Goal: Task Accomplishment & Management: Complete application form

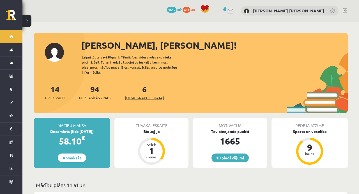
click at [134, 87] on link "6 Ieskaites" at bounding box center [144, 92] width 39 height 17
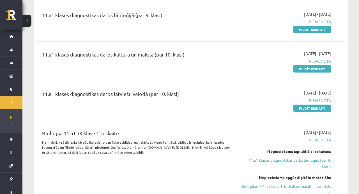
scroll to position [143, 0]
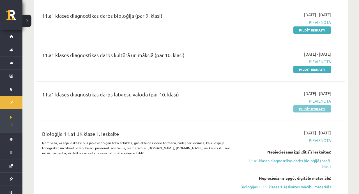
click at [313, 108] on link "Pildīt ieskaiti" at bounding box center [312, 108] width 38 height 7
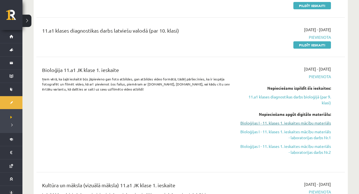
scroll to position [206, 0]
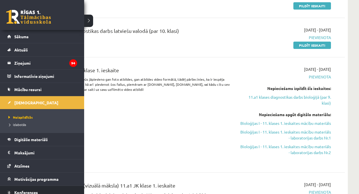
click at [17, 191] on span "Konferences" at bounding box center [26, 191] width 24 height 5
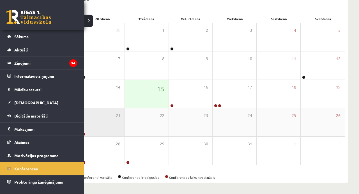
scroll to position [74, 0]
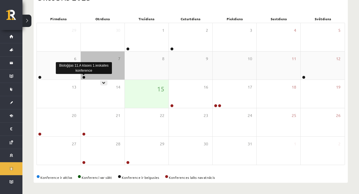
click at [84, 77] on link at bounding box center [83, 76] width 3 height 3
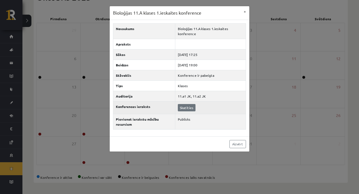
click at [190, 107] on link "Skatīties" at bounding box center [187, 107] width 18 height 7
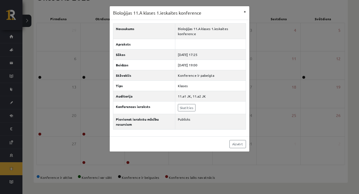
click at [245, 11] on button "×" at bounding box center [244, 11] width 9 height 11
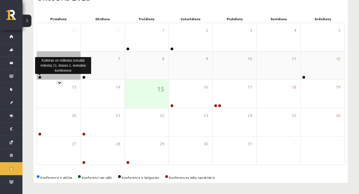
click at [41, 77] on link at bounding box center [39, 76] width 3 height 3
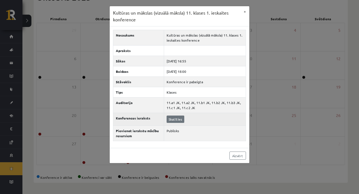
click at [174, 122] on link "Skatīties" at bounding box center [176, 118] width 18 height 7
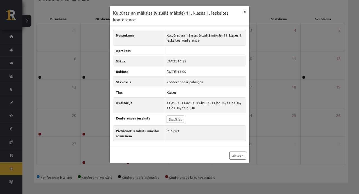
click at [245, 13] on button "×" at bounding box center [244, 11] width 9 height 11
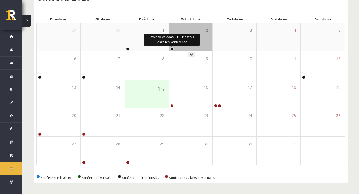
click at [171, 48] on link at bounding box center [171, 48] width 3 height 3
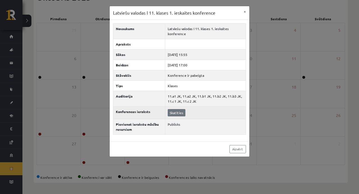
click at [176, 113] on link "Skatīties" at bounding box center [177, 112] width 18 height 7
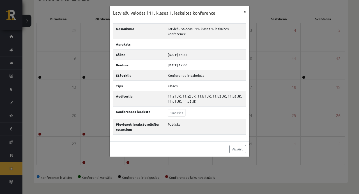
click at [246, 13] on button "×" at bounding box center [244, 11] width 9 height 11
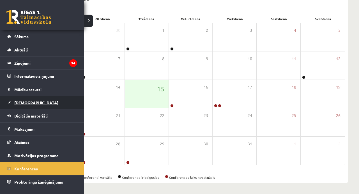
click at [30, 102] on span "[DEMOGRAPHIC_DATA]" at bounding box center [36, 102] width 44 height 5
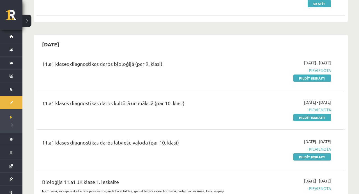
scroll to position [96, 0]
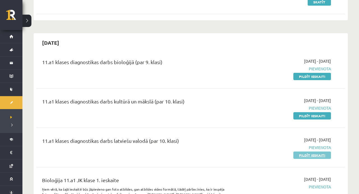
click at [316, 155] on link "Pildīt ieskaiti" at bounding box center [312, 154] width 38 height 7
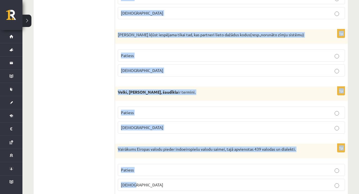
scroll to position [1663, 0]
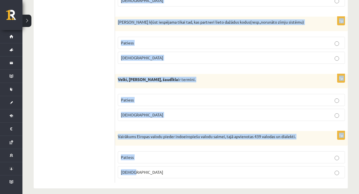
drag, startPoint x: 121, startPoint y: 58, endPoint x: 149, endPoint y: 193, distance: 138.3
copy form "Apgalvojums ir patiess vai nepatiess? 1p Šajā kompānijā jutos kā piektais riten…"
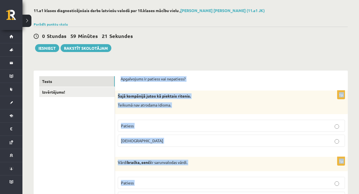
scroll to position [25, 0]
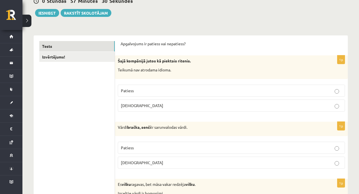
scroll to position [65, 0]
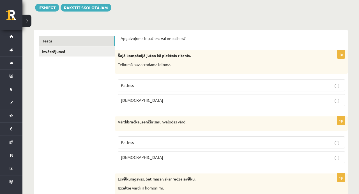
click at [165, 144] on p "Patiess" at bounding box center [231, 142] width 221 height 6
click at [165, 142] on p "Patiess" at bounding box center [231, 142] width 221 height 6
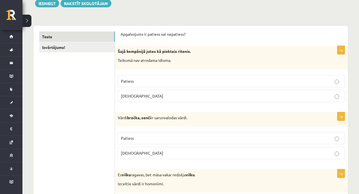
scroll to position [75, 0]
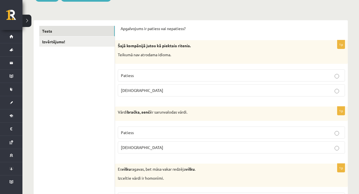
click at [216, 92] on p "Aplams" at bounding box center [231, 90] width 221 height 6
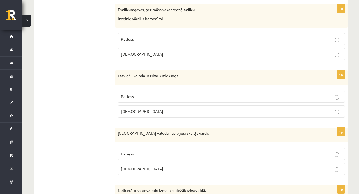
scroll to position [234, 0]
click at [163, 40] on p "Patiess" at bounding box center [231, 39] width 221 height 6
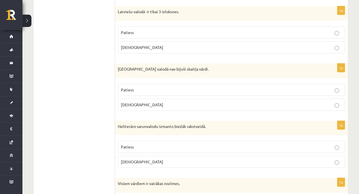
scroll to position [299, 0]
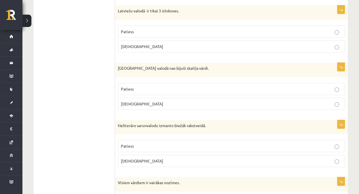
click at [247, 36] on label "Patiess" at bounding box center [231, 32] width 227 height 12
click at [161, 48] on p "Aplams" at bounding box center [231, 46] width 221 height 6
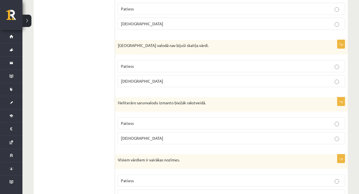
scroll to position [329, 0]
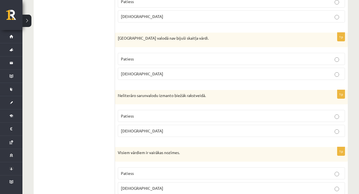
click at [179, 74] on p "Aplams" at bounding box center [231, 74] width 221 height 6
click at [185, 56] on p "Patiess" at bounding box center [231, 59] width 221 height 6
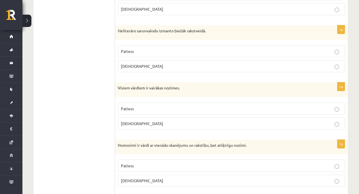
scroll to position [393, 0]
click at [185, 63] on p "Aplams" at bounding box center [231, 66] width 221 height 6
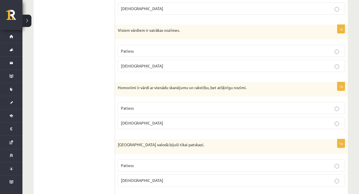
scroll to position [452, 0]
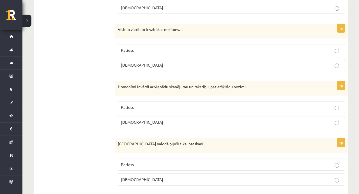
click at [200, 47] on p "Patiess" at bounding box center [231, 50] width 221 height 6
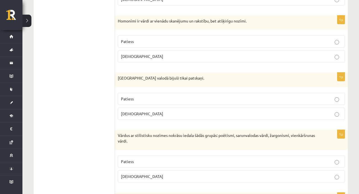
scroll to position [518, 0]
click at [199, 35] on label "Patiess" at bounding box center [231, 41] width 227 height 12
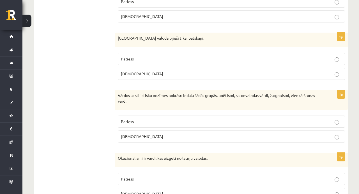
scroll to position [560, 0]
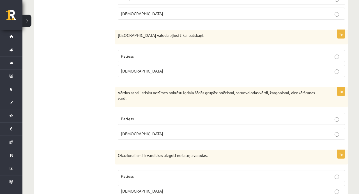
click at [176, 75] on fieldset "Patiess Aplams" at bounding box center [231, 62] width 227 height 31
click at [177, 70] on p "Aplams" at bounding box center [231, 71] width 221 height 6
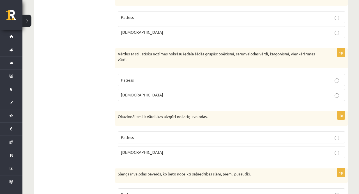
scroll to position [599, 0]
click at [177, 76] on p "Patiess" at bounding box center [231, 79] width 221 height 6
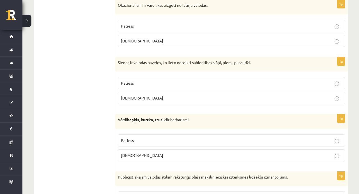
scroll to position [703, 0]
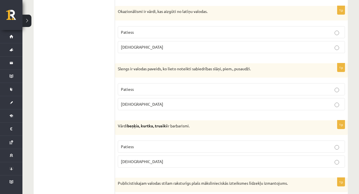
click at [162, 47] on p "Aplams" at bounding box center [231, 47] width 221 height 6
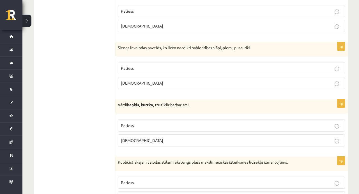
scroll to position [725, 0]
click at [211, 65] on p "Patiess" at bounding box center [231, 68] width 221 height 6
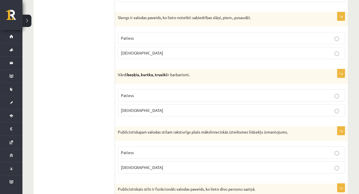
scroll to position [754, 0]
click at [213, 95] on label "Patiess" at bounding box center [231, 95] width 227 height 12
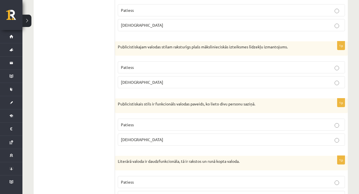
scroll to position [839, 0]
click at [155, 64] on p "Patiess" at bounding box center [231, 67] width 221 height 6
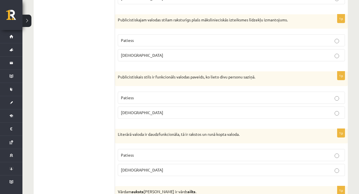
scroll to position [868, 0]
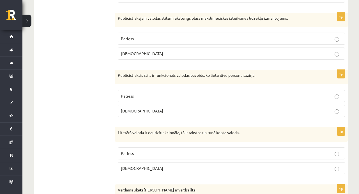
click at [188, 110] on p "Aplams" at bounding box center [231, 111] width 221 height 6
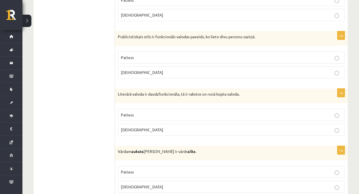
scroll to position [910, 0]
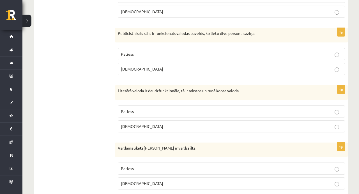
click at [189, 102] on fieldset "Patiess Aplams" at bounding box center [231, 117] width 227 height 31
click at [191, 110] on p "Patiess" at bounding box center [231, 111] width 221 height 6
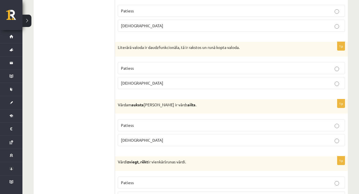
scroll to position [954, 0]
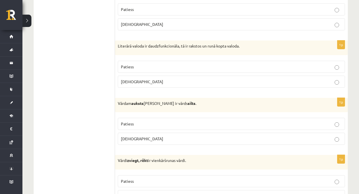
click at [201, 121] on p "Patiess" at bounding box center [231, 124] width 221 height 6
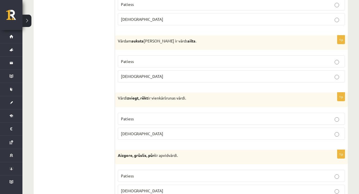
scroll to position [1017, 0]
click at [192, 115] on p "Patiess" at bounding box center [231, 118] width 221 height 6
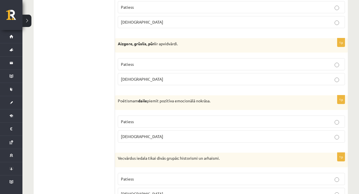
scroll to position [1130, 0]
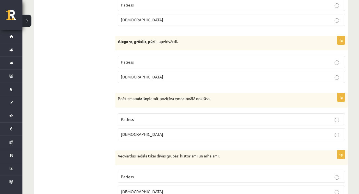
click at [191, 59] on p "Patiess" at bounding box center [231, 62] width 221 height 6
click at [157, 116] on p "Patiess" at bounding box center [231, 119] width 221 height 6
click at [152, 173] on p "Patiess" at bounding box center [231, 176] width 221 height 6
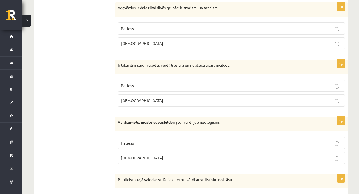
scroll to position [1279, 0]
click at [172, 82] on p "Patiess" at bounding box center [231, 85] width 221 height 6
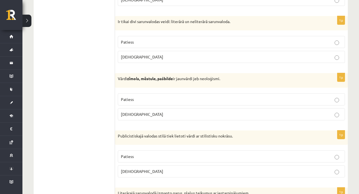
scroll to position [1322, 0]
click at [172, 114] on label "Aplams" at bounding box center [231, 114] width 227 height 12
click at [163, 168] on p "Aplams" at bounding box center [231, 171] width 221 height 6
click at [165, 150] on label "Patiess" at bounding box center [231, 156] width 227 height 12
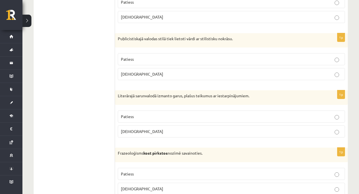
scroll to position [1426, 0]
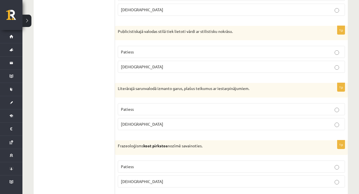
click at [177, 121] on p "Aplams" at bounding box center [231, 124] width 221 height 6
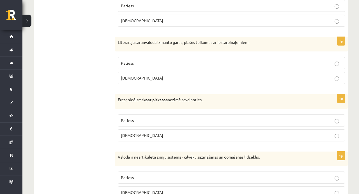
scroll to position [1472, 0]
click at [158, 128] on label "Aplams" at bounding box center [231, 134] width 227 height 12
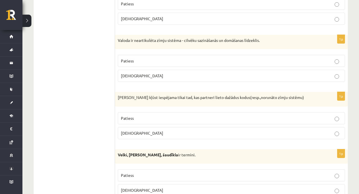
scroll to position [1585, 0]
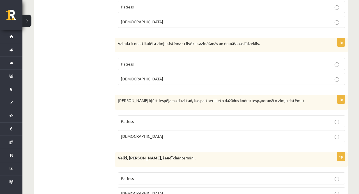
click at [181, 79] on label "Aplams" at bounding box center [231, 79] width 227 height 12
click at [167, 133] on p "Aplams" at bounding box center [231, 136] width 221 height 6
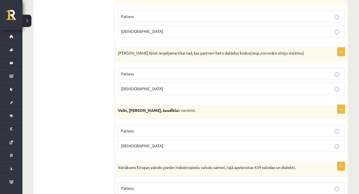
scroll to position [1633, 0]
click at [159, 144] on label "Aplams" at bounding box center [231, 145] width 227 height 12
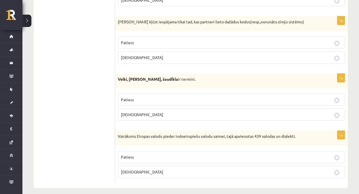
scroll to position [1663, 0]
click at [159, 154] on p "Patiess" at bounding box center [231, 157] width 221 height 6
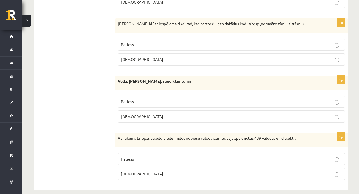
scroll to position [1662, 0]
click at [173, 171] on label "Aplams" at bounding box center [231, 173] width 227 height 12
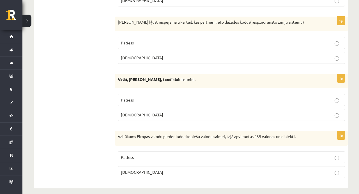
click at [184, 155] on label "Patiess" at bounding box center [231, 157] width 227 height 12
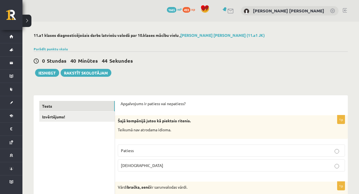
scroll to position [0, 0]
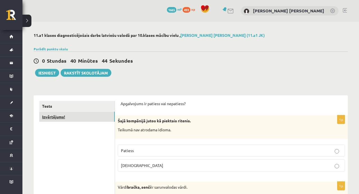
click at [88, 119] on link "Izvērtējums!" at bounding box center [76, 116] width 75 height 10
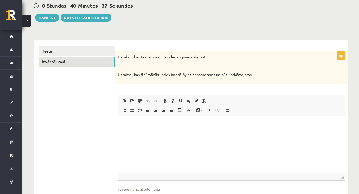
scroll to position [56, 0]
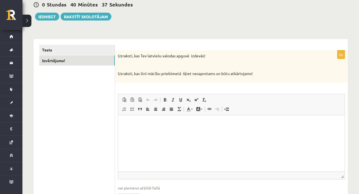
click at [169, 132] on html at bounding box center [231, 123] width 227 height 17
click at [138, 123] on p "**********" at bounding box center [231, 123] width 215 height 6
drag, startPoint x: 275, startPoint y: 238, endPoint x: 157, endPoint y: 124, distance: 164.4
click at [157, 124] on p "**********" at bounding box center [231, 123] width 215 height 6
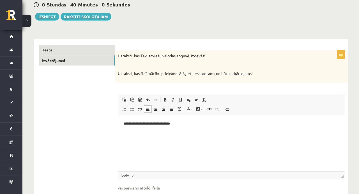
click at [82, 49] on link "Tests" at bounding box center [76, 50] width 75 height 10
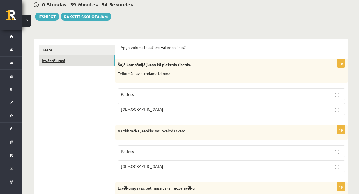
click at [76, 63] on link "Izvērtējums!" at bounding box center [76, 60] width 75 height 10
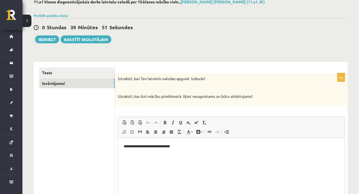
click at [182, 148] on p "**********" at bounding box center [231, 146] width 215 height 6
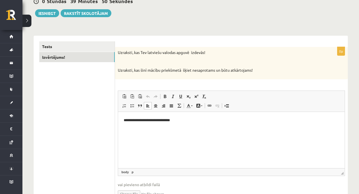
scroll to position [65, 0]
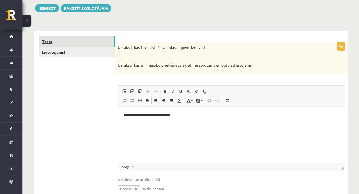
click at [83, 40] on link "Tests" at bounding box center [76, 41] width 75 height 10
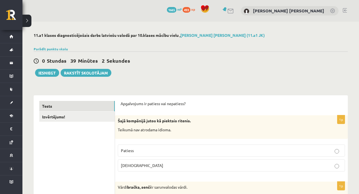
scroll to position [0, 0]
click at [63, 119] on link "Izvērtējums!" at bounding box center [76, 116] width 75 height 10
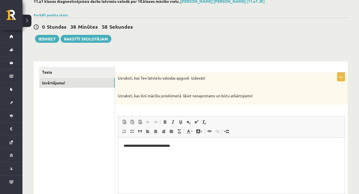
scroll to position [40, 0]
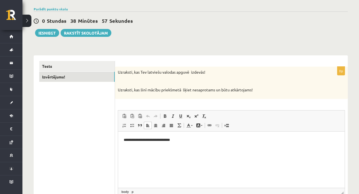
click at [197, 143] on html "**********" at bounding box center [231, 139] width 227 height 17
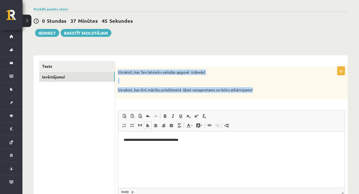
drag, startPoint x: 118, startPoint y: 72, endPoint x: 209, endPoint y: 96, distance: 94.4
click at [209, 96] on div "Uzraksti, kas Tev latviešu valodas apguvē izdevās! Uzraksti, kas šinī mācību pr…" at bounding box center [231, 82] width 233 height 32
copy div "Uzraksti, kas Tev latviešu valodas apguvē izdevās! Uzraksti, kas šinī mācību pr…"
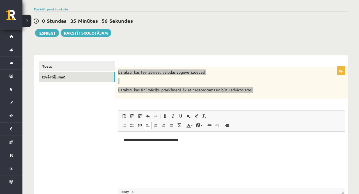
click at [189, 144] on html "**********" at bounding box center [231, 139] width 227 height 17
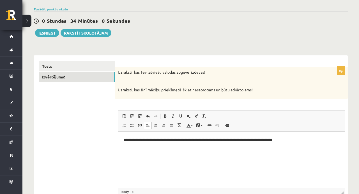
click at [185, 40] on div "**********" at bounding box center [190, 113] width 337 height 262
click at [46, 32] on button "Iesniegt" at bounding box center [47, 33] width 24 height 8
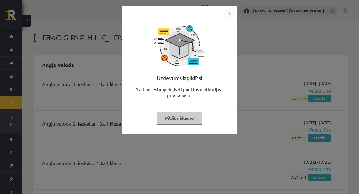
click at [230, 15] on img "Close" at bounding box center [229, 13] width 8 height 8
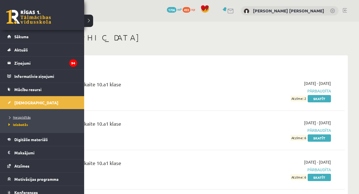
click at [19, 116] on span "Neizpildītās" at bounding box center [19, 117] width 24 height 4
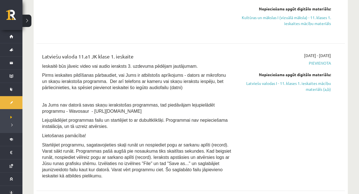
scroll to position [390, 0]
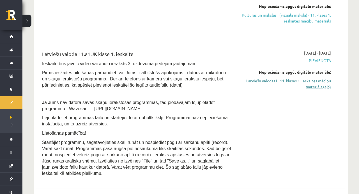
click at [284, 87] on link "Latviešu valodas I - 11. klases 1. ieskaites mācību materiāls (a,b)" at bounding box center [285, 84] width 91 height 12
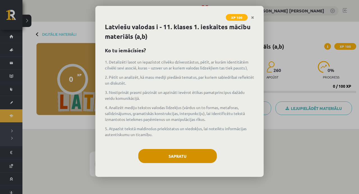
click at [181, 155] on button "Sapratu" at bounding box center [177, 156] width 79 height 14
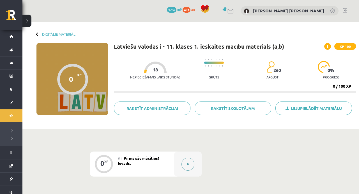
click at [186, 164] on button at bounding box center [187, 163] width 13 height 13
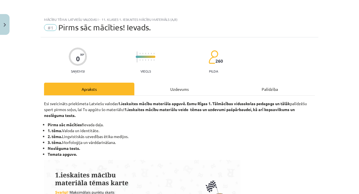
click at [192, 88] on div "Uzdevums" at bounding box center [179, 88] width 90 height 13
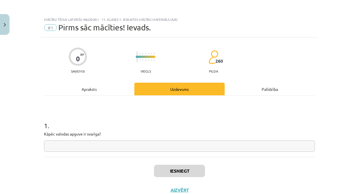
scroll to position [14, 0]
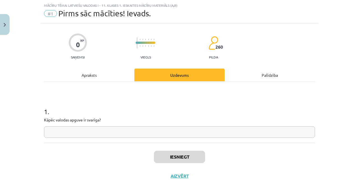
click at [172, 133] on input "text" at bounding box center [179, 131] width 271 height 11
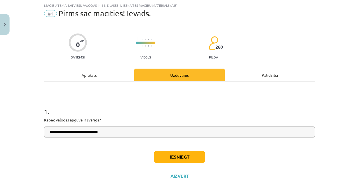
click at [60, 132] on input "**********" at bounding box center [179, 131] width 271 height 11
type input "**********"
click at [193, 157] on button "Iesniegt" at bounding box center [179, 156] width 51 height 12
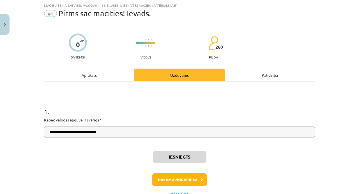
click at [190, 180] on button "Nākamā nodarbība" at bounding box center [179, 179] width 55 height 13
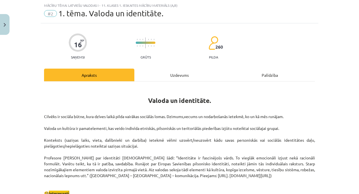
click at [191, 78] on div "Uzdevums" at bounding box center [179, 74] width 90 height 13
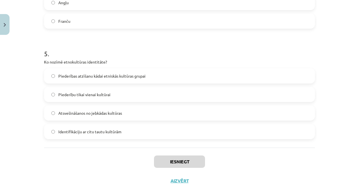
scroll to position [524, 0]
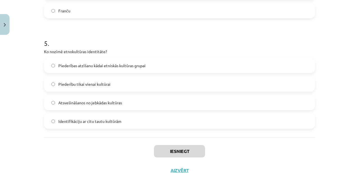
drag, startPoint x: 45, startPoint y: 111, endPoint x: 93, endPoint y: 193, distance: 95.8
click at [93, 193] on div "Mācību tēma: Latviešu valodas i - 11. klases 1. ieskaites mācību materiāls (a,b…" at bounding box center [179, 97] width 359 height 194
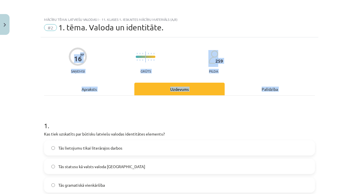
scroll to position [0, 0]
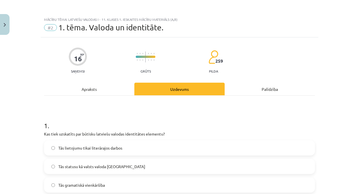
click at [72, 119] on h1 "1 ." at bounding box center [179, 120] width 271 height 17
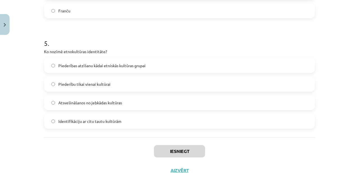
scroll to position [281, 0]
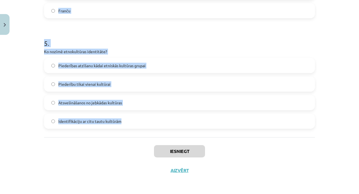
drag, startPoint x: 45, startPoint y: 125, endPoint x: 73, endPoint y: 132, distance: 29.1
copy form "1 . Kas tiek uzskatīts par būtisku latviešu valodas identitātes elementu? Tās l…"
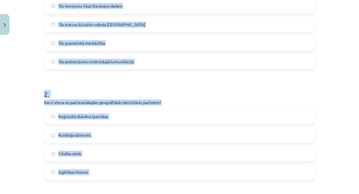
scroll to position [141, 0]
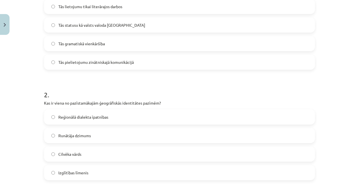
click at [145, 23] on label "Tās statusu kā valsts valoda Latvijā" at bounding box center [180, 25] width 270 height 14
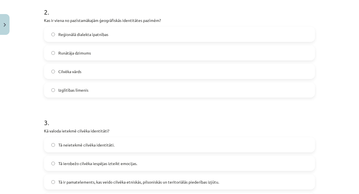
scroll to position [229, 0]
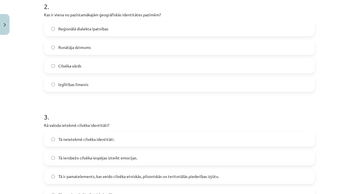
click at [112, 27] on label "Reģionālā dialekta īpatnības" at bounding box center [180, 29] width 270 height 14
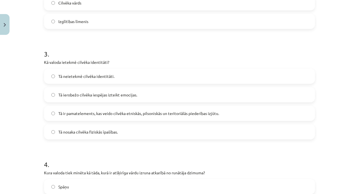
scroll to position [299, 0]
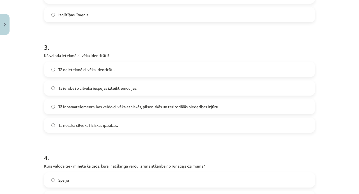
click at [121, 102] on label "Tā ir pamatelements, kas veido cilvēka etniskās, pilsoniskās un teritoriālās pi…" at bounding box center [180, 106] width 270 height 14
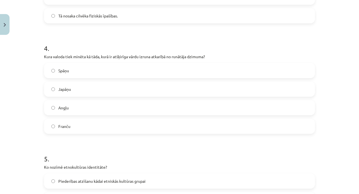
scroll to position [418, 0]
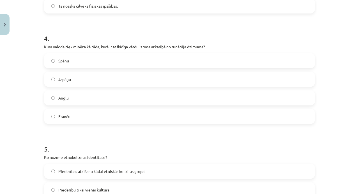
click at [109, 80] on label "Japāņu" at bounding box center [180, 79] width 270 height 14
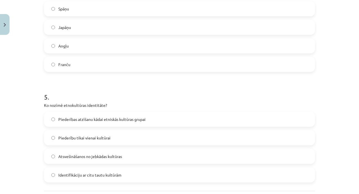
scroll to position [474, 0]
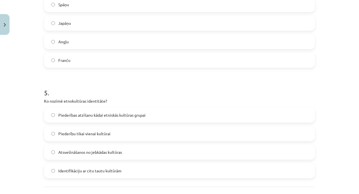
click at [119, 109] on label "Piederības atzīšanu kādai etniskās kultūras grupai" at bounding box center [180, 115] width 270 height 14
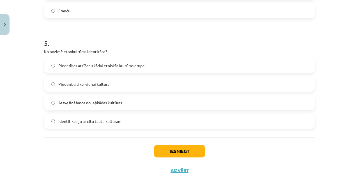
scroll to position [524, 0]
click at [174, 157] on div "Iesniegt Aizvērt" at bounding box center [179, 156] width 271 height 39
click at [173, 151] on button "Iesniegt" at bounding box center [179, 151] width 51 height 12
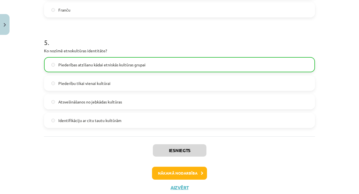
click at [177, 172] on button "Nākamā nodarbība" at bounding box center [179, 172] width 55 height 13
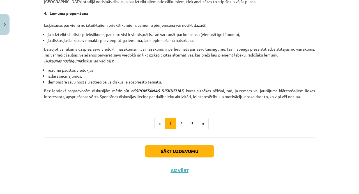
click at [184, 151] on button "Sākt uzdevumu" at bounding box center [180, 151] width 70 height 12
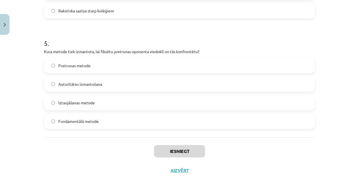
scroll to position [309, 0]
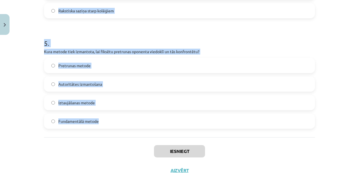
drag, startPoint x: 45, startPoint y: 111, endPoint x: 93, endPoint y: 133, distance: 52.1
copy form "1 . Kāds ir diskusijas vadītāja uzdevums? Pārliecināt citus pieņemt savu viedok…"
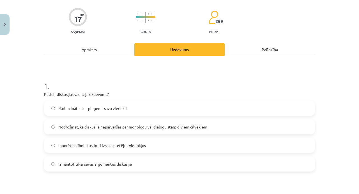
click at [181, 74] on h1 "1 ." at bounding box center [179, 80] width 271 height 17
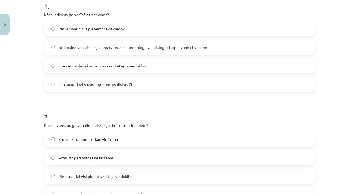
scroll to position [119, 0]
click at [147, 46] on span "Nodrošināt, ka diskusija nepārvēršas par monologu vai dialogu starp diviem cilv…" at bounding box center [132, 47] width 149 height 6
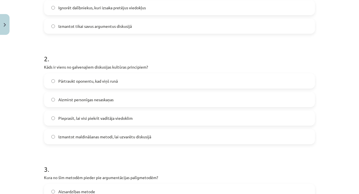
scroll to position [208, 0]
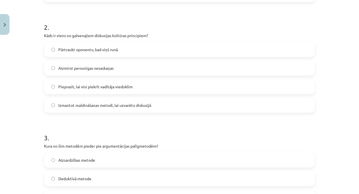
click at [123, 69] on label "Aizmirst personīgas nesaskaņas" at bounding box center [180, 68] width 270 height 14
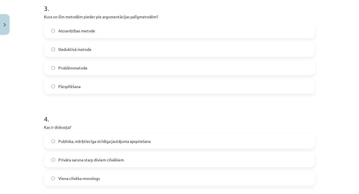
scroll to position [338, 0]
click at [129, 88] on label "Pārspīlēšana" at bounding box center [180, 85] width 270 height 14
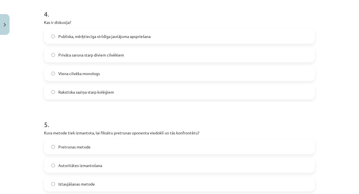
scroll to position [444, 0]
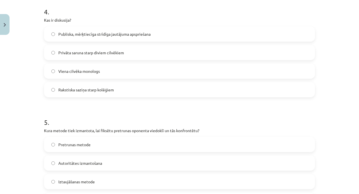
click at [129, 36] on span "Publiska, mērķtiecīga strīdīga jautājuma apspriešana" at bounding box center [104, 34] width 92 height 6
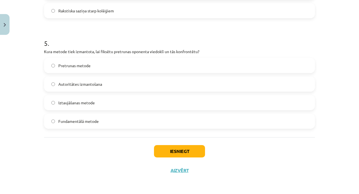
scroll to position [524, 0]
click at [127, 68] on label "Pretrunas metode" at bounding box center [180, 65] width 270 height 14
click at [198, 153] on button "Iesniegt" at bounding box center [179, 151] width 51 height 12
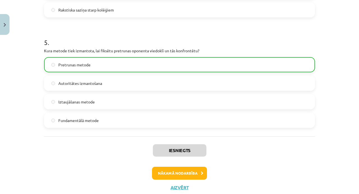
click at [188, 171] on button "Nākamā nodarbība" at bounding box center [179, 172] width 55 height 13
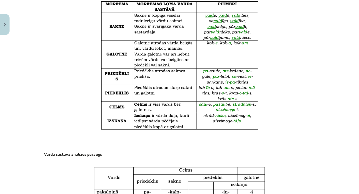
scroll to position [14, 0]
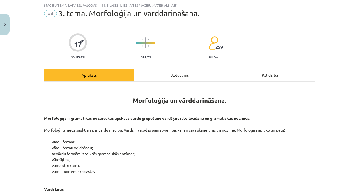
click at [196, 75] on div "Uzdevums" at bounding box center [179, 74] width 90 height 13
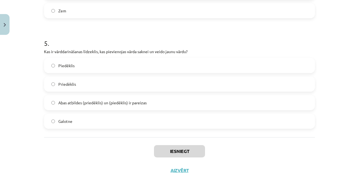
scroll to position [310, 0]
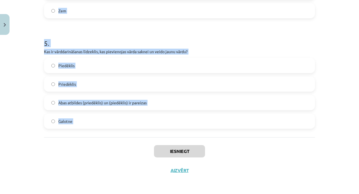
drag, startPoint x: 45, startPoint y: 111, endPoint x: 78, endPoint y: 148, distance: 49.0
copy form "1 . Kurš no šiem nav morfoloģijas pētījumu objekts? Gramatiskās nozīmes Teksta …"
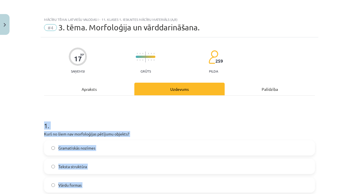
scroll to position [0, 0]
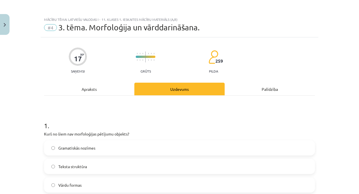
click at [159, 116] on h1 "1 ." at bounding box center [179, 120] width 271 height 17
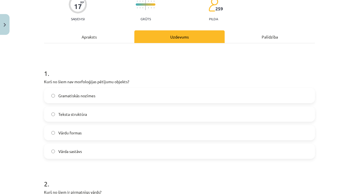
scroll to position [59, 0]
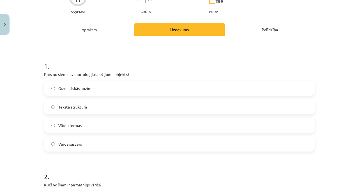
click at [109, 108] on label "Teksta struktūra" at bounding box center [180, 107] width 270 height 14
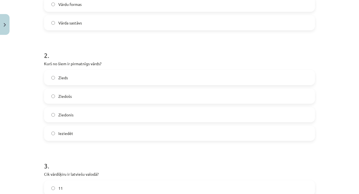
scroll to position [182, 0]
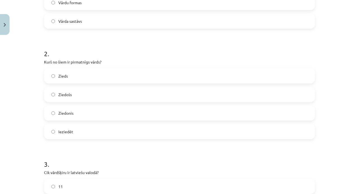
click at [125, 77] on label "Zieds" at bounding box center [180, 76] width 270 height 14
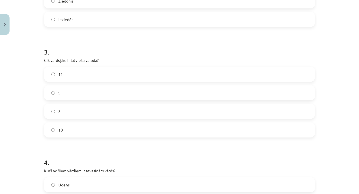
scroll to position [295, 0]
click at [139, 75] on label "11" at bounding box center [180, 73] width 270 height 14
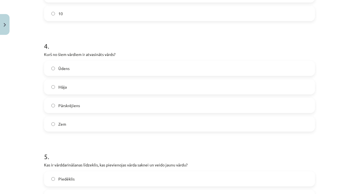
scroll to position [412, 0]
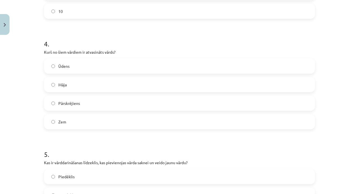
click at [103, 105] on label "Pārskrējiens" at bounding box center [180, 103] width 270 height 14
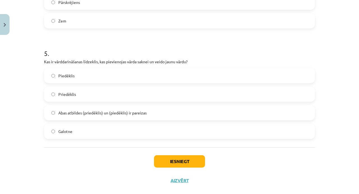
scroll to position [519, 0]
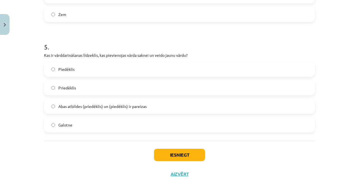
click at [119, 102] on label "Abas atbildes (priedēklis) un (piedēklis) ir pareizas" at bounding box center [180, 106] width 270 height 14
click at [166, 160] on button "Iesniegt" at bounding box center [179, 154] width 51 height 12
click at [174, 157] on button "Iesniegt" at bounding box center [179, 154] width 51 height 12
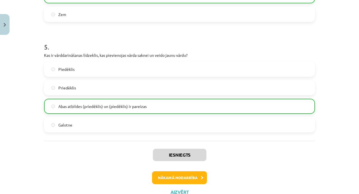
click at [172, 179] on button "Nākamā nodarbība" at bounding box center [179, 177] width 55 height 13
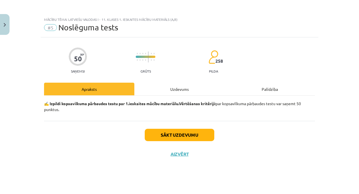
scroll to position [0, 0]
click at [197, 134] on button "Sākt uzdevumu" at bounding box center [180, 134] width 70 height 12
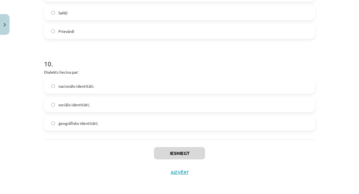
scroll to position [987, 0]
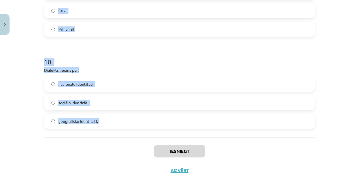
drag, startPoint x: 45, startPoint y: 68, endPoint x: 59, endPoint y: 139, distance: 72.6
copy form "1 . Latviešu valodā ir 9 vārdšķiras 8 vārdšķiras 10 vārdšķiras 5 vārdšķiras 2 .…"
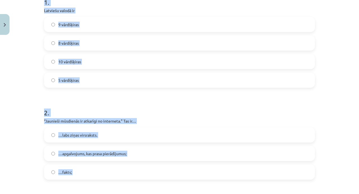
scroll to position [121, 0]
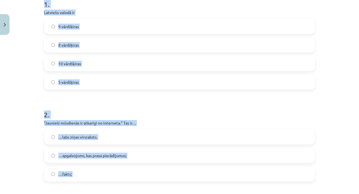
click at [156, 66] on label "10 vārdšķiras" at bounding box center [180, 63] width 270 height 14
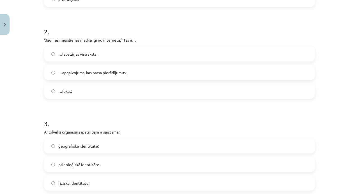
scroll to position [204, 0]
click at [136, 75] on label "…apgalvojums, kas prasa pierādījumus;" at bounding box center [180, 72] width 270 height 14
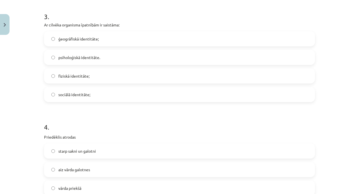
scroll to position [311, 0]
click at [136, 77] on label "fiziskā identitāte;" at bounding box center [180, 75] width 270 height 14
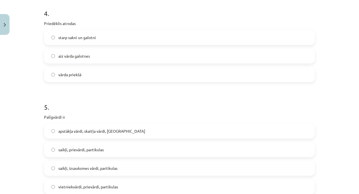
scroll to position [425, 0]
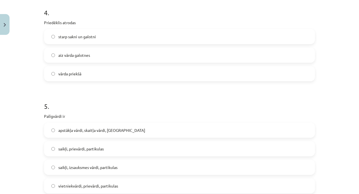
click at [119, 76] on label "vārda priekšā" at bounding box center [180, 73] width 270 height 14
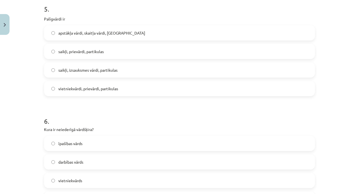
scroll to position [526, 0]
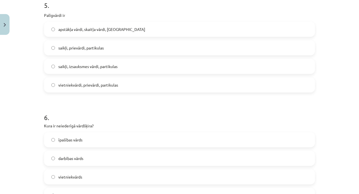
click at [119, 50] on label "saikļi, prievārdi, partikulas" at bounding box center [180, 48] width 270 height 14
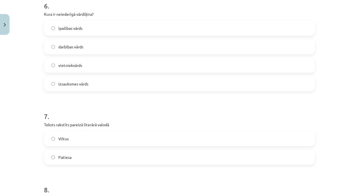
scroll to position [637, 0]
click at [134, 80] on label "izsauksmes vārds" at bounding box center [180, 83] width 270 height 14
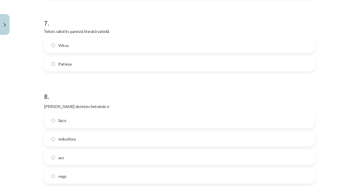
scroll to position [730, 0]
click at [148, 63] on label "Patiesa" at bounding box center [180, 63] width 270 height 14
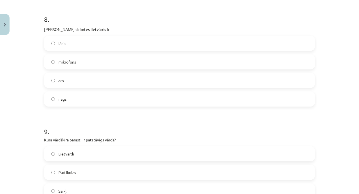
scroll to position [809, 0]
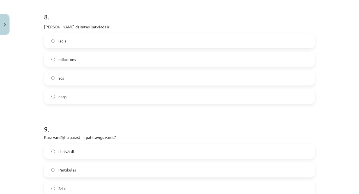
click at [126, 82] on label "acs" at bounding box center [180, 78] width 270 height 14
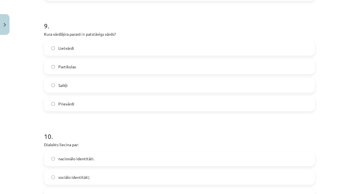
scroll to position [915, 0]
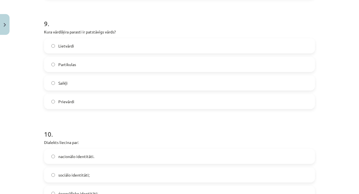
click at [101, 48] on label "Lietvārdi" at bounding box center [180, 46] width 270 height 14
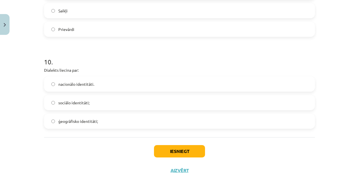
scroll to position [987, 0]
click at [114, 117] on label "ģeogrāfisko identitāti;" at bounding box center [180, 121] width 270 height 14
click at [176, 148] on button "Iesniegt" at bounding box center [179, 151] width 51 height 12
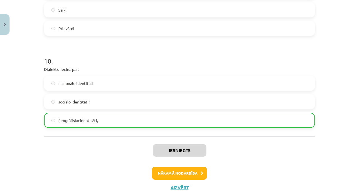
click at [184, 173] on button "Nākamā nodarbība" at bounding box center [179, 172] width 55 height 13
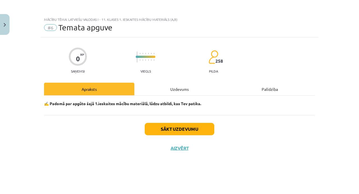
click at [167, 133] on button "Sākt uzdevumu" at bounding box center [180, 129] width 70 height 12
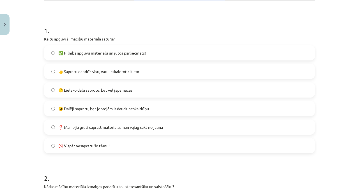
scroll to position [96, 0]
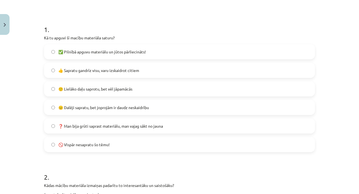
click at [126, 72] on span "👍 Sapratu gandrīz visu, varu izskaidrot citiem" at bounding box center [98, 70] width 81 height 6
click at [125, 91] on span "🙂 Lielāko daļu saprotu, bet vēl jāpamācās" at bounding box center [95, 89] width 74 height 6
click at [119, 71] on span "👍 Sapratu gandrīz visu, varu izskaidrot citiem" at bounding box center [98, 70] width 81 height 6
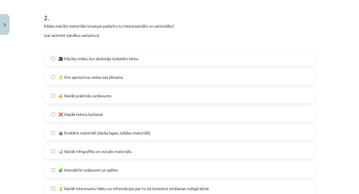
scroll to position [255, 0]
click at [123, 79] on span "👌 Viss apmierina, nekas nav jāmaina" at bounding box center [90, 77] width 65 height 6
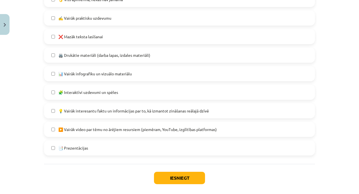
scroll to position [339, 0]
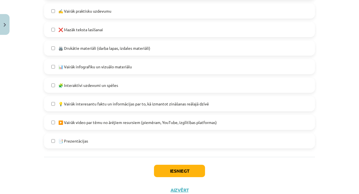
click at [131, 108] on label "💡 Vairāk interesantu faktu un informācijas par to, kā izmantot zināšanas reālaj…" at bounding box center [180, 103] width 270 height 14
click at [168, 171] on button "Iesniegt" at bounding box center [179, 170] width 51 height 12
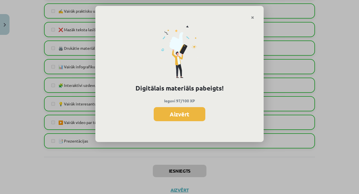
scroll to position [304, 0]
click at [191, 114] on button "Aizvērt" at bounding box center [180, 114] width 52 height 14
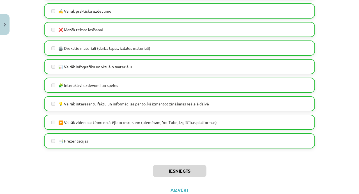
click at [186, 190] on button "Aizvērt" at bounding box center [179, 190] width 21 height 6
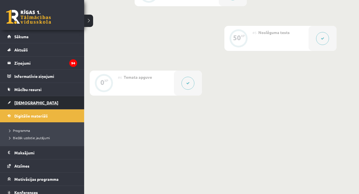
click at [22, 102] on span "[DEMOGRAPHIC_DATA]" at bounding box center [36, 102] width 44 height 5
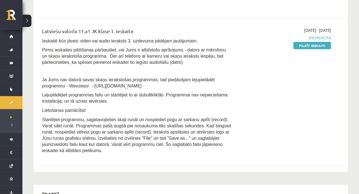
scroll to position [413, 0]
click at [306, 49] on link "Pildīt ieskaiti" at bounding box center [312, 45] width 38 height 7
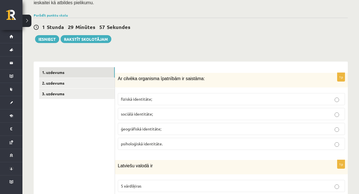
scroll to position [128, 0]
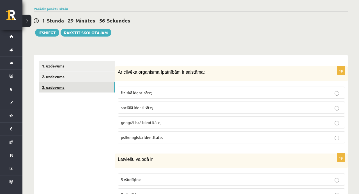
click at [92, 85] on link "3. uzdevums" at bounding box center [76, 87] width 75 height 10
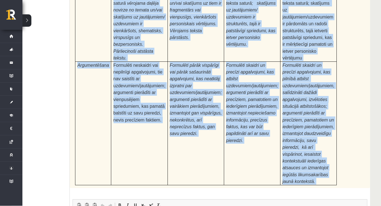
scroll to position [1726, 22]
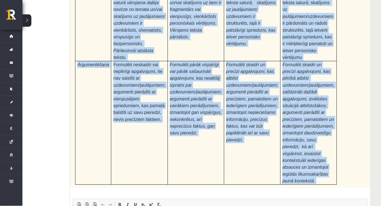
drag, startPoint x: 118, startPoint y: 31, endPoint x: 342, endPoint y: 131, distance: 245.7
click at [342, 131] on div "Pamatojoties uz izlasīto tekstu, izsaki viedokli par izlasīto, atbildot uz jaut…" at bounding box center [220, 35] width 301 height 304
copy div "Pamatojoties uz izlasīto tekstu, izsaki viedokli par izlasīto, atbildot uz jaut…"
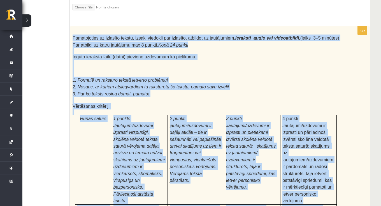
scroll to position [1585, 22]
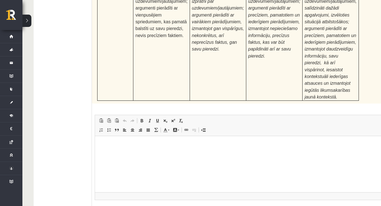
scroll to position [1809, 0]
click at [117, 153] on html at bounding box center [242, 144] width 294 height 17
type input "**********"
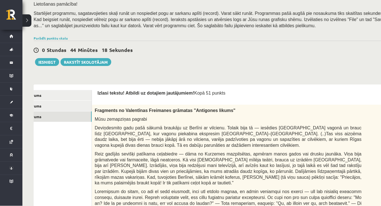
scroll to position [98, 0]
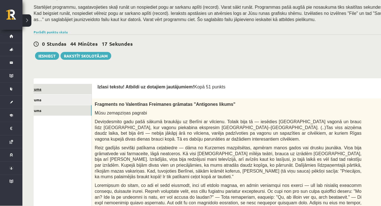
click at [85, 84] on link "1. uzdevums" at bounding box center [53, 89] width 75 height 10
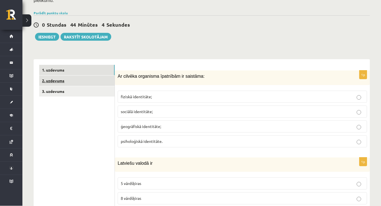
scroll to position [0, 0]
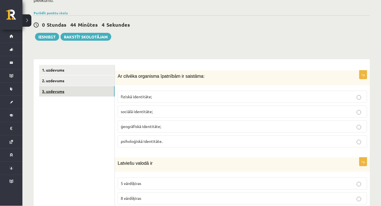
click at [59, 89] on link "3. uzdevums" at bounding box center [76, 91] width 75 height 10
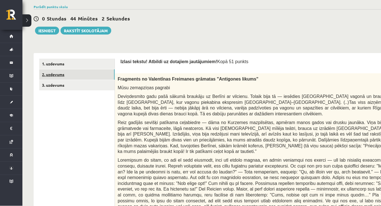
click at [45, 70] on link "2. uzdevums" at bounding box center [76, 75] width 75 height 10
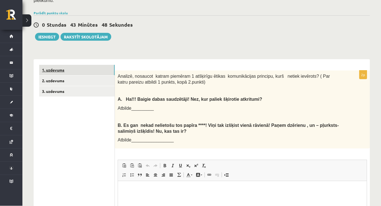
click at [49, 68] on link "1. uzdevums" at bounding box center [76, 70] width 75 height 10
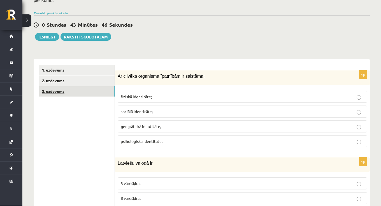
click at [93, 92] on link "3. uzdevums" at bounding box center [76, 91] width 75 height 10
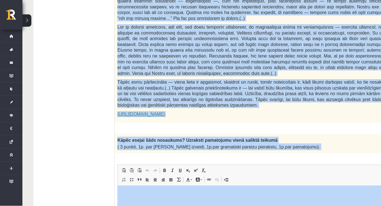
scroll to position [363, 0]
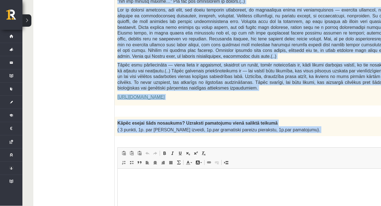
drag, startPoint x: 120, startPoint y: 34, endPoint x: 301, endPoint y: 135, distance: 206.8
copy form "Izlasi tekstu! Atbildi uz dotajiem jautājumiem! Kopā 51 punkts 0p Fragments no …"
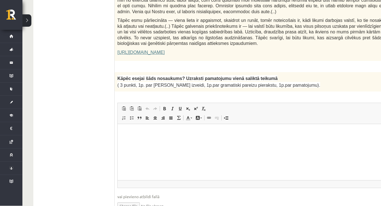
scroll to position [0, 0]
click at [185, 141] on html at bounding box center [265, 132] width 294 height 17
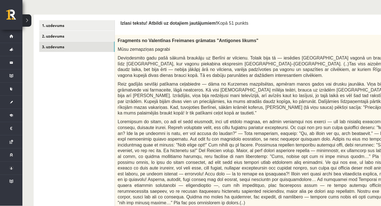
scroll to position [162, 0]
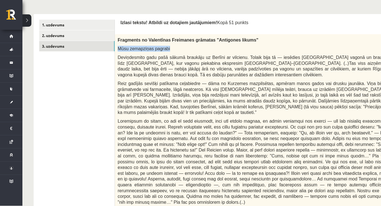
drag, startPoint x: 118, startPoint y: 45, endPoint x: 173, endPoint y: 47, distance: 55.6
click at [173, 47] on p "Mūsu zemapziņas pagrabi" at bounding box center [251, 49] width 267 height 6
copy span "Mūsu zemapziņas pagrabi"
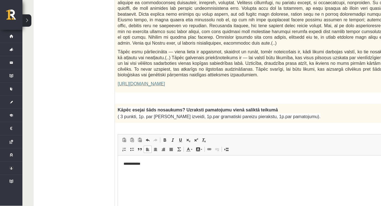
scroll to position [393, 0]
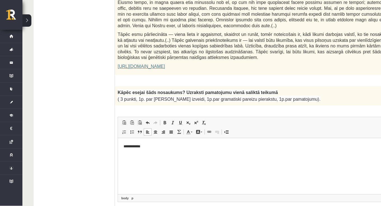
click at [155, 149] on p "**********" at bounding box center [265, 146] width 283 height 6
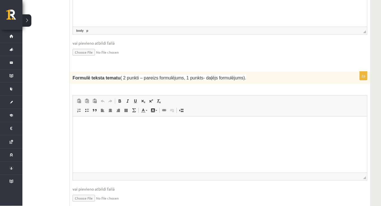
scroll to position [565, 22]
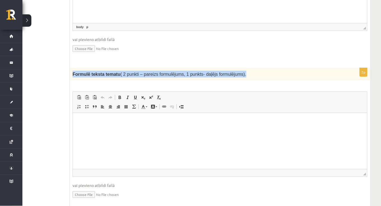
drag, startPoint x: 73, startPoint y: 63, endPoint x: 191, endPoint y: 68, distance: 118.2
click at [191, 68] on div "Formulē teksta tematu ( 2 punkti – pareizs formulējums, 1 punkts- daļējs formul…" at bounding box center [220, 74] width 301 height 12
copy span "Formulē teksta tematu ( 2 punkti – pareizs formulējums, 1 punkts- daļējs formul…"
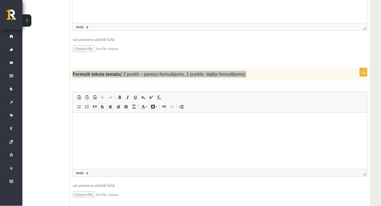
click at [169, 130] on html at bounding box center [220, 121] width 294 height 17
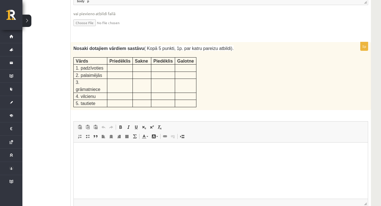
scroll to position [736, 22]
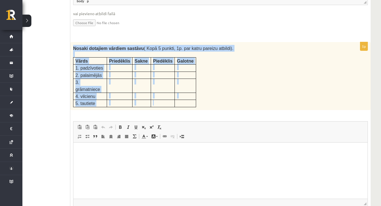
drag, startPoint x: 73, startPoint y: 37, endPoint x: 164, endPoint y: 90, distance: 105.2
click at [164, 90] on div "Nosaki dotajiem vārdiem sastāvu ( Kopā 5 punkti, 1p. par katru pareizu atbildi)…" at bounding box center [220, 76] width 301 height 68
copy div "Nosaki dotajiem vārdiem sastāvu ( Kopā 5 punkti, 1p. par katru pareizu atbildi)…"
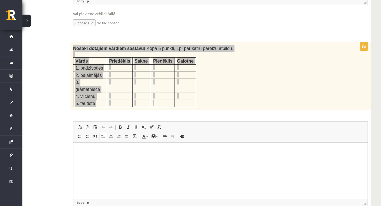
click at [154, 157] on html at bounding box center [220, 150] width 294 height 17
click at [100, 151] on p "**********" at bounding box center [220, 151] width 283 height 6
click at [101, 150] on p "**********" at bounding box center [220, 151] width 283 height 6
click at [125, 159] on html "**********" at bounding box center [220, 150] width 294 height 17
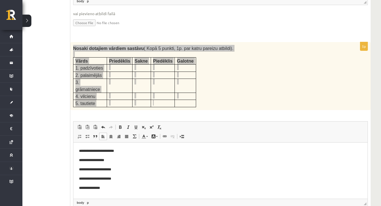
click at [82, 188] on p "**********" at bounding box center [220, 188] width 283 height 6
click at [83, 187] on p "**********" at bounding box center [220, 188] width 283 height 6
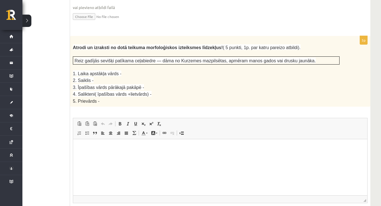
scroll to position [944, 22]
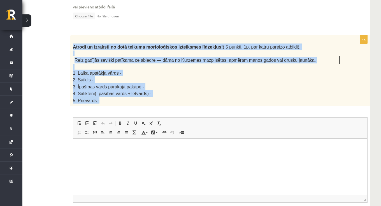
drag, startPoint x: 73, startPoint y: 31, endPoint x: 139, endPoint y: 84, distance: 84.6
click at [139, 84] on div "Atrodi un izraksti no dotā teikuma morfoloģiskos izteiksmes līdzekļus! ( 5 punk…" at bounding box center [220, 71] width 301 height 71
copy div "Atrodi un izraksti no dotā teikuma morfoloģiskos izteiksmes līdzekļus! ( 5 punk…"
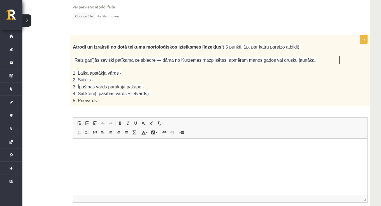
click at [158, 93] on div "5p Atrodi un izraksti no dotā teikuma morfoloģiskos izteiksmes līdzekļus! ( 5 p…" at bounding box center [220, 135] width 301 height 199
click at [149, 156] on html at bounding box center [220, 147] width 294 height 17
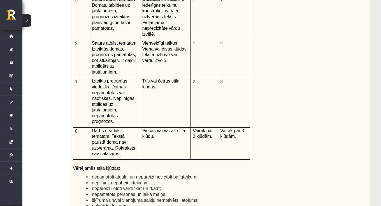
scroll to position [1258, 22]
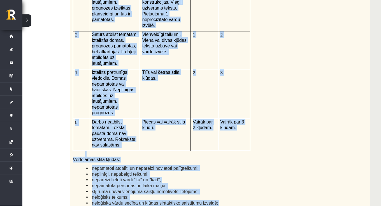
drag, startPoint x: 73, startPoint y: 59, endPoint x: 252, endPoint y: 185, distance: 218.6
click at [252, 185] on div "Kā doto citātu var attiecināt uz Tavu dzīvi? Uzraksti savu atbildi, nosaucot un…" at bounding box center [220, 71] width 301 height 291
copy div "Kā doto citātu var attiecināt uz Tavu dzīvi? Uzraksti savu atbildi, nosaucot un…"
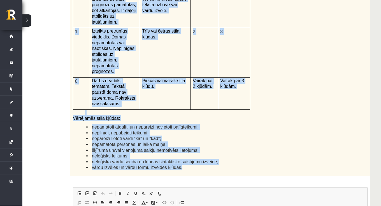
scroll to position [1299, 22]
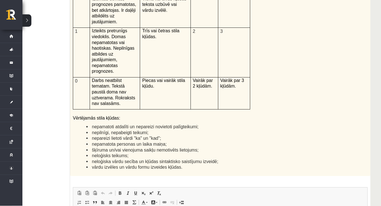
click at [162, 153] on div "12p Kā doto citātu var attiecināt uz Tavu dzīvi? Uzraksti savu atbildi, nosauco…" at bounding box center [220, 94] width 301 height 419
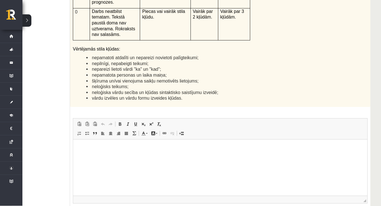
scroll to position [1374, 22]
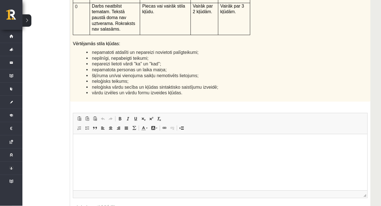
click at [244, 145] on p "Rich Text Editor, wiswyg-editor-user-answer-47433804159340" at bounding box center [220, 142] width 283 height 6
click at [173, 148] on html "***" at bounding box center [220, 142] width 294 height 17
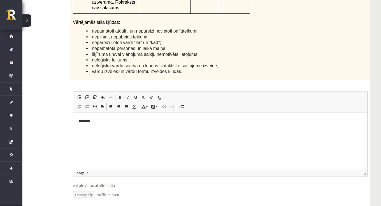
scroll to position [1401, 22]
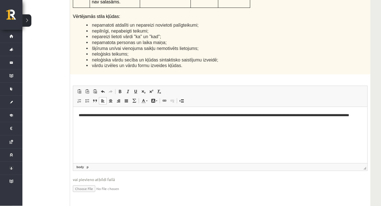
click at [106, 120] on p "**********" at bounding box center [220, 117] width 283 height 11
click at [114, 124] on html "**********" at bounding box center [220, 118] width 294 height 22
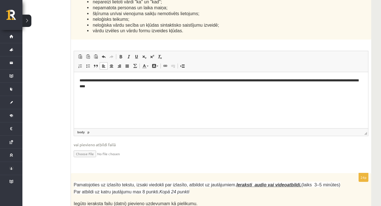
scroll to position [1434, 21]
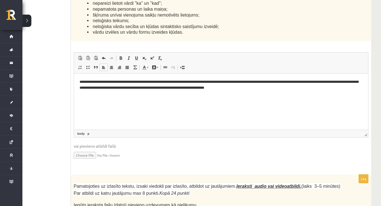
click at [263, 87] on p "**********" at bounding box center [221, 84] width 283 height 11
click at [275, 89] on p "**********" at bounding box center [221, 84] width 283 height 11
click at [101, 93] on p "**********" at bounding box center [221, 87] width 283 height 17
click at [235, 89] on p "**********" at bounding box center [221, 87] width 283 height 17
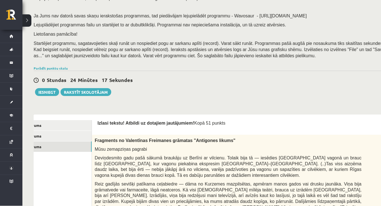
scroll to position [72, 0]
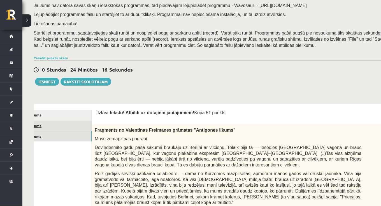
click at [73, 124] on link "2. uzdevums" at bounding box center [53, 126] width 75 height 10
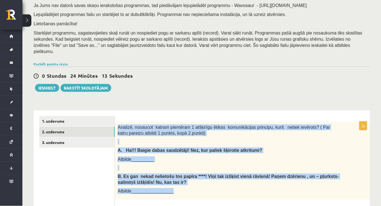
drag, startPoint x: 118, startPoint y: 123, endPoint x: 181, endPoint y: 192, distance: 93.5
click at [181, 192] on div "Analizē, nosaucot katram piemēram 1 atšķirīgu ētikas komunikācijas principu, ku…" at bounding box center [242, 161] width 255 height 78
copy div "Analizē, nosaucot katram piemēram 1 atšķirīgu ētikas komunikācijas principu, ku…"
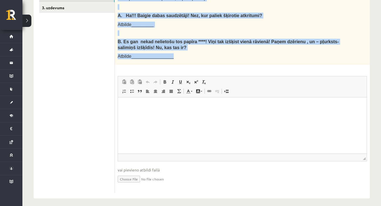
scroll to position [206, 0]
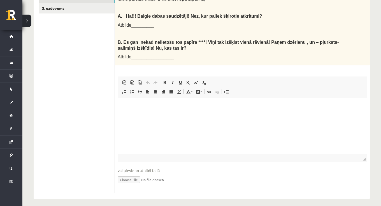
click at [156, 70] on div "2p Analizē, nosaucot katram piemēram 1 atšķirīgu ētikas komunikācijas principu,…" at bounding box center [242, 90] width 255 height 206
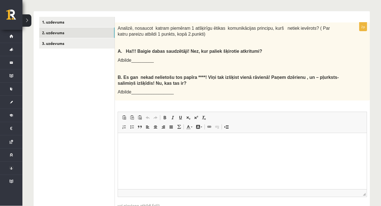
scroll to position [174, 0]
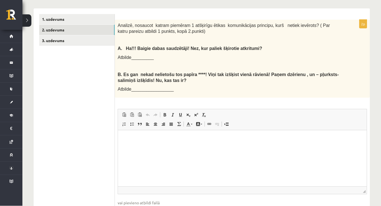
click at [149, 147] on html at bounding box center [242, 138] width 249 height 17
click at [128, 138] on p "**********" at bounding box center [243, 139] width 238 height 6
click at [240, 141] on p "**********" at bounding box center [243, 139] width 238 height 6
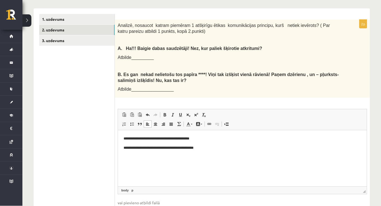
click at [176, 148] on p "**********" at bounding box center [243, 148] width 238 height 6
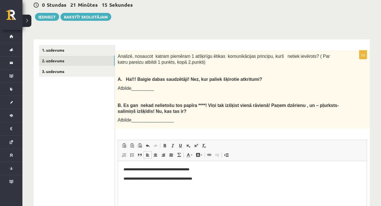
scroll to position [137, 0]
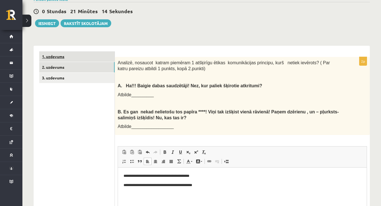
click at [87, 51] on link "1. uzdevums" at bounding box center [76, 56] width 75 height 10
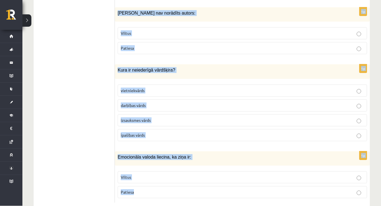
scroll to position [2701, 0]
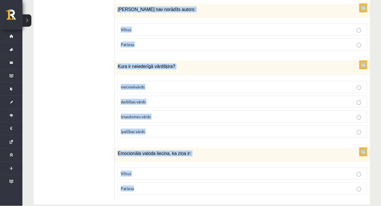
drag, startPoint x: 118, startPoint y: 59, endPoint x: 169, endPoint y: 195, distance: 145.3
copy form "Ar cilvēka organisma īpatnībām ir saistāma: fiziskā identitāte; sociālā identit…"
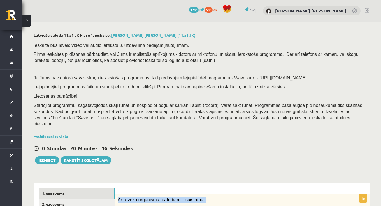
scroll to position [0, 0]
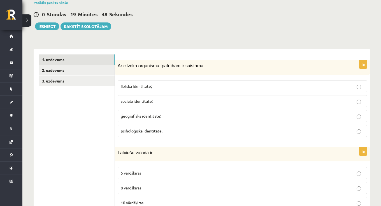
scroll to position [134, 0]
click at [144, 83] on span "fiziskā identitāte;" at bounding box center [136, 85] width 31 height 5
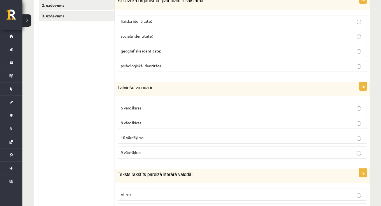
scroll to position [204, 0]
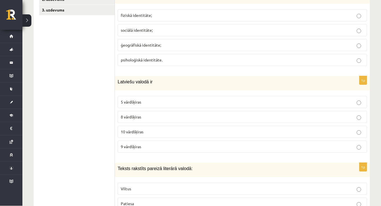
click at [174, 147] on label "9 vārdšķiras" at bounding box center [243, 147] width 250 height 12
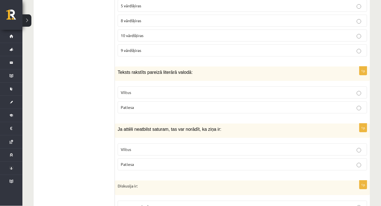
scroll to position [305, 0]
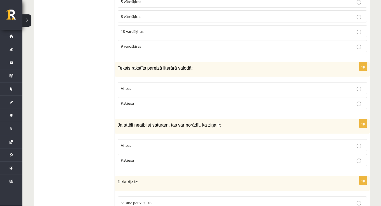
click at [133, 101] on span "Patiesa" at bounding box center [127, 103] width 13 height 5
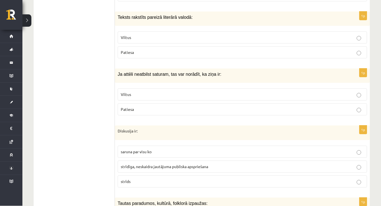
scroll to position [358, 0]
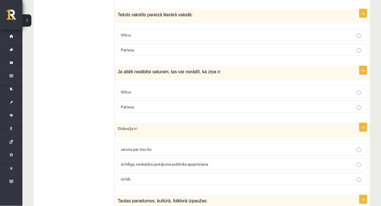
click at [164, 93] on label "Viltus" at bounding box center [243, 92] width 250 height 12
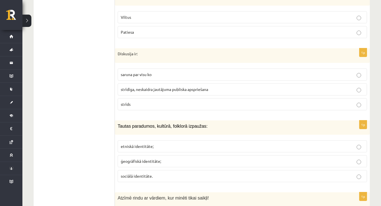
scroll to position [433, 0]
click at [144, 87] on span "strīdīga, neskaidra jautājuma publiska apspriešana" at bounding box center [164, 89] width 87 height 5
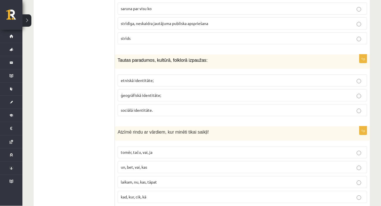
scroll to position [509, 0]
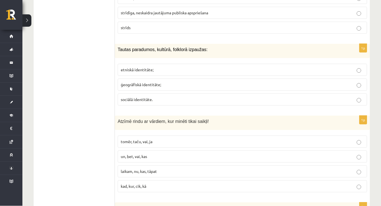
click at [145, 64] on label "etniskā identitāte;" at bounding box center [243, 70] width 250 height 12
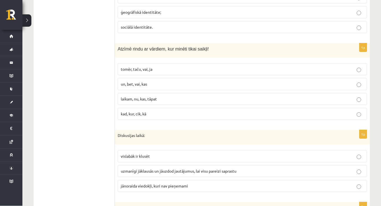
scroll to position [582, 0]
click at [142, 67] on p "tomēr, taču, vai, ja" at bounding box center [242, 69] width 243 height 6
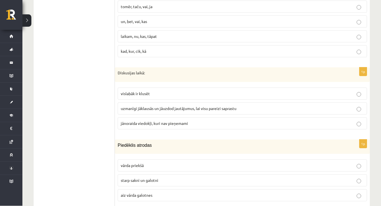
scroll to position [664, 0]
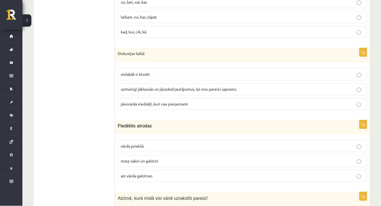
click at [144, 86] on p "uzmanīgi jāklausās un jāuzdod jautājumus, lai visu pareizi saprastu" at bounding box center [242, 89] width 243 height 6
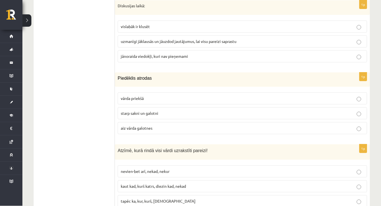
scroll to position [722, 0]
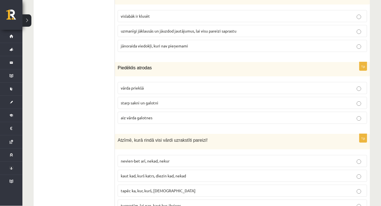
click at [156, 115] on p "aiz vārda galotnes" at bounding box center [242, 118] width 243 height 6
click at [160, 102] on label "starp sakni un galotni" at bounding box center [243, 103] width 250 height 12
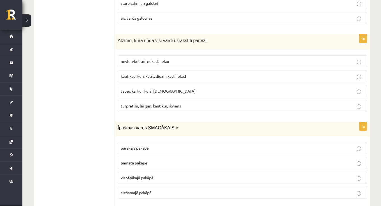
scroll to position [822, 0]
click at [172, 88] on p "tapēc ka, kur, kurš, neviens" at bounding box center [242, 91] width 243 height 6
click at [172, 103] on span "turpretīm, lai gan, kaut kur, ikviens" at bounding box center [151, 105] width 60 height 5
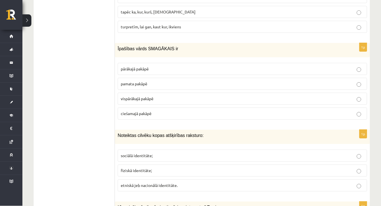
scroll to position [900, 0]
click at [145, 96] on span "vispārākajā pakāpē" at bounding box center [137, 98] width 33 height 5
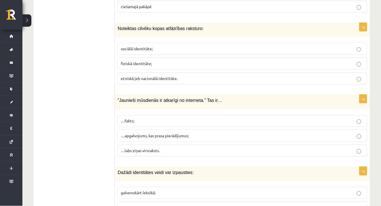
scroll to position [1013, 0]
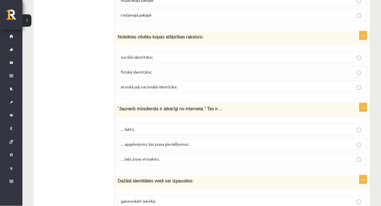
scroll to position [1005, 0]
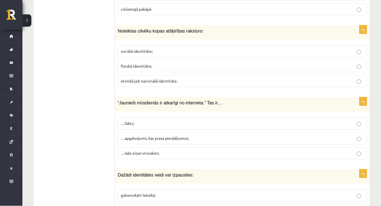
click at [181, 49] on p "sociālā identitāte;" at bounding box center [242, 52] width 243 height 6
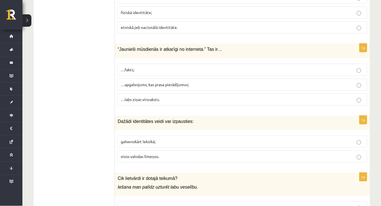
scroll to position [1059, 0]
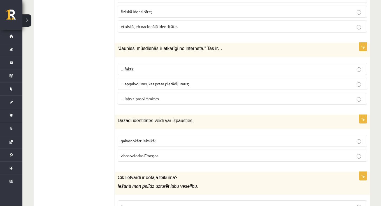
click at [185, 81] on span "…apgalvojums, kas prasa pierādījumus;" at bounding box center [155, 83] width 68 height 5
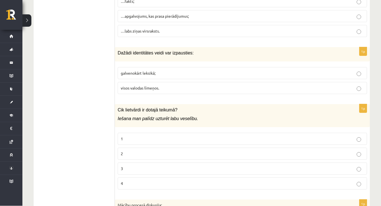
scroll to position [1127, 0]
click at [140, 86] on span "visos valodas līmeņos." at bounding box center [140, 88] width 38 height 5
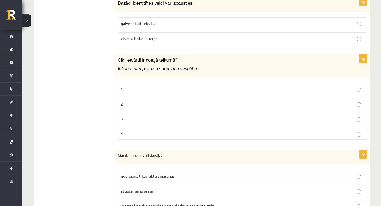
scroll to position [1188, 0]
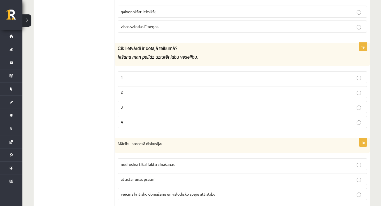
click at [139, 75] on p "1" at bounding box center [242, 78] width 243 height 6
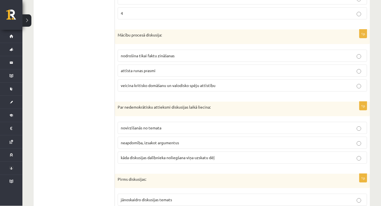
scroll to position [1298, 0]
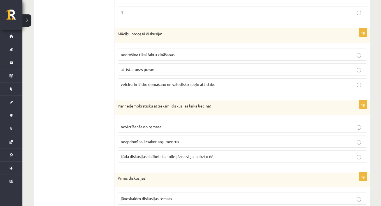
click at [135, 82] on span "veicina kritisko domāšanu un valodisko spēju attīstību" at bounding box center [168, 84] width 95 height 5
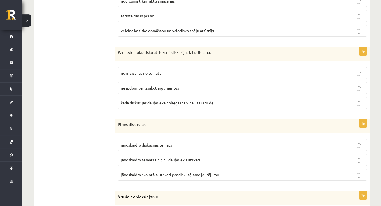
scroll to position [1356, 0]
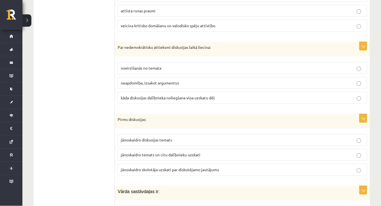
click at [129, 95] on span "kāda diskusijas dalībnieka noliegšana viņa uzskatu dēļ" at bounding box center [168, 97] width 94 height 5
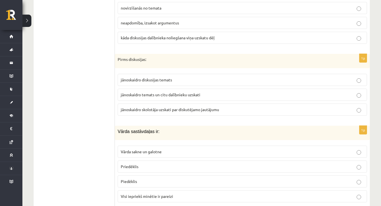
scroll to position [1417, 0]
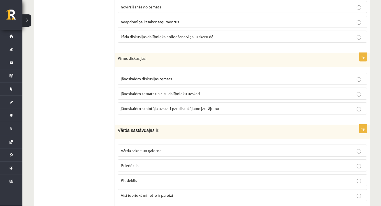
click at [151, 77] on label "jānoskaidro diskusijas temats" at bounding box center [243, 79] width 250 height 12
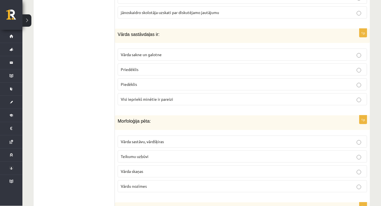
scroll to position [1517, 0]
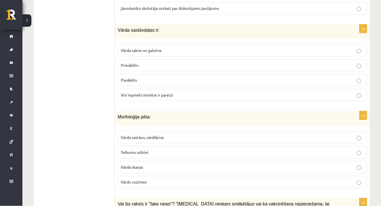
click at [156, 93] on span "Visi iepriekš minētie ir pareizi" at bounding box center [147, 95] width 52 height 5
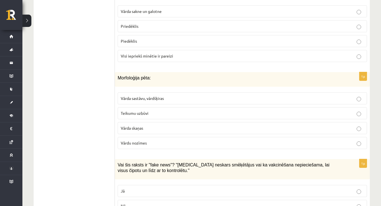
scroll to position [1554, 0]
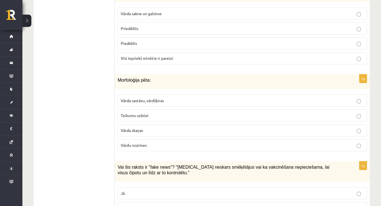
click at [130, 98] on span "Vārda sastāvu, vārdšķiras" at bounding box center [142, 100] width 43 height 5
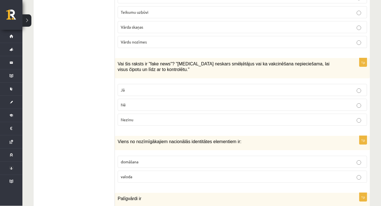
scroll to position [1659, 0]
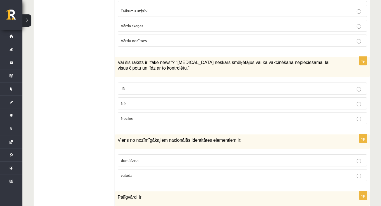
click at [165, 83] on label "Jā" at bounding box center [243, 89] width 250 height 12
click at [142, 172] on p "valoda" at bounding box center [242, 175] width 243 height 6
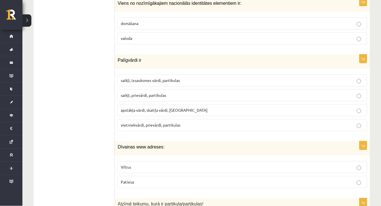
scroll to position [1802, 0]
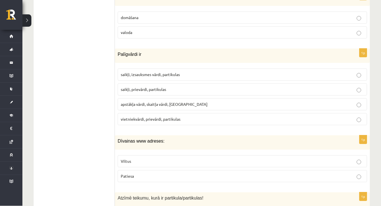
click at [137, 87] on span "saikļi, prievārdi, partikulas" at bounding box center [143, 89] width 45 height 5
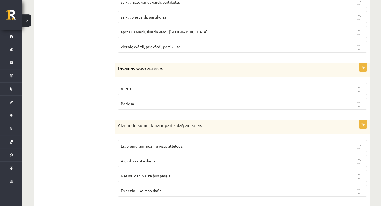
scroll to position [1876, 0]
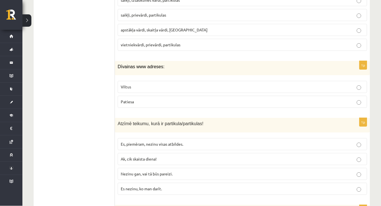
click at [132, 84] on p "Viltus" at bounding box center [242, 87] width 243 height 6
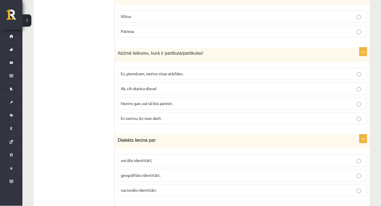
scroll to position [1947, 0]
click at [136, 101] on span "Nezinu gan, vai tā būs pareizi." at bounding box center [147, 103] width 52 height 5
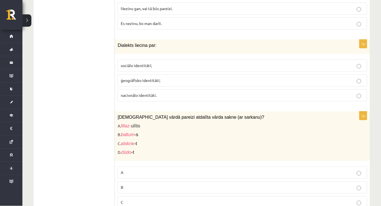
scroll to position [2042, 0]
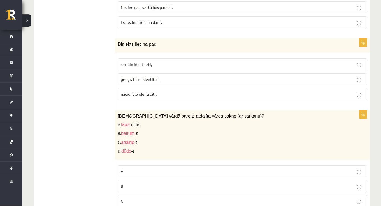
click at [149, 77] on span "ģeogrāfisko identitāti;" at bounding box center [141, 79] width 40 height 5
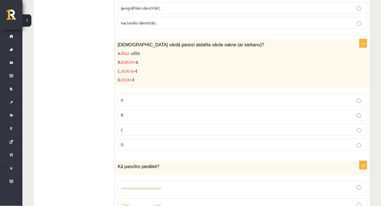
scroll to position [2114, 0]
click at [135, 97] on p "A" at bounding box center [242, 100] width 243 height 6
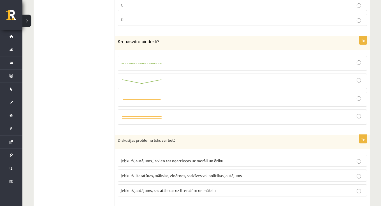
scroll to position [2234, 0]
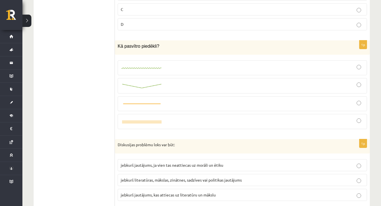
click at [176, 99] on div at bounding box center [242, 103] width 243 height 9
click at [141, 83] on img at bounding box center [142, 86] width 42 height 6
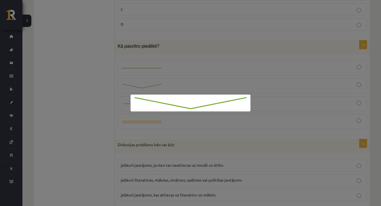
click at [160, 63] on div at bounding box center [190, 103] width 381 height 206
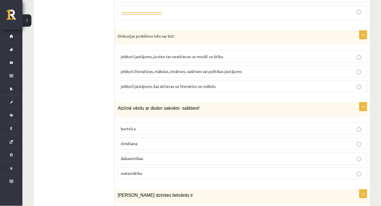
scroll to position [2344, 0]
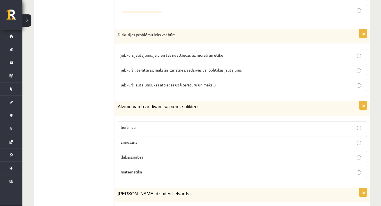
click at [158, 68] on span "jebkurš literatūras, mākslas, zinātnes, sadzīves vai politikas jautājums" at bounding box center [181, 70] width 121 height 5
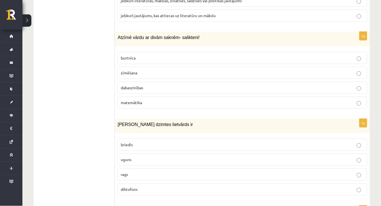
scroll to position [2422, 0]
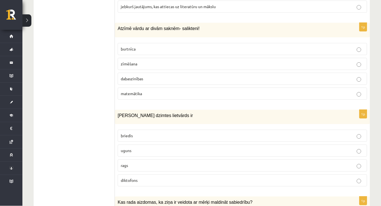
click at [162, 74] on label "dabaszinības" at bounding box center [243, 79] width 250 height 12
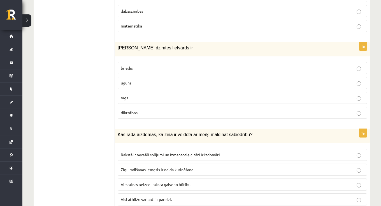
scroll to position [2491, 0]
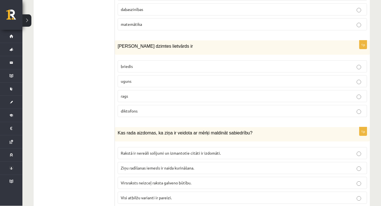
click at [155, 93] on fieldset "briedis uguns rags diktofons" at bounding box center [243, 88] width 250 height 61
click at [155, 90] on label "rags" at bounding box center [243, 96] width 250 height 12
click at [155, 79] on p "uguns" at bounding box center [242, 82] width 243 height 6
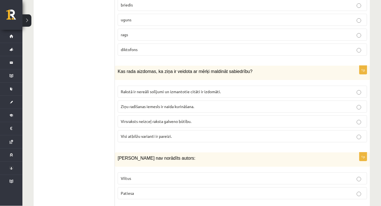
scroll to position [2555, 0]
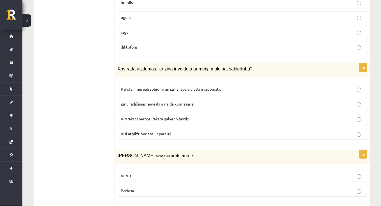
click at [167, 131] on span "Visi atbilžu varianti ir pareizi." at bounding box center [146, 133] width 51 height 5
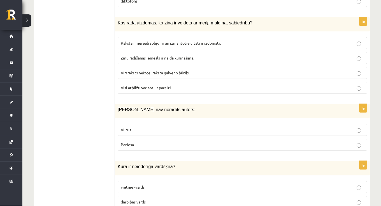
scroll to position [2609, 0]
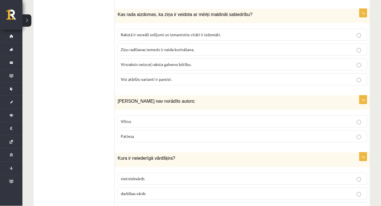
click at [157, 119] on p "Viltus" at bounding box center [242, 122] width 243 height 6
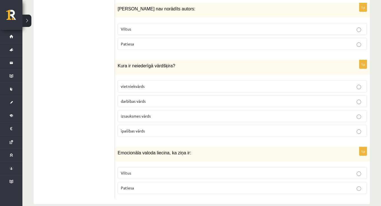
scroll to position [2701, 0]
click at [139, 84] on span "vietniekvārds" at bounding box center [133, 86] width 24 height 5
click at [137, 167] on label "Viltus" at bounding box center [243, 173] width 250 height 12
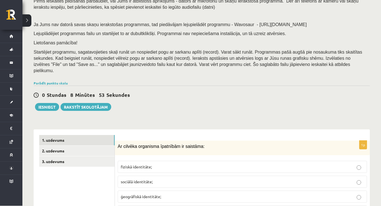
scroll to position [68, 0]
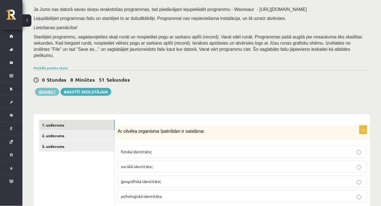
click at [50, 89] on button "Iesniegt" at bounding box center [47, 92] width 24 height 8
click at [77, 132] on link "2. uzdevums" at bounding box center [76, 136] width 75 height 10
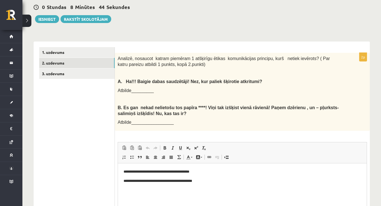
scroll to position [138, 0]
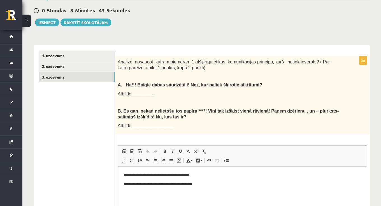
click at [67, 75] on link "3. uzdevums" at bounding box center [76, 77] width 75 height 10
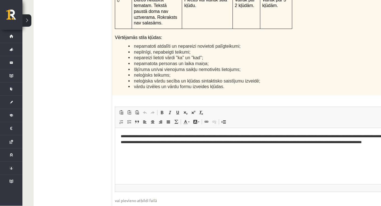
scroll to position [0, 0]
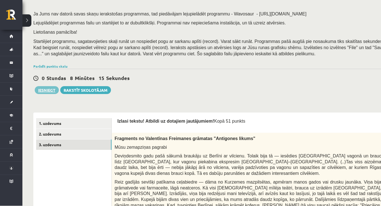
click at [47, 86] on button "Iesniegt" at bounding box center [47, 90] width 24 height 8
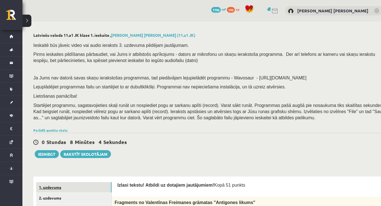
click at [87, 185] on link "1. uzdevums" at bounding box center [73, 187] width 75 height 10
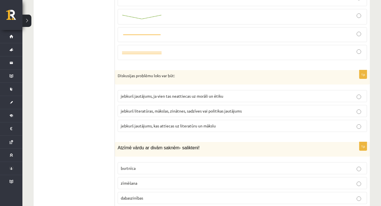
click at [192, 108] on span "jebkurš literatūras, mākslas, zinātnes, sadzīves vai politikas jautājums" at bounding box center [181, 110] width 121 height 5
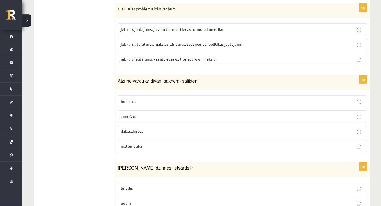
click at [184, 128] on p "dabaszinības" at bounding box center [242, 131] width 243 height 6
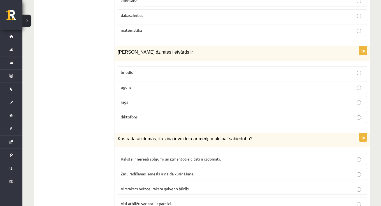
click at [195, 81] on label "uguns" at bounding box center [243, 87] width 250 height 12
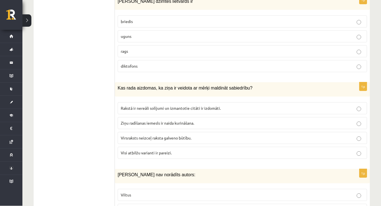
scroll to position [2536, 0]
click at [186, 150] on p "Visi atbilžu varianti ir pareizi." at bounding box center [242, 153] width 243 height 6
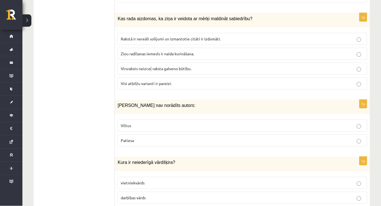
scroll to position [2610, 0]
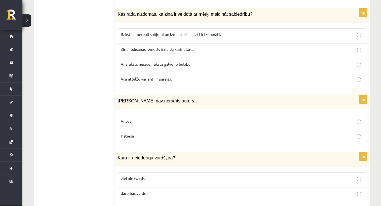
click at [198, 118] on p "Viltus" at bounding box center [242, 121] width 243 height 6
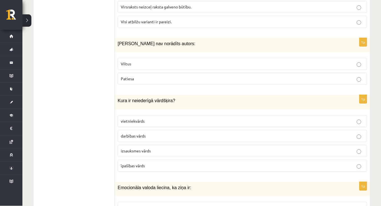
scroll to position [2668, 0]
click at [181, 118] on p "vietniekvārds" at bounding box center [242, 121] width 243 height 6
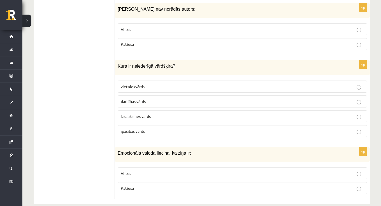
scroll to position [2701, 0]
click at [172, 171] on p "Viltus" at bounding box center [242, 174] width 243 height 6
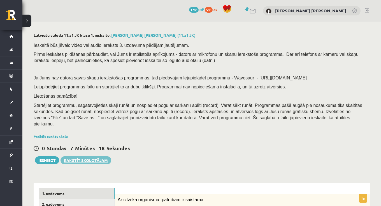
scroll to position [0, 0]
click at [54, 160] on button "Iesniegt" at bounding box center [47, 160] width 24 height 8
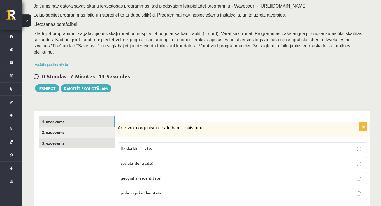
click at [91, 140] on link "3. uzdevums" at bounding box center [76, 143] width 75 height 10
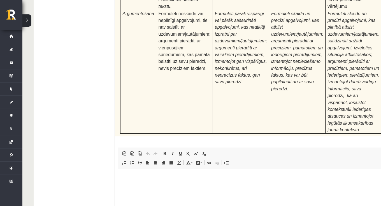
scroll to position [1778, 0]
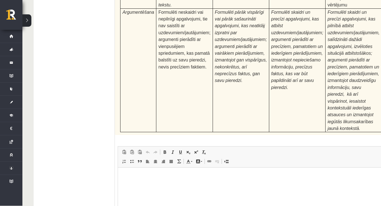
click at [208, 184] on html at bounding box center [265, 175] width 294 height 17
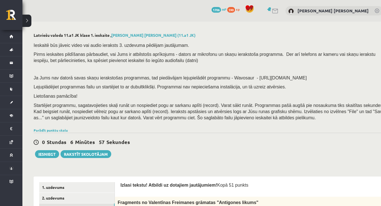
scroll to position [-1, 0]
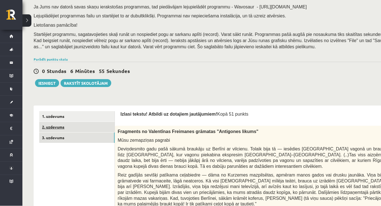
click at [87, 123] on link "2. uzdevums" at bounding box center [76, 127] width 75 height 10
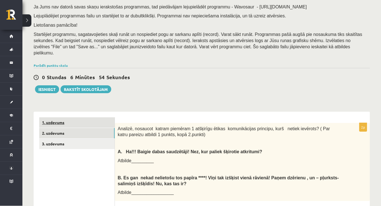
click at [91, 118] on link "1. uzdevums" at bounding box center [76, 123] width 75 height 10
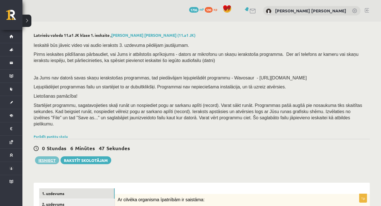
click at [51, 156] on button "Iesniegt" at bounding box center [47, 160] width 24 height 8
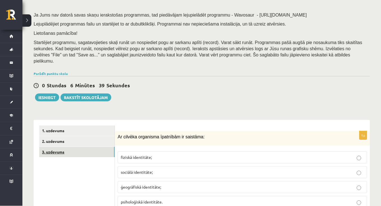
click at [105, 151] on link "3. uzdevums" at bounding box center [76, 152] width 75 height 10
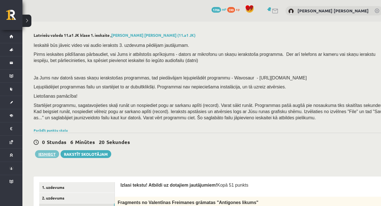
click at [55, 151] on button "Iesniegt" at bounding box center [47, 154] width 24 height 8
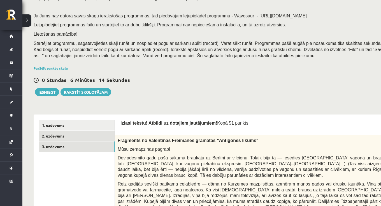
click at [78, 136] on link "2. uzdevums" at bounding box center [76, 136] width 75 height 10
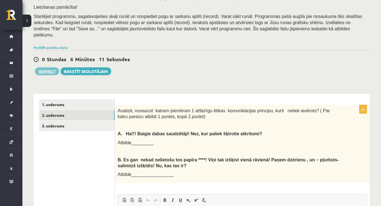
click at [51, 72] on button "Iesniegt" at bounding box center [47, 71] width 24 height 8
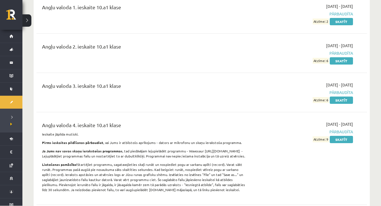
scroll to position [79, 0]
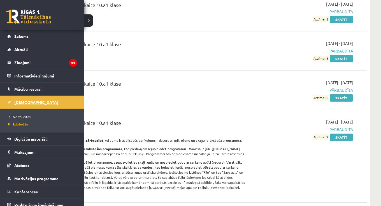
click at [32, 103] on link "[DEMOGRAPHIC_DATA]" at bounding box center [42, 102] width 70 height 13
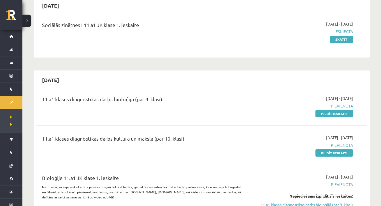
scroll to position [59, 0]
click at [332, 113] on link "Pildīt ieskaiti" at bounding box center [335, 113] width 38 height 7
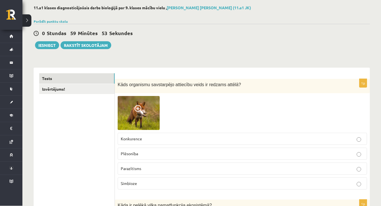
scroll to position [28, 0]
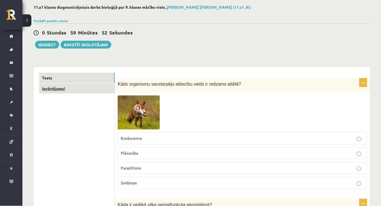
click at [92, 86] on link "Izvērtējums!" at bounding box center [76, 89] width 75 height 10
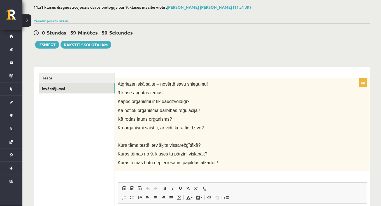
scroll to position [0, 0]
click at [84, 78] on link "Tests" at bounding box center [76, 78] width 75 height 10
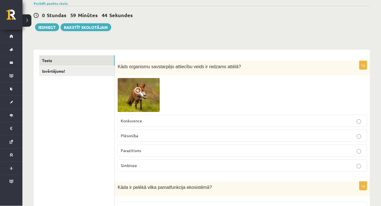
scroll to position [55, 0]
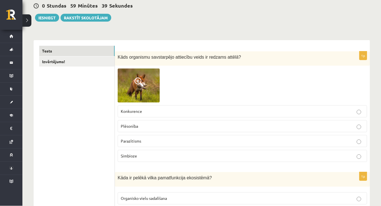
click at [154, 89] on img at bounding box center [139, 86] width 42 height 34
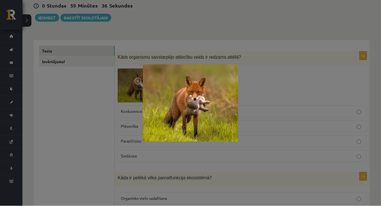
click at [198, 48] on div at bounding box center [190, 103] width 381 height 206
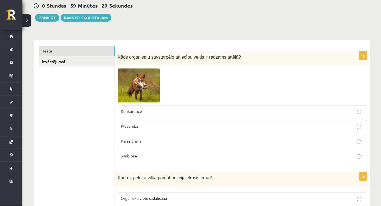
click at [160, 127] on p "Plēsonība" at bounding box center [242, 126] width 243 height 6
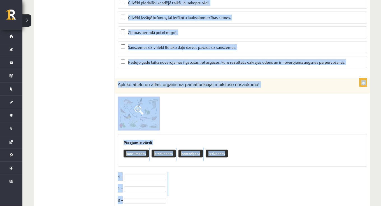
scroll to position [2365, 0]
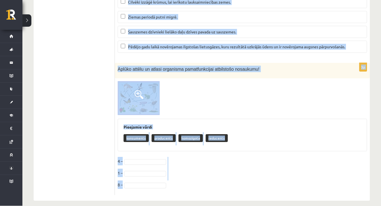
drag, startPoint x: 118, startPoint y: 68, endPoint x: 140, endPoint y: 205, distance: 139.4
copy form "Lore ip dolors ametc adipiscingeli seddoeiusm? Temporinc utlab etdolorema Aliqu…"
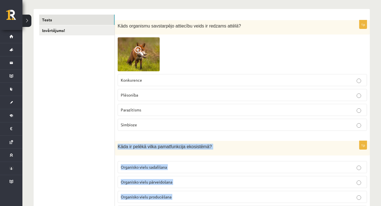
scroll to position [86, 0]
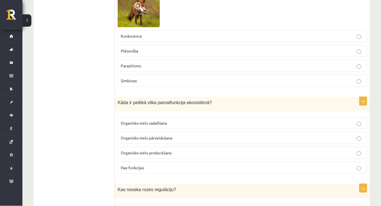
scroll to position [130, 0]
click at [150, 137] on span "Organisko vielu pārveidošana" at bounding box center [147, 137] width 52 height 5
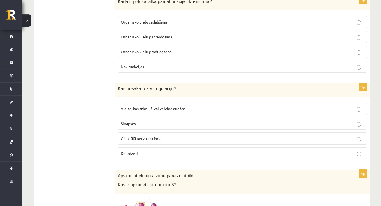
scroll to position [252, 0]
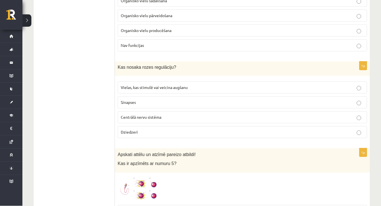
click at [184, 87] on span "Vielas, kas stimulē vai veicina augšanu" at bounding box center [154, 87] width 67 height 5
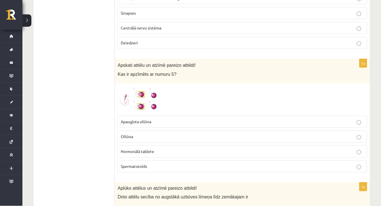
scroll to position [342, 0]
click at [136, 99] on span at bounding box center [139, 99] width 9 height 9
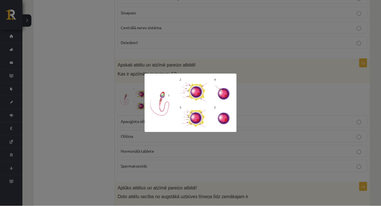
click at [176, 55] on div at bounding box center [190, 103] width 381 height 206
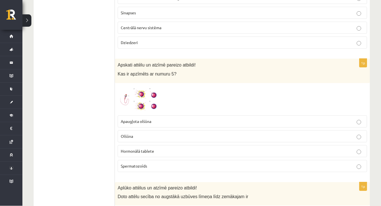
click at [140, 91] on img at bounding box center [139, 99] width 42 height 27
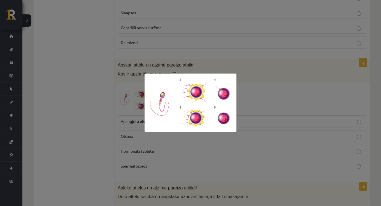
click at [225, 54] on div at bounding box center [190, 103] width 381 height 206
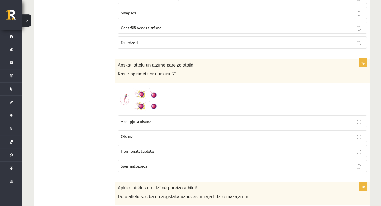
click at [142, 105] on img at bounding box center [139, 99] width 42 height 27
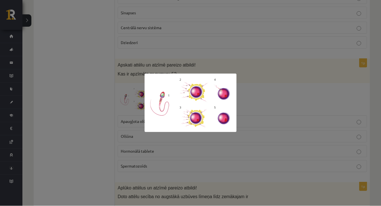
click at [226, 127] on img at bounding box center [191, 103] width 92 height 58
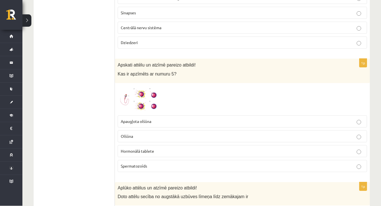
click at [153, 101] on img at bounding box center [139, 99] width 42 height 27
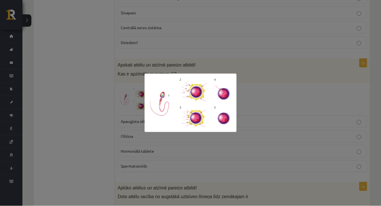
click at [207, 51] on div at bounding box center [190, 103] width 381 height 206
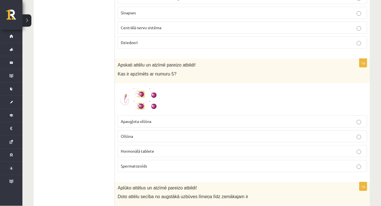
click at [154, 96] on img at bounding box center [139, 99] width 42 height 27
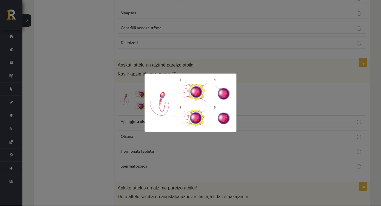
click at [177, 46] on div at bounding box center [190, 103] width 381 height 206
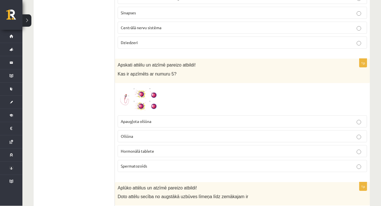
click at [160, 120] on p "Apaugļota olšūna" at bounding box center [242, 122] width 243 height 6
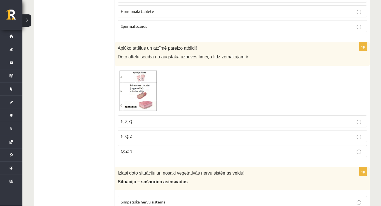
scroll to position [485, 0]
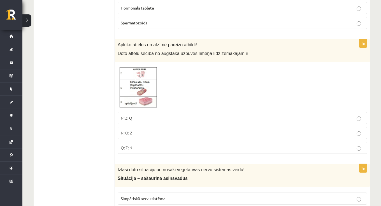
click at [151, 97] on img at bounding box center [139, 87] width 42 height 44
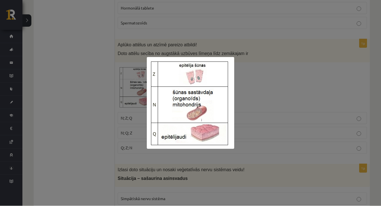
click at [134, 91] on div at bounding box center [190, 103] width 381 height 206
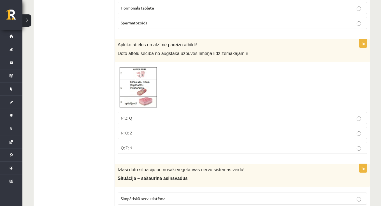
click at [137, 131] on p "N; Q; Z" at bounding box center [242, 133] width 243 height 6
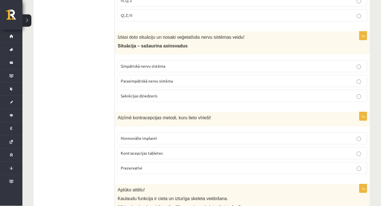
scroll to position [618, 0]
click at [165, 64] on span "Simpātiskā nervu sistēma" at bounding box center [143, 65] width 45 height 5
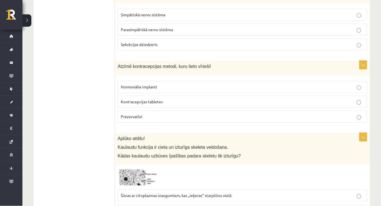
scroll to position [669, 0]
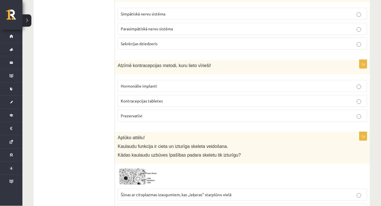
click at [139, 113] on p "Prezervatīvi" at bounding box center [242, 116] width 243 height 6
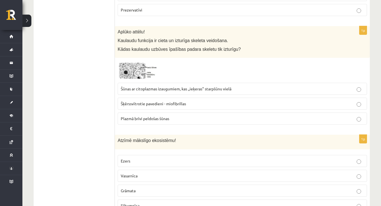
scroll to position [768, 0]
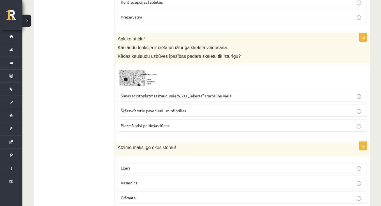
click at [140, 77] on span at bounding box center [139, 81] width 9 height 9
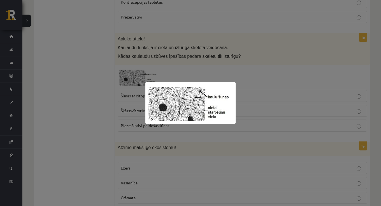
click at [148, 68] on div at bounding box center [190, 103] width 381 height 206
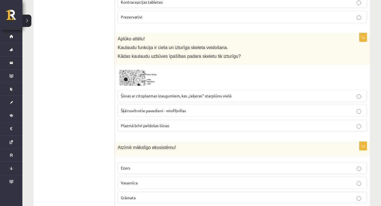
click at [153, 97] on label "Šūnas ar citoplazmas izaugumiem, kas ,,ieķeras" starpšūnu vielā" at bounding box center [243, 96] width 250 height 12
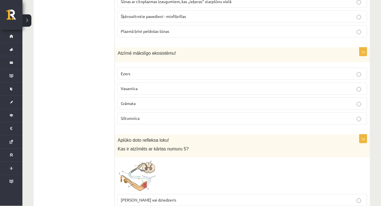
scroll to position [871, 0]
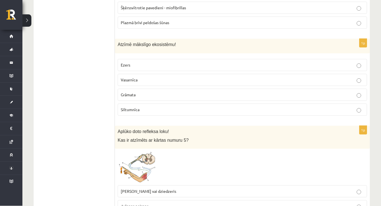
click at [152, 110] on p "Siltumnīca" at bounding box center [242, 110] width 243 height 6
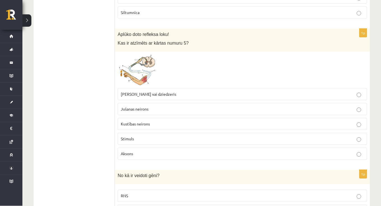
scroll to position [968, 0]
click at [142, 85] on fieldset "[PERSON_NAME] vai dziedzeris Jušanas neirons Kustības neirons Stimuls Aksons" at bounding box center [243, 123] width 250 height 76
click at [142, 74] on img at bounding box center [139, 69] width 42 height 31
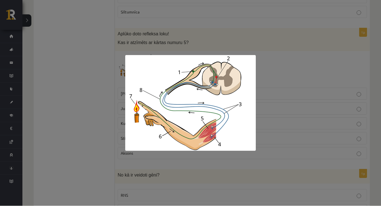
click at [173, 31] on div at bounding box center [190, 103] width 381 height 206
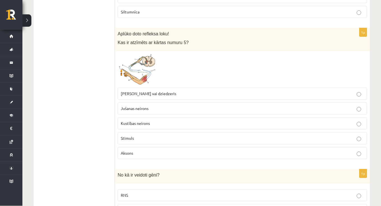
click at [148, 91] on span "[PERSON_NAME] vai dziedzeris" at bounding box center [149, 93] width 56 height 5
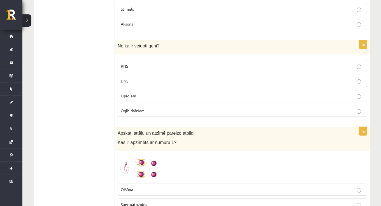
scroll to position [1098, 0]
click at [187, 79] on p "DNS" at bounding box center [242, 81] width 243 height 6
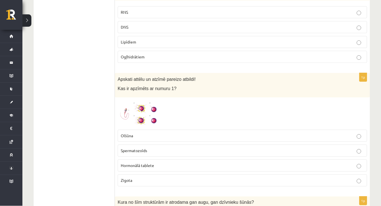
scroll to position [1165, 0]
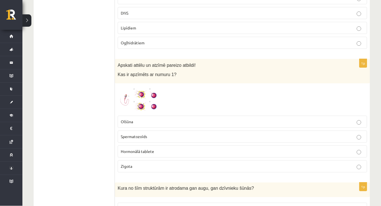
click at [141, 102] on img at bounding box center [139, 99] width 42 height 27
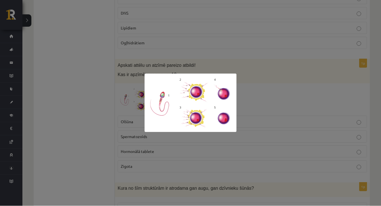
click at [170, 58] on div at bounding box center [190, 103] width 381 height 206
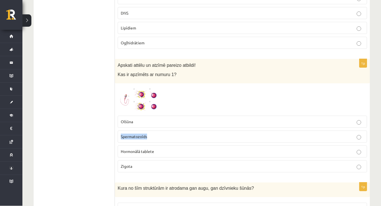
drag, startPoint x: 120, startPoint y: 133, endPoint x: 147, endPoint y: 133, distance: 26.4
click at [147, 133] on label "Spermatozoīds" at bounding box center [243, 137] width 250 height 12
copy span "Spermatozoīds"
click at [101, 130] on ul "Tests Izvērtējums!" at bounding box center [77, 164] width 76 height 2459
click at [143, 96] on span at bounding box center [139, 99] width 9 height 9
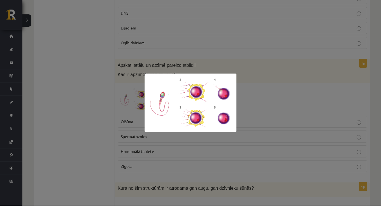
click at [202, 44] on div at bounding box center [190, 103] width 381 height 206
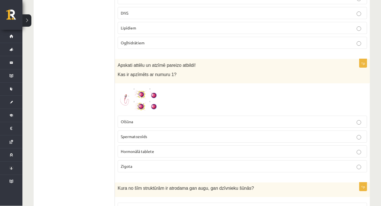
click at [140, 134] on span "Spermatozoīds" at bounding box center [134, 136] width 26 height 5
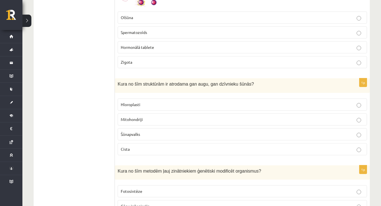
scroll to position [1269, 0]
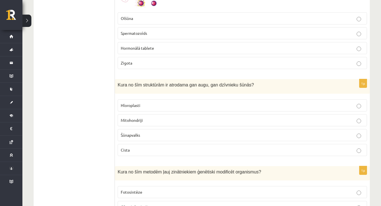
click at [143, 118] on p "Mitohondriji" at bounding box center [242, 120] width 243 height 6
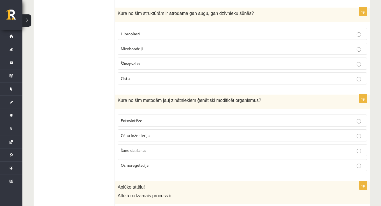
scroll to position [1340, 0]
click at [165, 137] on label "Gēnu inženierija" at bounding box center [243, 135] width 250 height 12
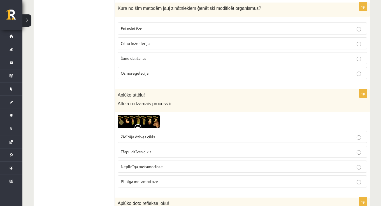
scroll to position [1432, 0]
click at [150, 119] on img at bounding box center [139, 121] width 42 height 13
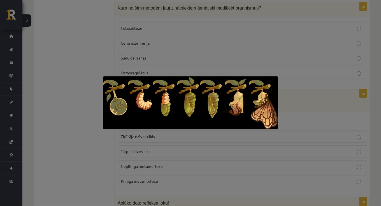
click at [207, 65] on div at bounding box center [190, 103] width 381 height 206
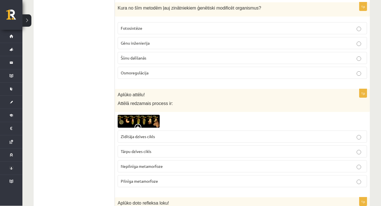
click at [180, 149] on p "Tārpu dzīves cikls" at bounding box center [242, 152] width 243 height 6
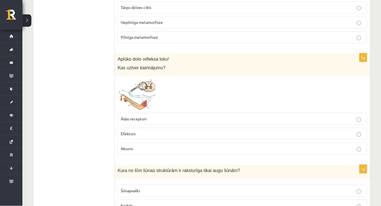
scroll to position [1577, 0]
click at [142, 96] on img at bounding box center [139, 94] width 42 height 31
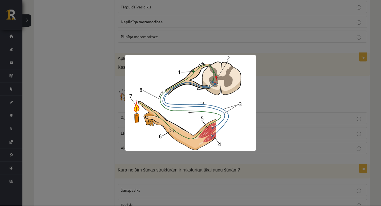
click at [199, 23] on div at bounding box center [190, 103] width 381 height 206
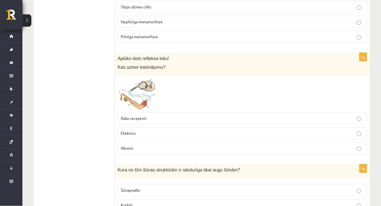
click at [149, 130] on p "Efektors" at bounding box center [242, 133] width 243 height 6
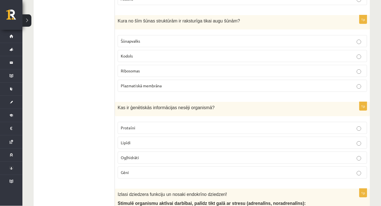
scroll to position [1726, 0]
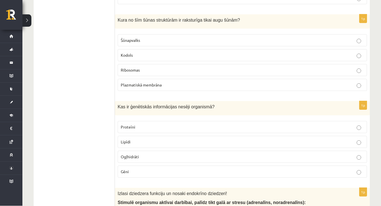
click at [146, 38] on p "Šūnapvalks" at bounding box center [242, 41] width 243 height 6
click at [141, 169] on p "Gēni" at bounding box center [242, 172] width 243 height 6
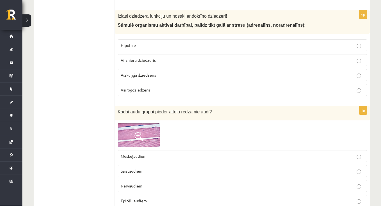
scroll to position [1908, 0]
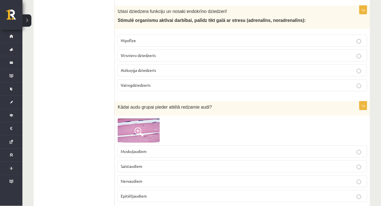
click at [131, 54] on label "Virsnieru dziedzeris" at bounding box center [243, 56] width 250 height 12
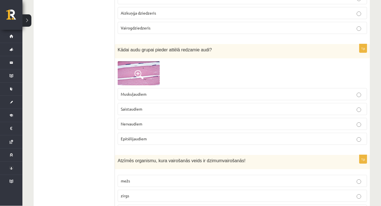
scroll to position [1966, 0]
click at [129, 63] on img at bounding box center [139, 73] width 42 height 24
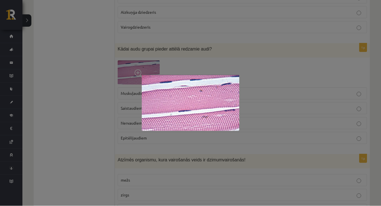
click at [129, 63] on div at bounding box center [190, 103] width 381 height 206
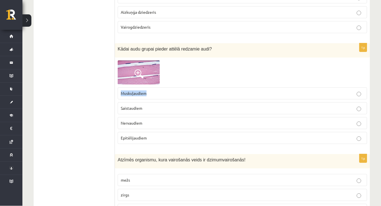
drag, startPoint x: 120, startPoint y: 88, endPoint x: 148, endPoint y: 90, distance: 27.5
click at [148, 90] on label "Muskuļaudiem" at bounding box center [243, 93] width 250 height 12
copy span "Muskuļaudiem"
drag, startPoint x: 120, startPoint y: 103, endPoint x: 142, endPoint y: 105, distance: 21.9
click at [142, 105] on label "Saistaudiem" at bounding box center [243, 108] width 250 height 12
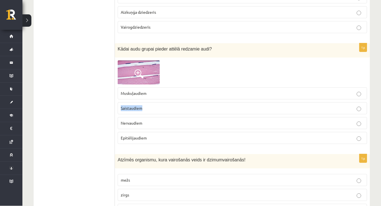
copy span "Saistaudiem"
drag, startPoint x: 121, startPoint y: 118, endPoint x: 146, endPoint y: 119, distance: 25.5
click at [146, 120] on p "Nervaudiem" at bounding box center [242, 123] width 243 height 6
copy span "Nervaudiem"
drag, startPoint x: 120, startPoint y: 134, endPoint x: 153, endPoint y: 134, distance: 32.3
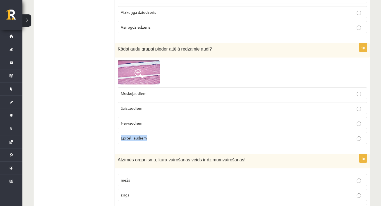
click at [153, 134] on label "Epitēlijaudiem" at bounding box center [243, 138] width 250 height 12
copy span "Epitēlijaudiem"
click at [136, 91] on span "Muskuļaudiem" at bounding box center [134, 93] width 26 height 5
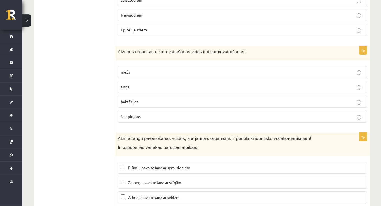
scroll to position [2083, 0]
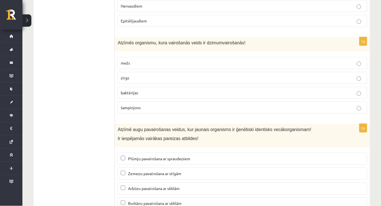
click at [150, 76] on label "zirgs" at bounding box center [243, 78] width 250 height 12
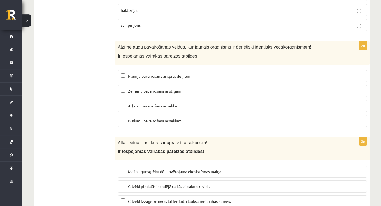
scroll to position [2166, 0]
click at [140, 73] on span "Plūmju pavairošana ar spraudeņiem" at bounding box center [159, 75] width 62 height 5
click at [140, 88] on span "Zemeņu pavairošana ar stīgām" at bounding box center [154, 90] width 53 height 5
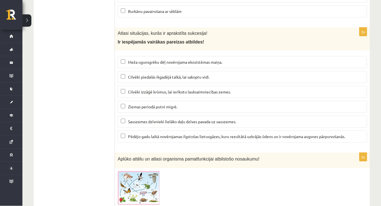
scroll to position [2276, 0]
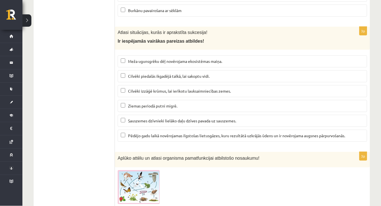
click at [147, 56] on label "Meža ugunsgrēku dēļ novērojama ekosistēmas maiņa." at bounding box center [243, 62] width 250 height 12
click at [154, 133] on span "Pēdējo gadu laikā novērojamas ilgstošas lietusgāzes, kuru rezultātā uzkrājās ūd…" at bounding box center [236, 135] width 217 height 5
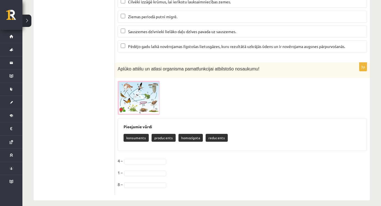
scroll to position [2365, 0]
click at [149, 97] on img at bounding box center [139, 98] width 42 height 34
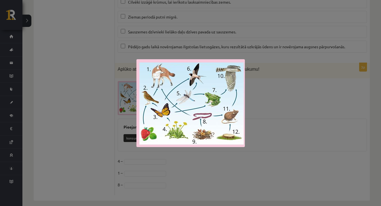
click at [190, 48] on div at bounding box center [190, 103] width 381 height 206
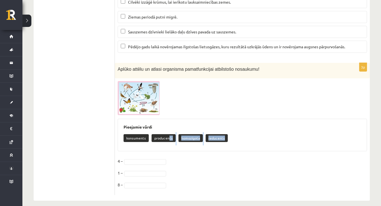
drag, startPoint x: 168, startPoint y: 132, endPoint x: 164, endPoint y: 148, distance: 16.5
click at [165, 148] on div "3p Aplūko attēlu un atlasi organisma pamatfunkcijai atbilstošo nosaukumu! Pieej…" at bounding box center [242, 129] width 255 height 132
click at [155, 87] on img at bounding box center [139, 98] width 42 height 34
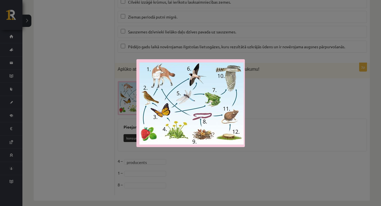
click at [240, 36] on div at bounding box center [190, 103] width 381 height 206
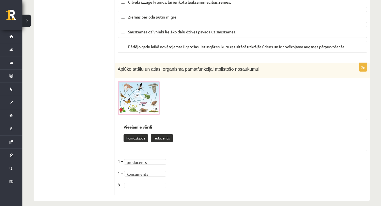
click at [148, 90] on img at bounding box center [139, 98] width 42 height 34
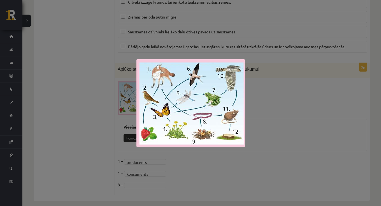
click at [163, 41] on div at bounding box center [190, 103] width 381 height 206
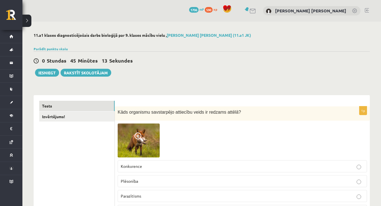
scroll to position [0, 0]
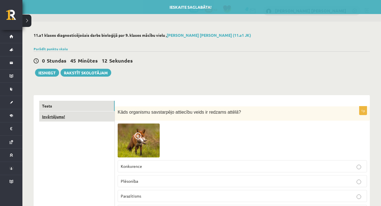
click at [80, 120] on link "Izvērtējums!" at bounding box center [76, 116] width 75 height 10
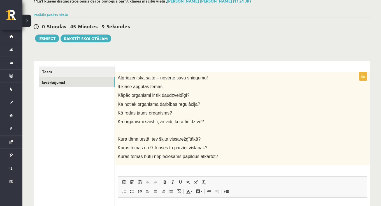
scroll to position [33, 0]
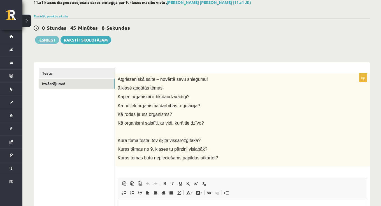
click at [49, 40] on button "Iesniegt" at bounding box center [47, 40] width 24 height 8
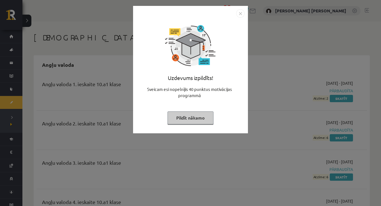
click at [240, 15] on img "Close" at bounding box center [240, 13] width 8 height 8
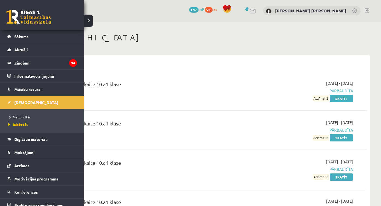
click at [25, 116] on span "Neizpildītās" at bounding box center [19, 117] width 24 height 4
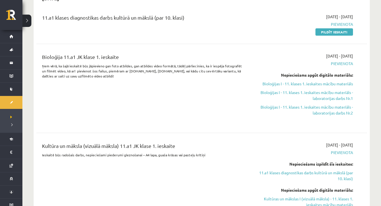
scroll to position [137, 0]
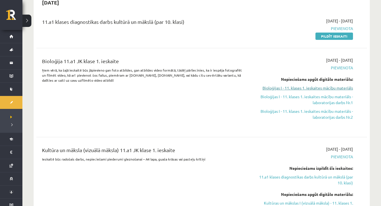
click at [282, 90] on link "Bioloģijas I - 11. klases 1. ieskaites mācību materiāls" at bounding box center [304, 88] width 98 height 6
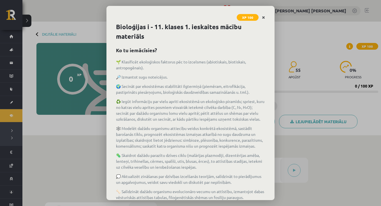
click at [263, 18] on icon "Close" at bounding box center [263, 18] width 3 height 4
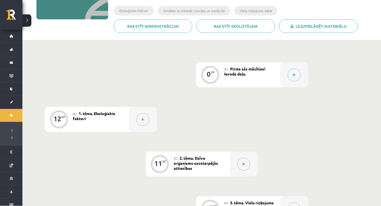
scroll to position [105, 0]
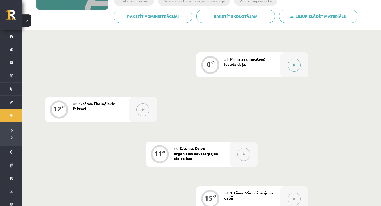
click at [294, 68] on button at bounding box center [294, 65] width 13 height 13
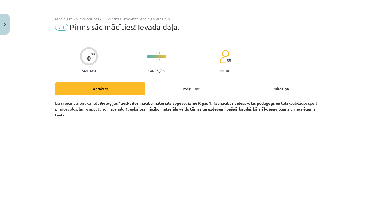
click at [204, 91] on div "Uzdevums" at bounding box center [191, 88] width 90 height 13
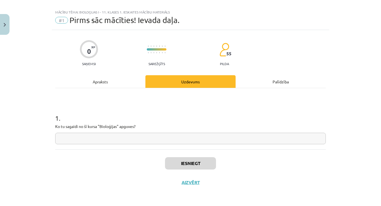
click at [198, 144] on div "1 . Ko tu sagaidi no šī kursa "Bioloģijas" apguves?" at bounding box center [190, 118] width 271 height 61
click at [198, 139] on input "text" at bounding box center [190, 138] width 271 height 11
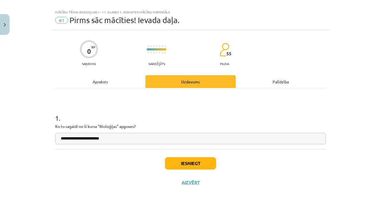
type input "**********"
click at [195, 164] on button "Iesniegt" at bounding box center [190, 163] width 51 height 12
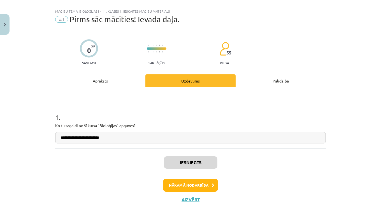
click at [190, 188] on button "Nākamā nodarbība" at bounding box center [190, 185] width 55 height 13
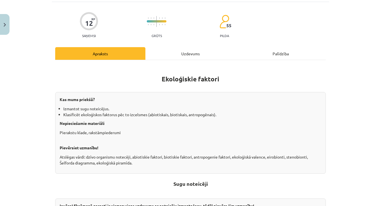
scroll to position [37, 0]
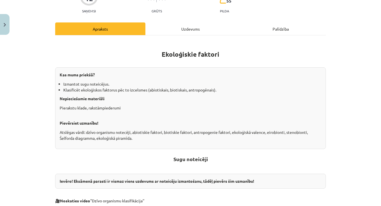
click at [190, 28] on div "Uzdevums" at bounding box center [191, 28] width 90 height 13
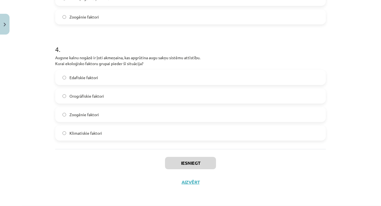
scroll to position [247, 0]
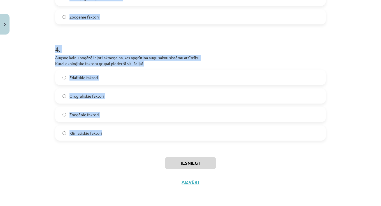
drag, startPoint x: 56, startPoint y: 73, endPoint x: 97, endPoint y: 142, distance: 80.7
copy form "7 . Loremip dolorsit ametco ad elitse doeiusm tempor in utl etdol magna aliqua,…"
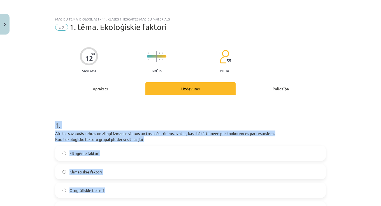
scroll to position [19, 0]
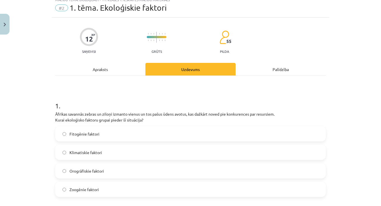
click at [100, 192] on label "Zoogēnie faktori" at bounding box center [191, 190] width 270 height 14
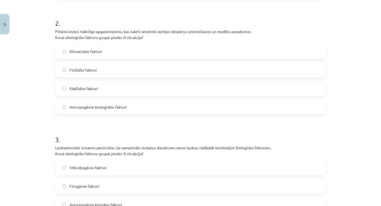
scroll to position [225, 0]
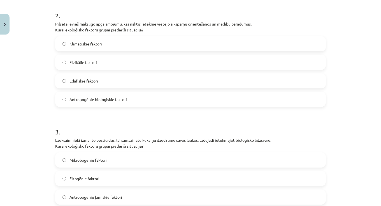
click at [93, 103] on label "Antropogēnie bioloģiskie faktori" at bounding box center [191, 100] width 270 height 14
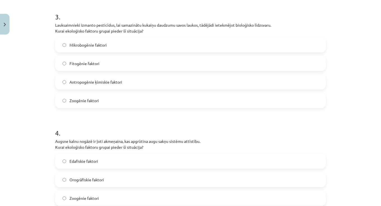
scroll to position [342, 0]
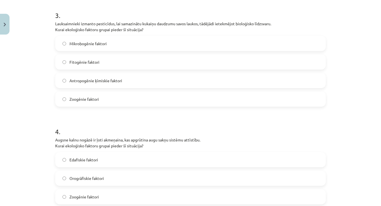
click at [93, 82] on span "Antropogēnie ķīmiskie faktori" at bounding box center [96, 81] width 53 height 6
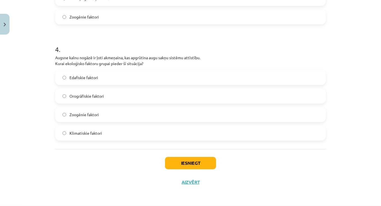
scroll to position [425, 0]
click at [98, 97] on span "Orogrāfiskie faktori" at bounding box center [87, 96] width 34 height 6
click at [168, 157] on button "Iesniegt" at bounding box center [190, 163] width 51 height 12
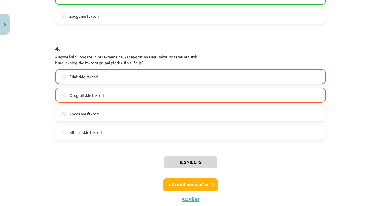
click at [186, 183] on button "Nākamā nodarbība" at bounding box center [190, 185] width 55 height 13
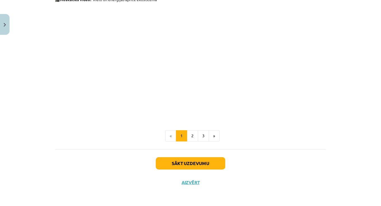
scroll to position [249, 0]
click at [187, 160] on button "Sākt uzdevumu" at bounding box center [191, 163] width 70 height 12
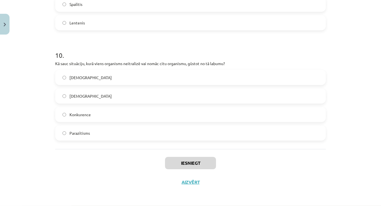
scroll to position [321, 0]
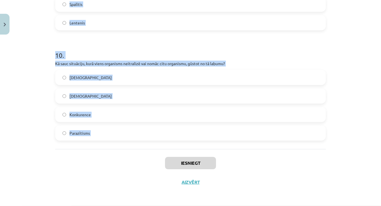
drag, startPoint x: 55, startPoint y: 112, endPoint x: 90, endPoint y: 155, distance: 55.1
copy form "8 . Lore ipsumdo sitametc adipiscin, elit seddo eiusmodte inci utlabo et dolo m…"
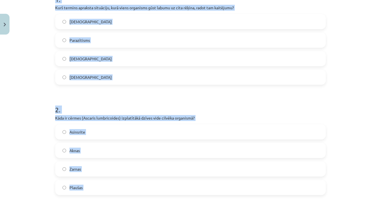
scroll to position [122, 0]
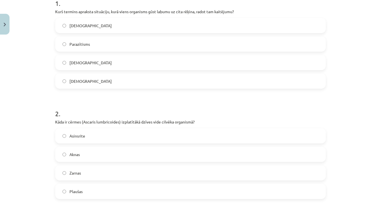
click at [133, 46] on label "Parazītisms" at bounding box center [191, 44] width 270 height 14
click at [105, 169] on label "Zarnas" at bounding box center [191, 173] width 270 height 14
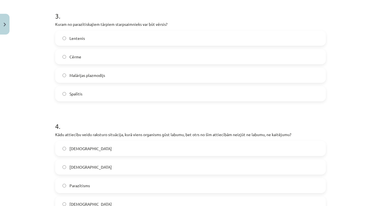
scroll to position [331, 0]
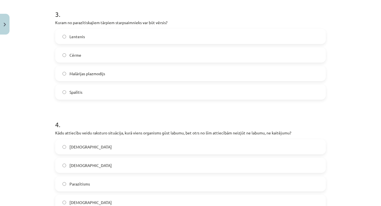
click at [96, 41] on label "Lentenis" at bounding box center [191, 37] width 270 height 14
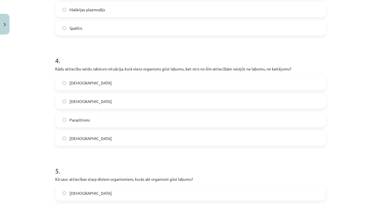
scroll to position [396, 0]
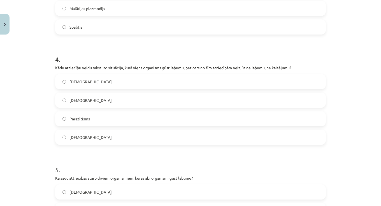
click at [96, 100] on label "[DEMOGRAPHIC_DATA]" at bounding box center [191, 100] width 270 height 14
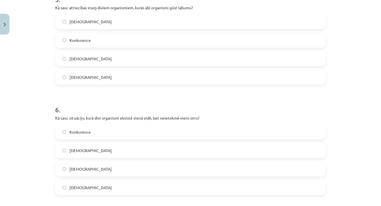
scroll to position [567, 0]
click at [89, 60] on span "[DEMOGRAPHIC_DATA]" at bounding box center [91, 59] width 42 height 6
click at [81, 186] on span "[DEMOGRAPHIC_DATA]" at bounding box center [91, 188] width 42 height 6
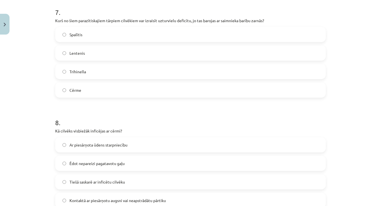
scroll to position [783, 0]
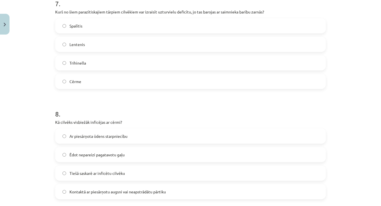
click at [86, 80] on label "Cērme" at bounding box center [191, 82] width 270 height 14
click at [86, 191] on span "Kontaktā ar piesārņotu augsni vai neapstrādātu pārtiku" at bounding box center [118, 192] width 96 height 6
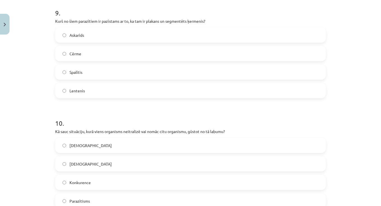
scroll to position [997, 0]
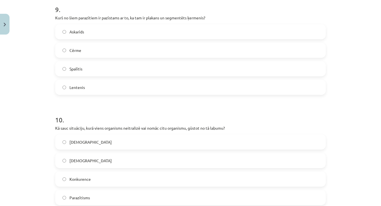
click at [82, 88] on span "Lentenis" at bounding box center [77, 88] width 15 height 6
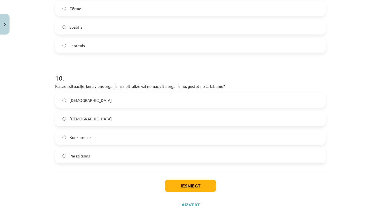
scroll to position [1046, 0]
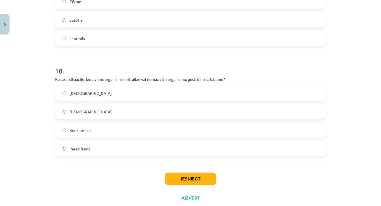
click at [99, 110] on label "[DEMOGRAPHIC_DATA]" at bounding box center [191, 112] width 270 height 14
click at [196, 177] on button "Iesniegt" at bounding box center [190, 179] width 51 height 12
click at [196, 178] on button "Iesniegt" at bounding box center [190, 179] width 51 height 12
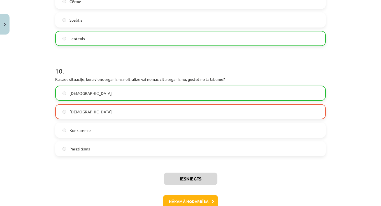
click at [194, 200] on button "Nākamā nodarbība" at bounding box center [190, 201] width 55 height 13
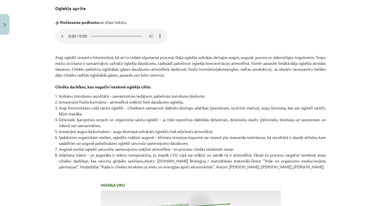
scroll to position [14, 0]
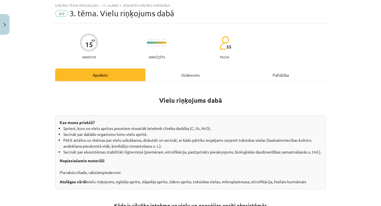
click at [199, 69] on div "Uzdevums" at bounding box center [191, 74] width 90 height 13
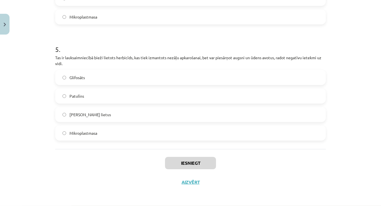
scroll to position [344, 0]
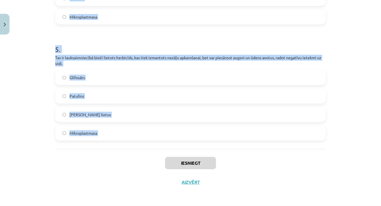
drag, startPoint x: 56, startPoint y: 100, endPoint x: 88, endPoint y: 148, distance: 58.0
copy form "4 . Lo ipsum do sitamet, co adipis elits doeiusmo tempo in utl etd magnaaliq en…"
click at [100, 82] on label "Glifosāts" at bounding box center [191, 78] width 270 height 14
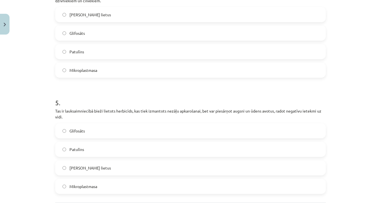
click at [149, 77] on label "Mikroplastmasa" at bounding box center [191, 70] width 270 height 14
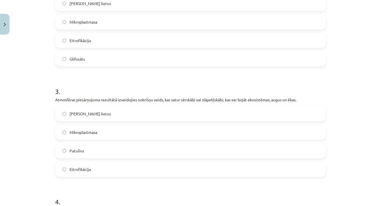
scroll to position [260, 0]
click at [96, 121] on label "[PERSON_NAME] lietus" at bounding box center [191, 114] width 270 height 14
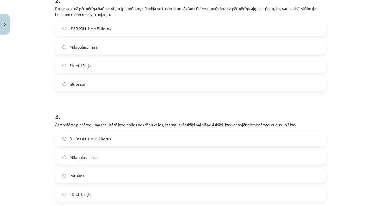
click at [116, 70] on label "Eitrofikācija" at bounding box center [191, 66] width 270 height 14
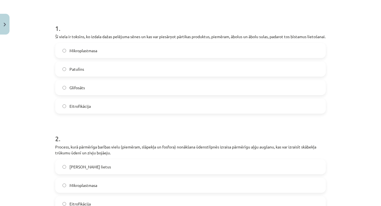
scroll to position [68, 0]
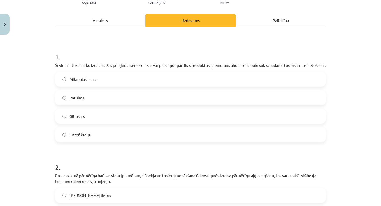
click at [91, 105] on label "Patulīns" at bounding box center [191, 98] width 270 height 14
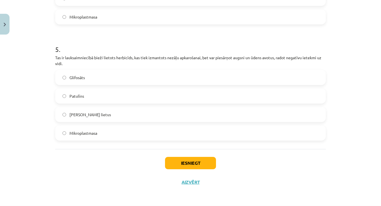
scroll to position [535, 0]
click at [185, 164] on button "Iesniegt" at bounding box center [190, 163] width 51 height 12
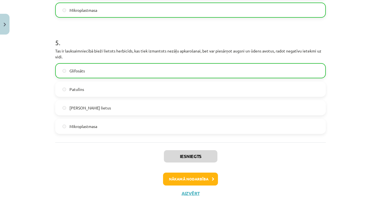
click at [194, 180] on button "Nākamā nodarbība" at bounding box center [190, 179] width 55 height 13
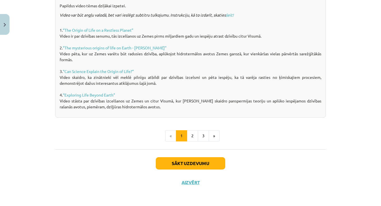
click at [197, 160] on button "Sākt uzdevumu" at bounding box center [191, 163] width 70 height 12
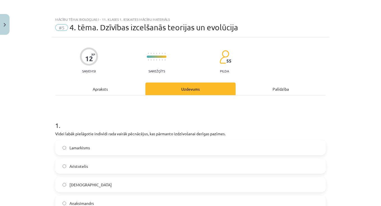
scroll to position [0, 0]
click at [103, 87] on div "Apraksts" at bounding box center [100, 88] width 90 height 13
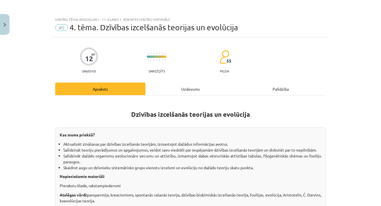
click at [189, 87] on div "Uzdevums" at bounding box center [191, 88] width 90 height 13
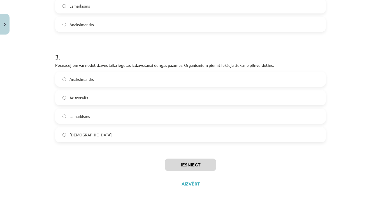
scroll to position [291, 0]
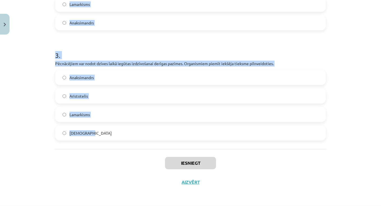
drag, startPoint x: 56, startPoint y: 111, endPoint x: 90, endPoint y: 138, distance: 43.1
copy form "1 . Videi labāk pielāgotie indivīdi rada vairāk pēcnācējus, kas pārmanto izdzīv…"
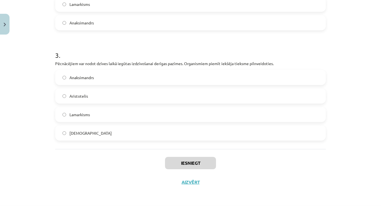
click at [99, 108] on label "Lamarkisms" at bounding box center [191, 115] width 270 height 14
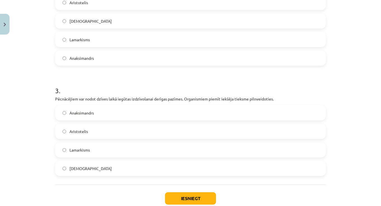
scroll to position [252, 0]
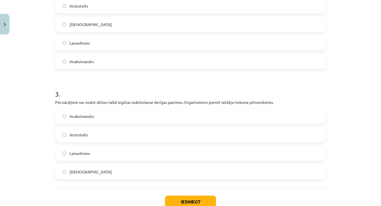
click at [103, 22] on label "Darvinisms" at bounding box center [191, 25] width 270 height 14
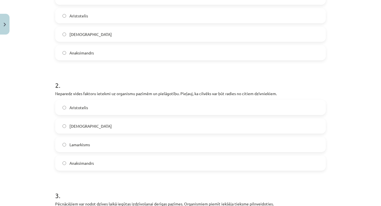
scroll to position [148, 0]
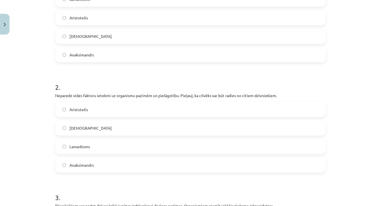
click at [111, 42] on label "Darvinisms" at bounding box center [191, 36] width 270 height 14
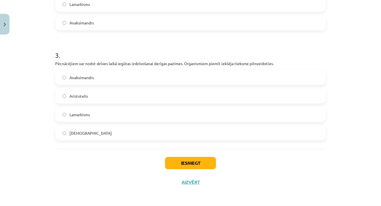
scroll to position [291, 0]
click at [172, 162] on button "Iesniegt" at bounding box center [190, 163] width 51 height 12
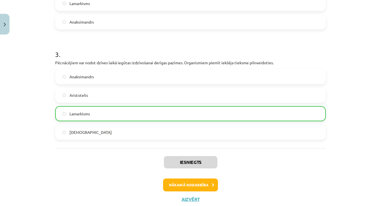
click at [185, 188] on button "Nākamā nodarbība" at bounding box center [190, 185] width 55 height 13
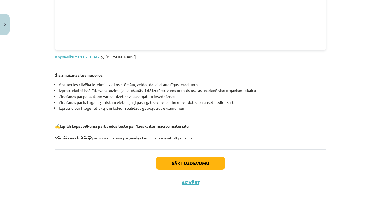
scroll to position [665, 0]
click at [179, 159] on button "Sākt uzdevumu" at bounding box center [191, 163] width 70 height 12
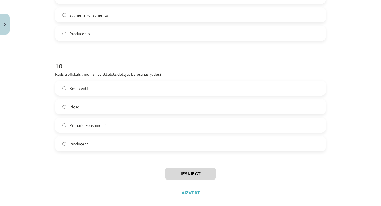
scroll to position [1113, 0]
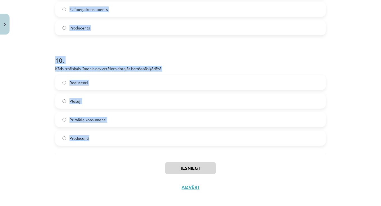
drag, startPoint x: 56, startPoint y: 111, endPoint x: 108, endPoint y: 131, distance: 55.9
copy form "1 . Kurš parazītiskais tārps bieži sastopams bērniem un izraisa niezi anālās at…"
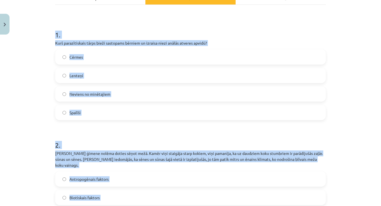
scroll to position [95, 0]
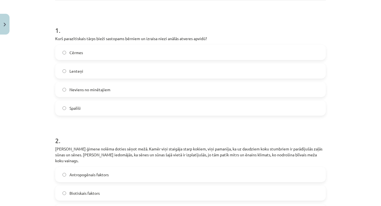
click at [104, 103] on label "Spalīši" at bounding box center [191, 108] width 270 height 14
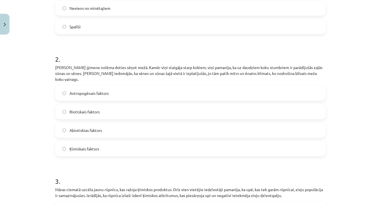
click at [100, 128] on span "Abiotiskias faktors" at bounding box center [86, 131] width 33 height 6
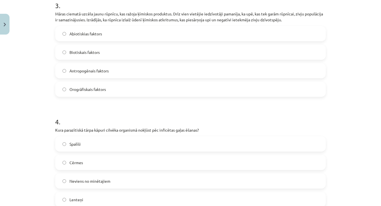
scroll to position [350, 0]
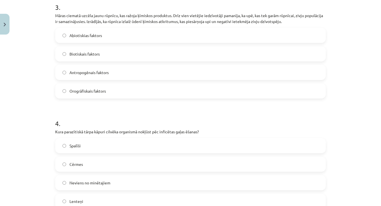
click at [141, 85] on label "Orogrāfiskais faktors" at bounding box center [191, 91] width 270 height 14
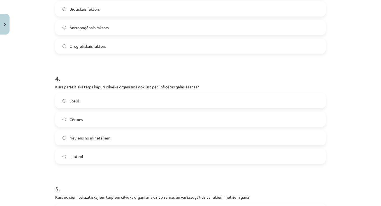
scroll to position [403, 0]
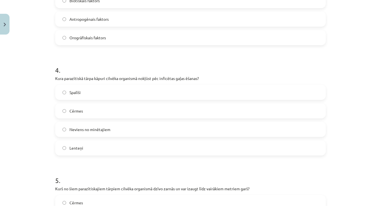
click at [110, 141] on label "Lenteņi" at bounding box center [191, 148] width 270 height 14
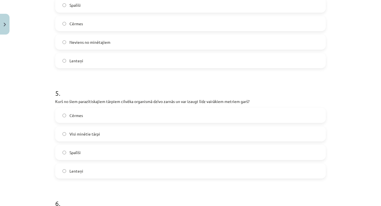
click at [108, 169] on label "Lenteņi" at bounding box center [191, 171] width 270 height 14
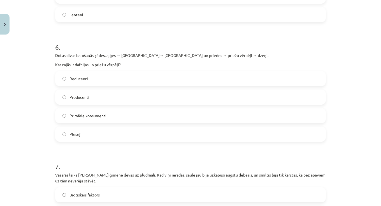
scroll to position [647, 0]
click at [105, 113] on span "Primārie konsumenti" at bounding box center [88, 116] width 37 height 6
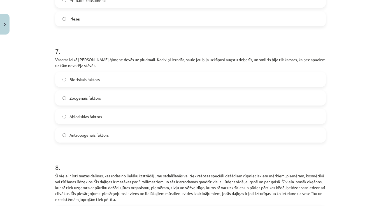
scroll to position [762, 0]
click at [109, 132] on span "Antropogēnais faktors" at bounding box center [89, 135] width 39 height 6
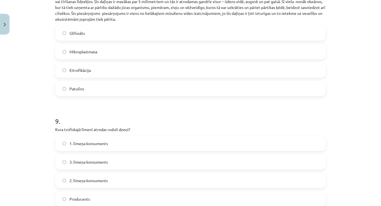
scroll to position [949, 0]
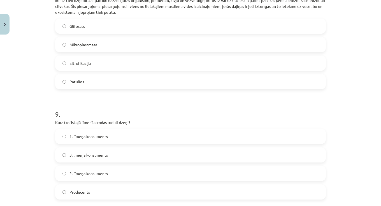
drag, startPoint x: 99, startPoint y: 42, endPoint x: 99, endPoint y: 59, distance: 17.7
click at [99, 42] on label "Mikroplastmasa" at bounding box center [191, 45] width 270 height 14
click at [89, 171] on span "2. līmeņa konsuments" at bounding box center [89, 174] width 38 height 6
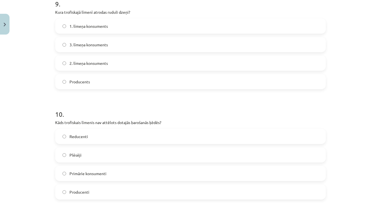
scroll to position [1069, 0]
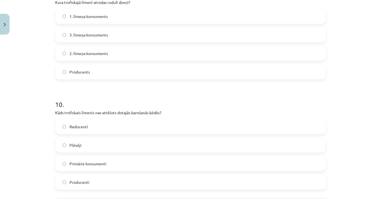
click at [98, 146] on label "Plēsēji" at bounding box center [191, 145] width 270 height 14
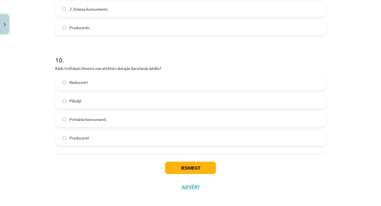
scroll to position [1113, 0]
click at [188, 167] on button "Iesniegt" at bounding box center [190, 168] width 51 height 12
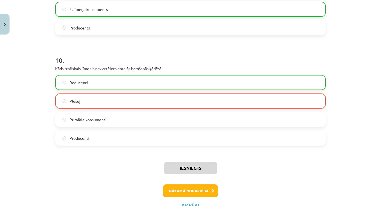
click at [197, 186] on button "Nākamā nodarbība" at bounding box center [190, 191] width 55 height 13
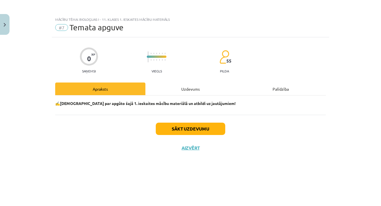
click at [196, 130] on button "Sākt uzdevumu" at bounding box center [191, 129] width 70 height 12
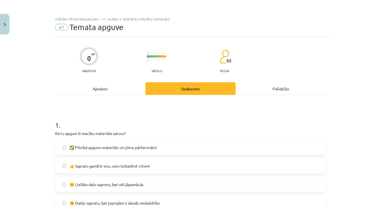
click at [146, 186] on label "🙂 Lielāko daļu saprotu, bet vēl jāpamācās" at bounding box center [191, 185] width 270 height 14
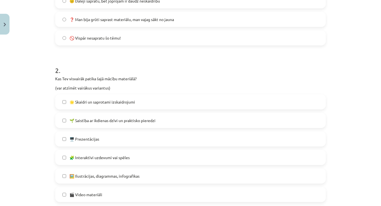
scroll to position [203, 0]
click at [193, 98] on label "🌟 Skaidri un saprotami izskaidrojumi" at bounding box center [191, 101] width 270 height 14
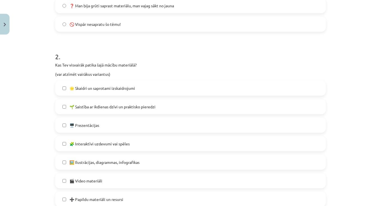
scroll to position [216, 0]
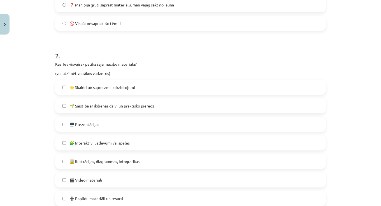
click at [171, 104] on label "🌱 Saistība ar ikdienas dzīvi un praktisko pieredzi" at bounding box center [191, 106] width 270 height 14
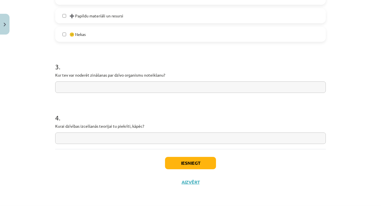
scroll to position [400, 0]
click at [175, 168] on button "Iesniegt" at bounding box center [190, 163] width 51 height 12
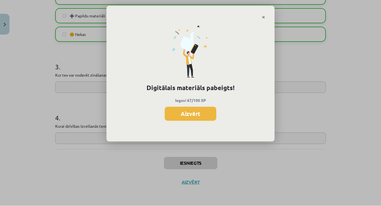
scroll to position [342, 0]
click at [202, 111] on button "Aizvērt" at bounding box center [191, 114] width 52 height 14
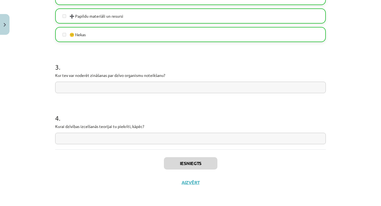
click at [190, 186] on div "Iesniegts Aizvērt" at bounding box center [190, 168] width 271 height 39
click at [190, 183] on button "Aizvērt" at bounding box center [190, 182] width 21 height 6
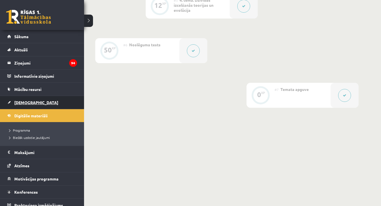
click at [17, 103] on span "[DEMOGRAPHIC_DATA]" at bounding box center [36, 102] width 44 height 5
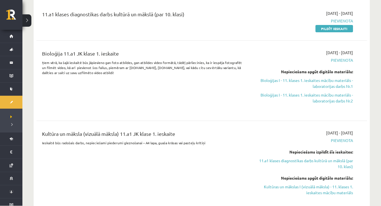
scroll to position [146, 0]
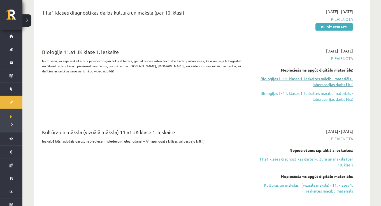
click at [342, 79] on link "Bioloģijas I - 11. klases 1. ieskaites mācību materiāls - laboratorijas darbs N…" at bounding box center [304, 82] width 98 height 12
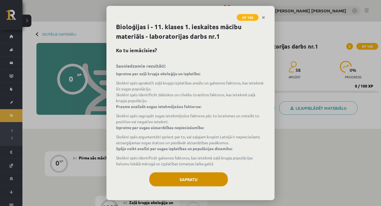
click at [201, 179] on button "Sapratu" at bounding box center [188, 179] width 79 height 14
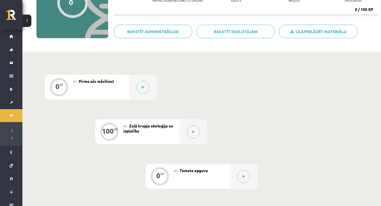
scroll to position [75, 0]
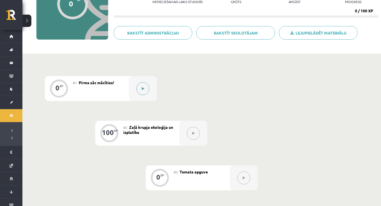
click at [147, 84] on button at bounding box center [143, 88] width 13 height 13
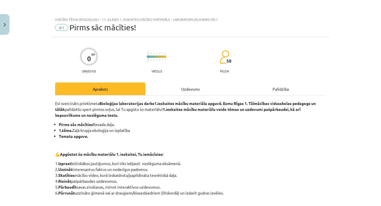
click at [207, 91] on div "Uzdevums" at bounding box center [191, 88] width 90 height 13
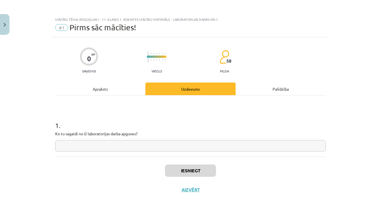
scroll to position [8, 0]
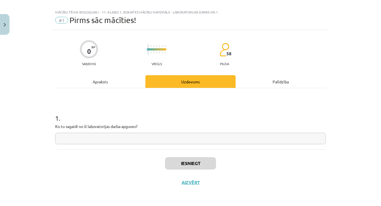
click at [194, 142] on input "text" at bounding box center [190, 138] width 271 height 11
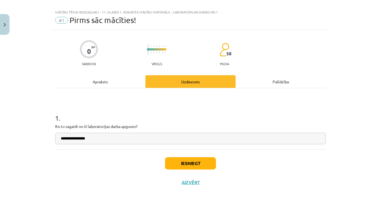
type input "**********"
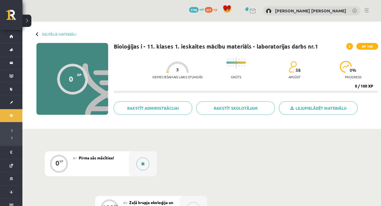
click at [145, 161] on button at bounding box center [143, 163] width 13 height 13
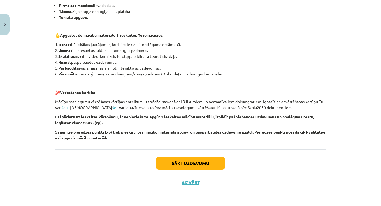
click at [206, 161] on button "Sākt uzdevumu" at bounding box center [191, 163] width 70 height 12
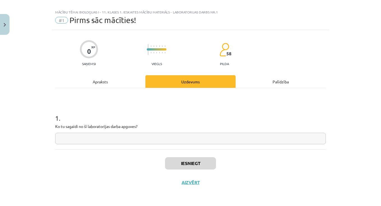
scroll to position [8, 0]
click at [191, 135] on input "text" at bounding box center [190, 138] width 271 height 11
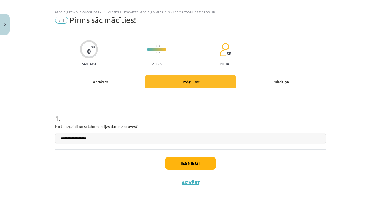
type input "**********"
click at [195, 165] on button "Iesniegt" at bounding box center [190, 163] width 51 height 12
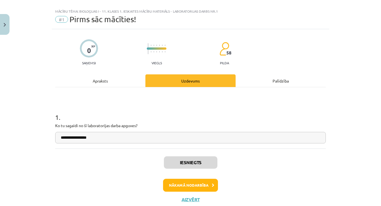
click at [186, 183] on button "Nākamā nodarbība" at bounding box center [190, 185] width 55 height 13
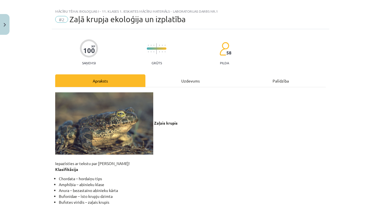
scroll to position [14, 0]
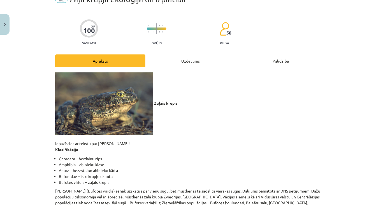
click at [185, 65] on div "Uzdevums" at bounding box center [191, 60] width 90 height 13
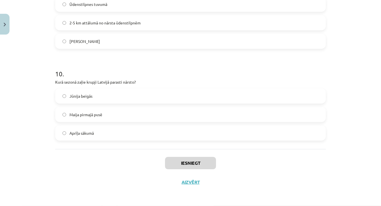
scroll to position [17, 0]
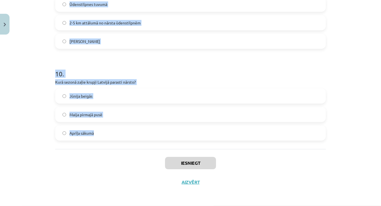
drag, startPoint x: 56, startPoint y: 112, endPoint x: 85, endPoint y: 148, distance: 45.5
copy form "2 . Lorem ipsumd sitame co adipisc elits doeiusmodt? Incididu utlabo etdolo Mag…"
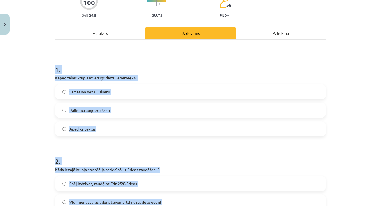
scroll to position [54, 0]
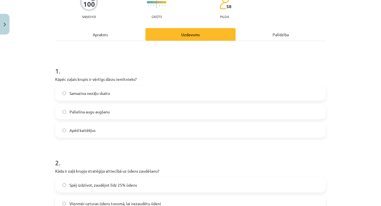
click at [166, 130] on label "Apēd kaitēkļus" at bounding box center [191, 130] width 270 height 14
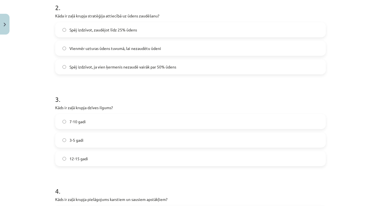
scroll to position [210, 0]
click at [107, 29] on span "Spēj izdzīvot, zaudējot līdz 25% ūdens" at bounding box center [104, 30] width 68 height 6
click at [108, 122] on label "7-10 gadi" at bounding box center [191, 121] width 270 height 14
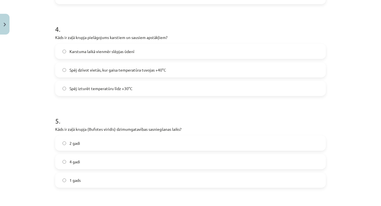
scroll to position [373, 0]
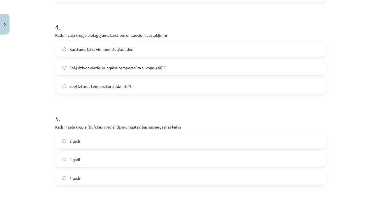
click at [98, 73] on label "Spēj dzīvot vietās, kur gaisa temperatūra tuvojas +40°C" at bounding box center [191, 68] width 270 height 14
click at [79, 140] on span "2 gadi" at bounding box center [75, 141] width 11 height 6
click at [78, 161] on span "4 gadi" at bounding box center [75, 160] width 11 height 6
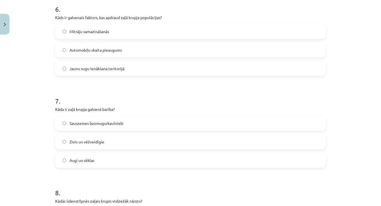
scroll to position [576, 0]
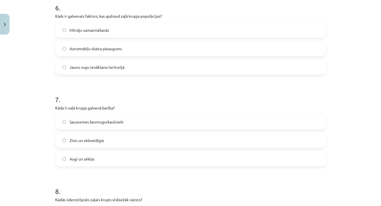
click at [87, 31] on span "Mitrāju samazināšanās" at bounding box center [90, 30] width 40 height 6
click at [88, 119] on span "Sauszemes bezmugurkaulnieki" at bounding box center [97, 122] width 54 height 6
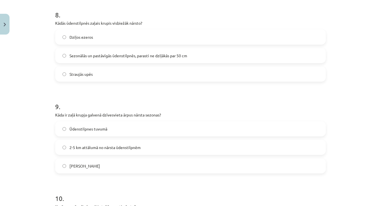
scroll to position [753, 0]
click at [104, 55] on span "Sezonālās un pastāvīgās ūdenstilpnēs, parasti ne dziļākās par 50 cm" at bounding box center [129, 55] width 118 height 6
click at [100, 149] on label "2-5 km attālumā no nārsta ūdenstilpnēm" at bounding box center [191, 147] width 270 height 14
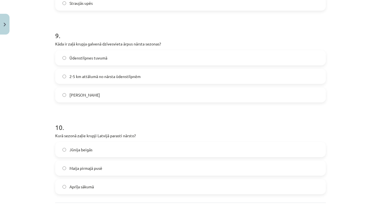
scroll to position [830, 0]
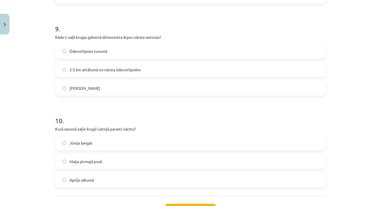
click at [98, 163] on span "Maija pirmajā pusē" at bounding box center [86, 162] width 33 height 6
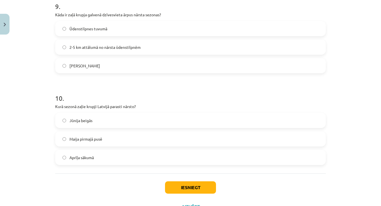
scroll to position [859, 0]
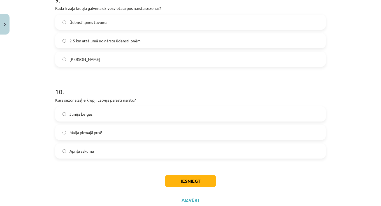
click at [183, 182] on button "Iesniegt" at bounding box center [190, 181] width 51 height 12
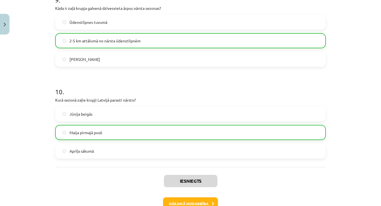
click at [197, 202] on button "Nākamā nodarbība" at bounding box center [190, 203] width 55 height 13
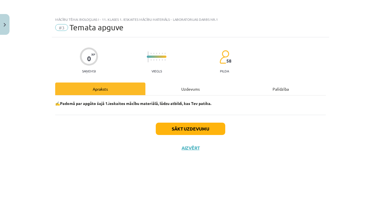
click at [185, 131] on button "Sākt uzdevumu" at bounding box center [191, 129] width 70 height 12
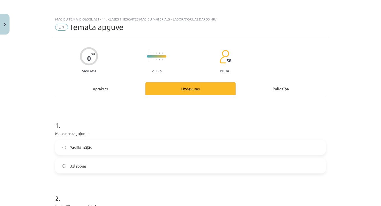
click at [158, 163] on label "Uzlabojās" at bounding box center [191, 166] width 270 height 14
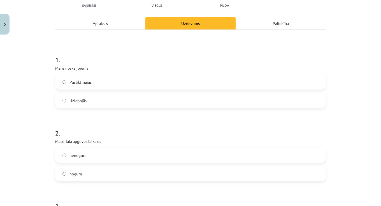
scroll to position [80, 0]
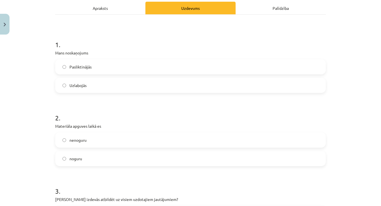
click at [158, 130] on div "2 . Materiāla apguves laikā es nenoguru noguru" at bounding box center [190, 135] width 271 height 62
click at [158, 138] on label "nenoguru" at bounding box center [191, 140] width 270 height 14
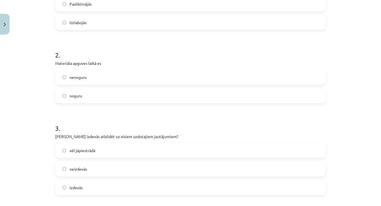
scroll to position [146, 0]
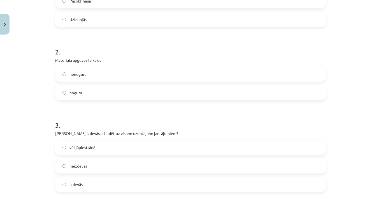
click at [150, 148] on label "vēl jāpiestrādā" at bounding box center [191, 147] width 270 height 14
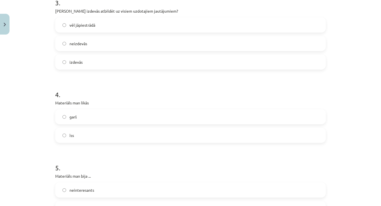
scroll to position [273, 0]
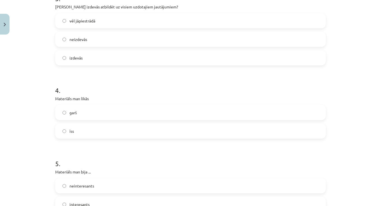
click at [140, 130] on label "īss" at bounding box center [191, 131] width 270 height 14
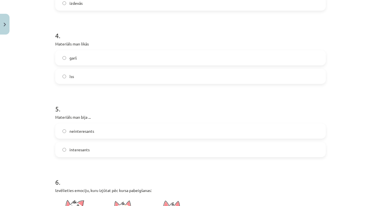
scroll to position [334, 0]
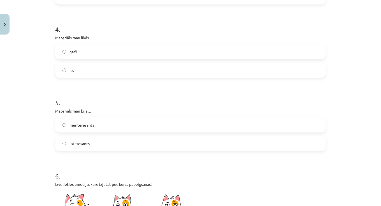
click at [135, 150] on label "interesants" at bounding box center [191, 144] width 270 height 14
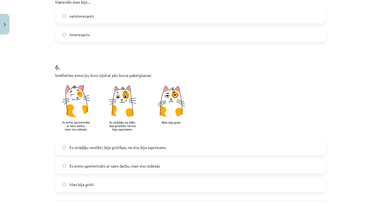
scroll to position [448, 0]
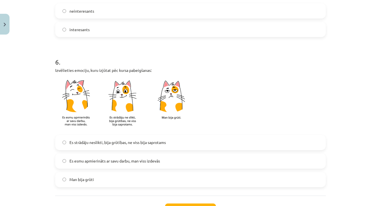
click at [139, 144] on span "Es strādāju neslikti, bija grūtības, ne viss bija saprotams" at bounding box center [118, 143] width 96 height 6
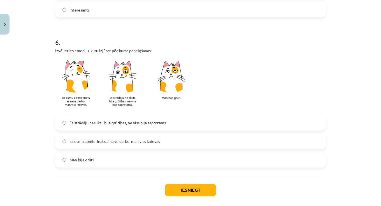
scroll to position [475, 0]
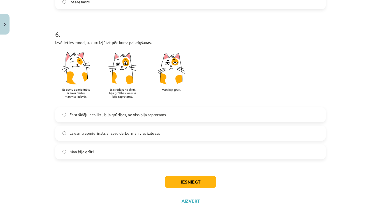
click at [189, 187] on button "Iesniegt" at bounding box center [190, 182] width 51 height 12
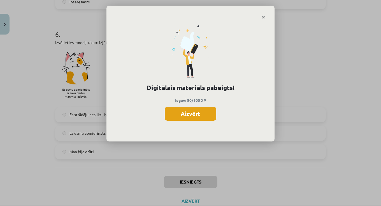
click at [206, 114] on button "Aizvērt" at bounding box center [191, 114] width 52 height 14
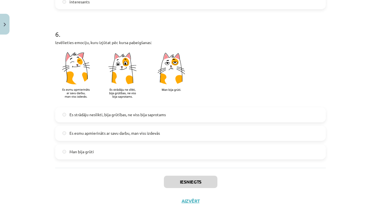
click at [190, 201] on button "Aizvērt" at bounding box center [190, 201] width 21 height 6
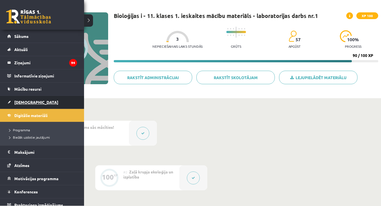
click at [44, 98] on link "[DEMOGRAPHIC_DATA]" at bounding box center [42, 102] width 70 height 13
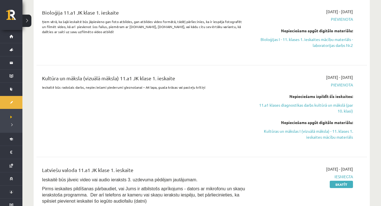
scroll to position [179, 0]
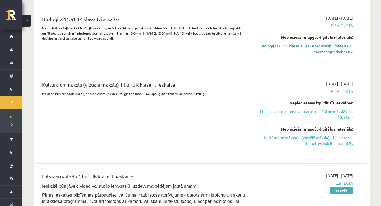
click at [275, 48] on link "Bioloģijas I - 11. klases 1. ieskaites mācību materiāls - laboratorijas darbs N…" at bounding box center [304, 49] width 98 height 12
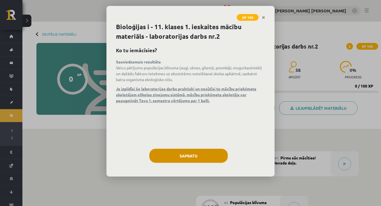
click at [198, 156] on button "Sapratu" at bounding box center [188, 156] width 79 height 14
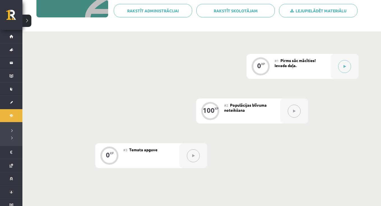
scroll to position [96, 0]
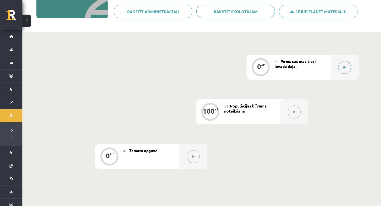
click at [344, 66] on icon at bounding box center [345, 67] width 3 height 3
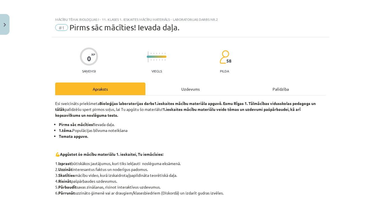
click at [208, 93] on div "Uzdevums" at bounding box center [191, 88] width 90 height 13
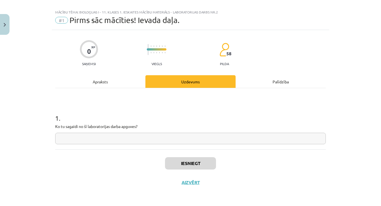
click at [195, 137] on input "text" at bounding box center [190, 138] width 271 height 11
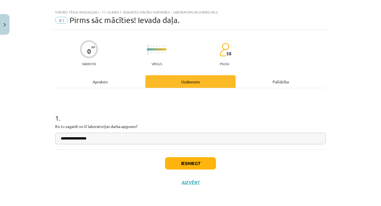
type input "**********"
click at [205, 161] on button "Iesniegt" at bounding box center [190, 163] width 51 height 12
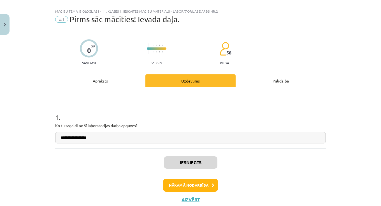
click at [199, 183] on button "Nākamā nodarbība" at bounding box center [190, 185] width 55 height 13
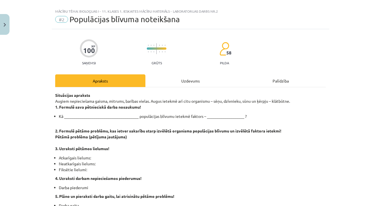
scroll to position [14, 0]
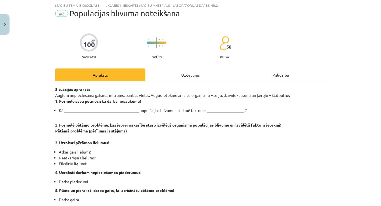
click at [199, 79] on div "Uzdevums" at bounding box center [191, 74] width 90 height 13
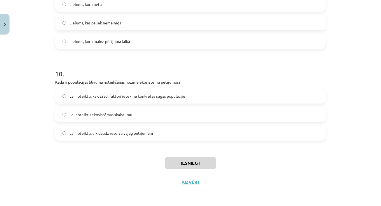
scroll to position [121, 0]
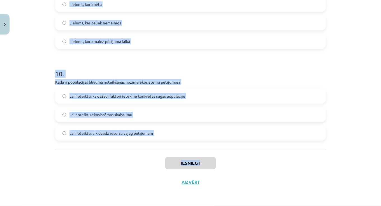
drag, startPoint x: 56, startPoint y: 112, endPoint x: 88, endPoint y: 165, distance: 62.0
copy div "2 . Lor ipsumd sit amet consectetu adipisci? Elitseddoeiu temporin utlabore etd…"
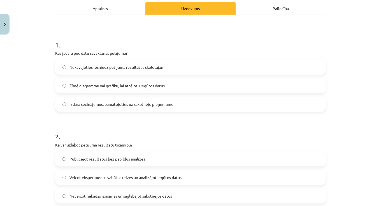
click at [165, 83] on span "Zīmē diagrammu vai grafiku, lai attēlotu iegūtos datus" at bounding box center [117, 86] width 95 height 6
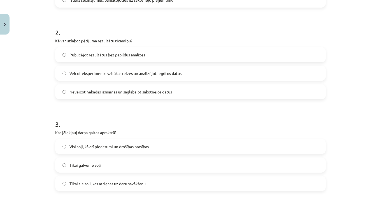
scroll to position [188, 0]
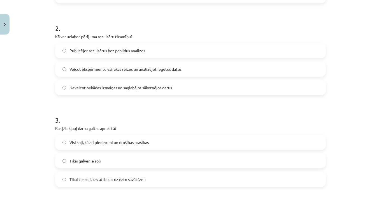
click at [85, 69] on span "Veicot eksperimentu vairākas reizes un analizējot iegūtos datus" at bounding box center [126, 69] width 112 height 6
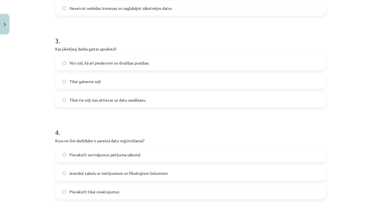
scroll to position [269, 0]
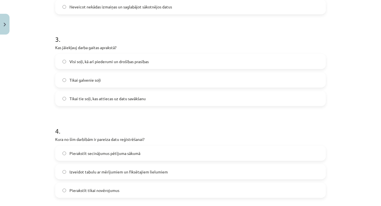
click at [97, 67] on label "Visi soļi, kā arī piederumi un drošības prasības" at bounding box center [191, 62] width 270 height 14
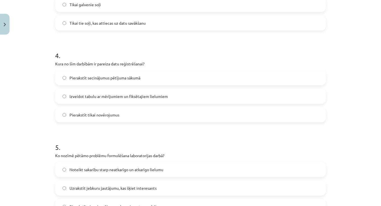
scroll to position [347, 0]
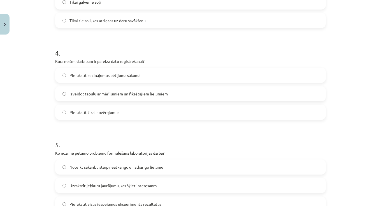
click at [98, 92] on span "Izveidot tabulu ar mērījumiem un fiksētajiem lielumiem" at bounding box center [119, 94] width 98 height 6
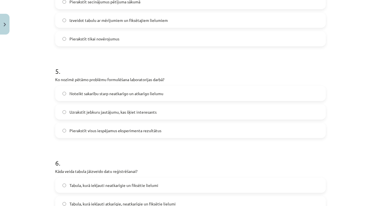
scroll to position [433, 0]
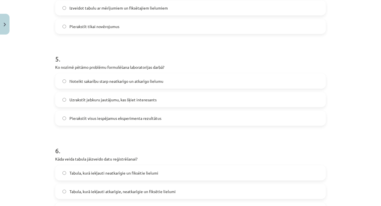
click at [94, 87] on label "Noteikt sakarību starp neatkarīgo un atkarīgo lielumu" at bounding box center [191, 81] width 270 height 14
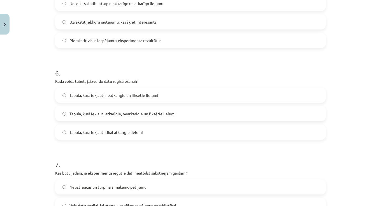
scroll to position [522, 0]
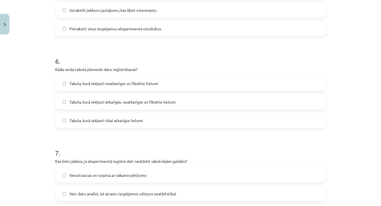
click at [107, 102] on span "Tabula, kurā iekļauti atkarīgie, neatkarīgie un fiksētie lielumi" at bounding box center [123, 102] width 106 height 6
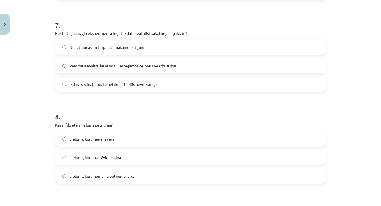
scroll to position [656, 0]
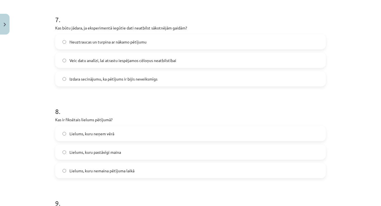
click at [106, 59] on span "Veic datu analīzi, lai atrastu iespējamos cēloņus neatbilstībai" at bounding box center [123, 61] width 107 height 6
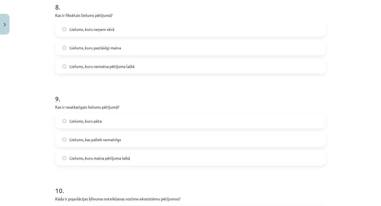
scroll to position [768, 0]
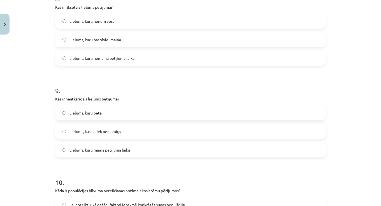
click at [107, 60] on span "Lielums, kuru nemaina pētījuma laikā" at bounding box center [102, 59] width 65 height 6
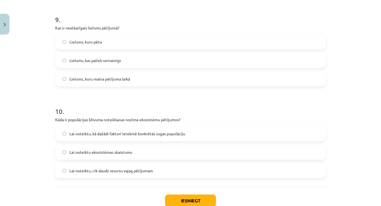
scroll to position [839, 0]
click at [118, 79] on span "Lielums, kuru maina pētījuma laikā" at bounding box center [100, 79] width 61 height 6
click at [104, 136] on label "Lai noteiktu, kā dažādi faktori ietekmē konkrētās sugas populāciju" at bounding box center [191, 133] width 270 height 14
click at [181, 195] on button "Iesniegt" at bounding box center [190, 200] width 51 height 12
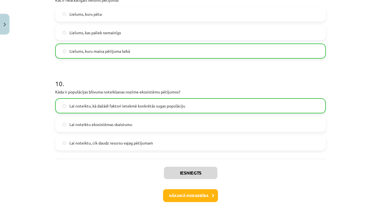
scroll to position [870, 0]
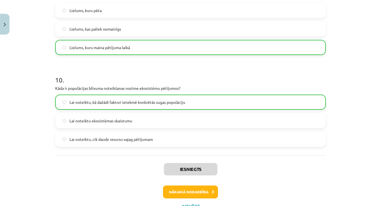
click at [185, 194] on button "Nākamā nodarbība" at bounding box center [190, 192] width 55 height 13
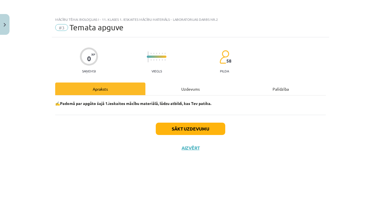
click at [184, 134] on button "Sākt uzdevumu" at bounding box center [191, 129] width 70 height 12
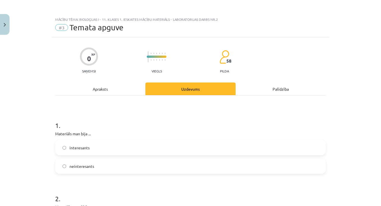
scroll to position [0, 0]
click at [126, 149] on label "interesants" at bounding box center [191, 147] width 270 height 14
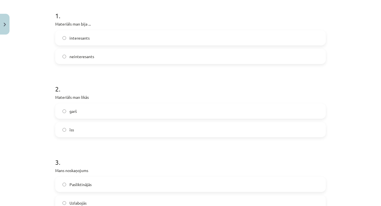
scroll to position [112, 0]
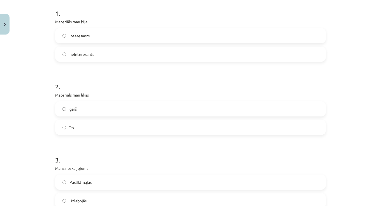
click at [109, 125] on label "īss" at bounding box center [191, 128] width 270 height 14
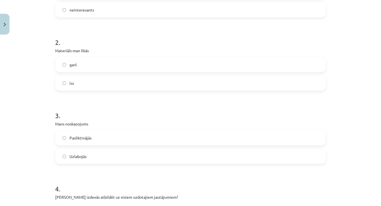
scroll to position [159, 0]
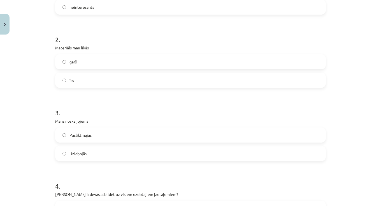
click at [104, 132] on label "Pasliktinājās" at bounding box center [191, 135] width 270 height 14
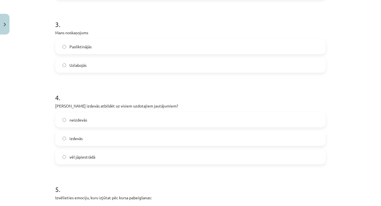
scroll to position [248, 0]
click at [105, 154] on label "vēl jāpiestrādā" at bounding box center [191, 156] width 270 height 14
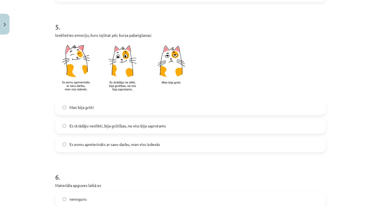
scroll to position [412, 0]
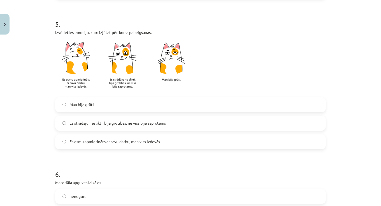
click at [115, 119] on label "Es strādāju neslikti, bija grūtības, ne viss bija saprotams" at bounding box center [191, 123] width 270 height 14
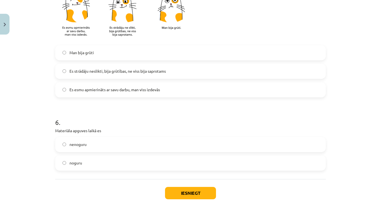
scroll to position [465, 0]
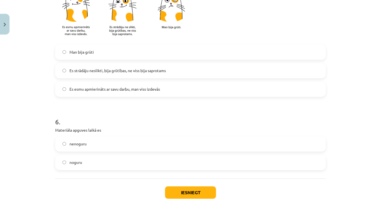
click at [113, 140] on label "nenoguru" at bounding box center [191, 144] width 270 height 14
click at [199, 187] on button "Iesniegt" at bounding box center [190, 192] width 51 height 12
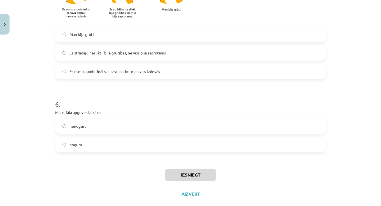
scroll to position [483, 0]
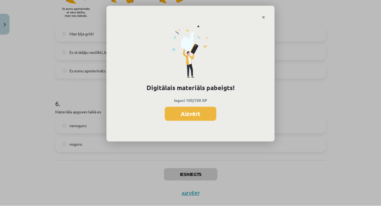
click at [201, 120] on div "Digitālais materiāls pabeigts! Ieguvi 100/100 XP Aizvērt" at bounding box center [191, 81] width 168 height 122
click at [201, 116] on button "Aizvērt" at bounding box center [191, 114] width 52 height 14
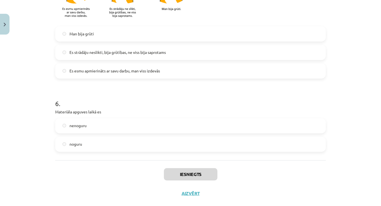
click at [187, 193] on button "Aizvērt" at bounding box center [190, 194] width 21 height 6
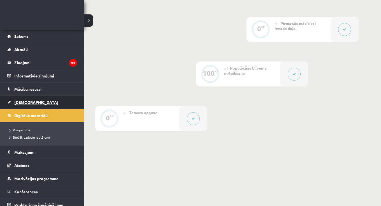
click at [18, 103] on span "[DEMOGRAPHIC_DATA]" at bounding box center [36, 102] width 44 height 5
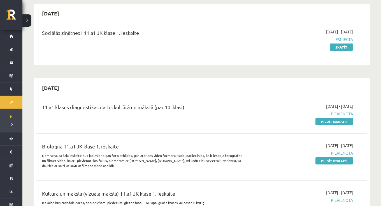
scroll to position [57, 0]
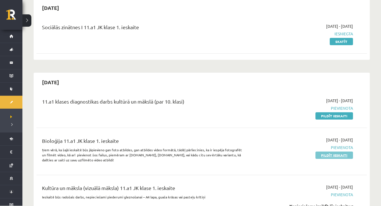
click at [320, 156] on link "Pildīt ieskaiti" at bounding box center [335, 155] width 38 height 7
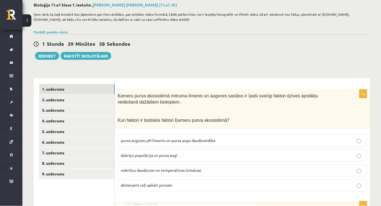
scroll to position [35, 0]
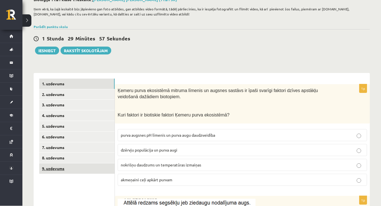
click at [92, 170] on link "9. uzdevums" at bounding box center [76, 168] width 75 height 10
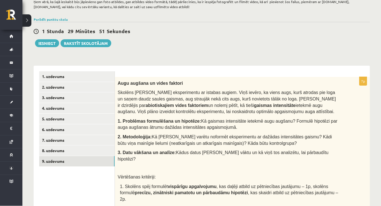
scroll to position [43, 0]
click at [102, 149] on link "8. uzdevums" at bounding box center [76, 150] width 75 height 10
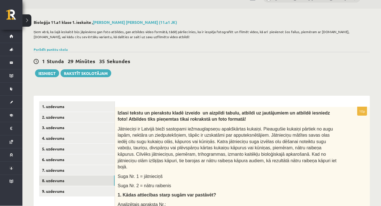
scroll to position [25, 0]
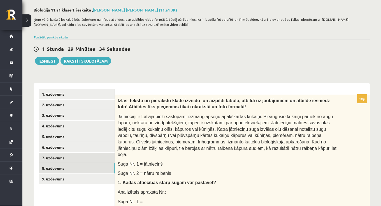
click at [98, 155] on link "7. uzdevums" at bounding box center [76, 158] width 75 height 10
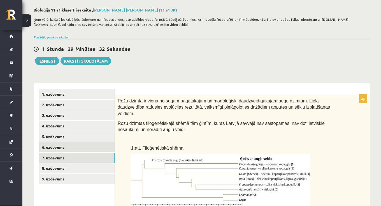
click at [93, 148] on link "6. uzdevums" at bounding box center [76, 147] width 75 height 10
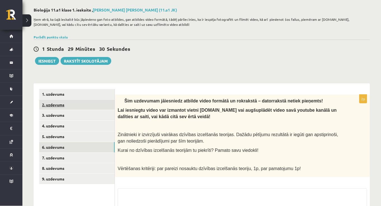
click at [101, 100] on link "2. uzdevums" at bounding box center [76, 105] width 75 height 10
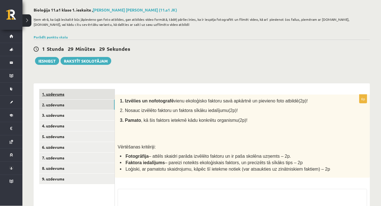
click at [103, 95] on link "1. uzdevums" at bounding box center [76, 94] width 75 height 10
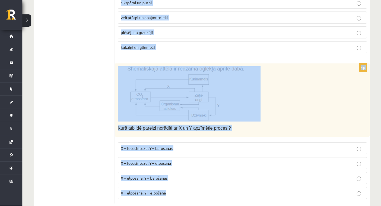
scroll to position [826, 0]
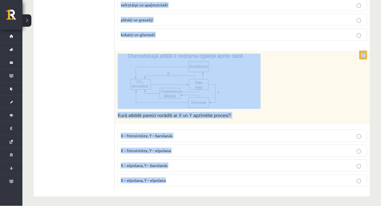
drag, startPoint x: 118, startPoint y: 100, endPoint x: 167, endPoint y: 205, distance: 116.3
copy form "Loremi dolor sitametcon adipisc elitsed do eiusmod tempori ut labor etdolor mag…"
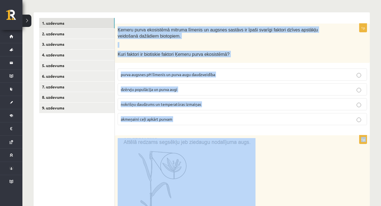
scroll to position [84, 0]
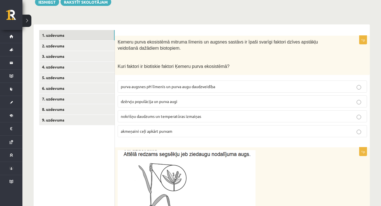
click at [203, 96] on label "dzērvju populācija un purva augi" at bounding box center [243, 101] width 250 height 12
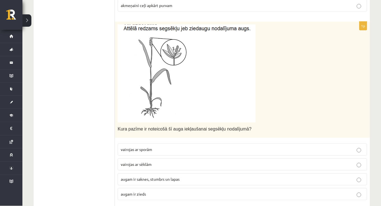
scroll to position [210, 0]
click at [167, 89] on img at bounding box center [187, 73] width 138 height 98
click at [160, 63] on img at bounding box center [187, 73] width 138 height 98
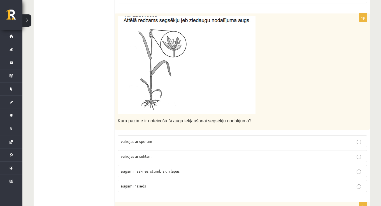
scroll to position [219, 0]
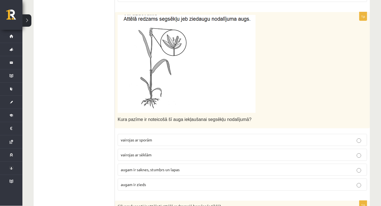
click at [177, 184] on p "augam ir zieds" at bounding box center [242, 185] width 243 height 6
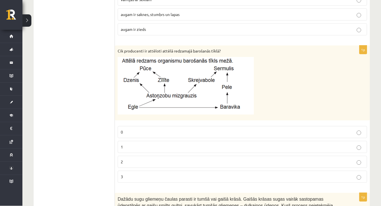
scroll to position [375, 0]
click at [210, 146] on p "1" at bounding box center [242, 147] width 243 height 6
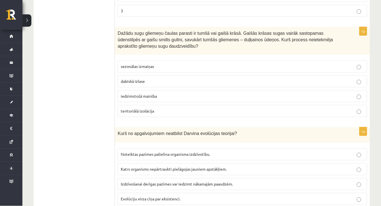
scroll to position [540, 0]
click at [144, 105] on label "teritoriālā izolācija" at bounding box center [243, 111] width 250 height 12
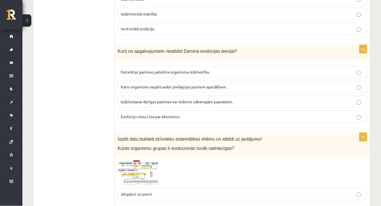
scroll to position [622, 0]
click at [141, 87] on p "Katrs organisms nepārtraukti pielāgojas jauniem apstākļiem." at bounding box center [242, 87] width 243 height 6
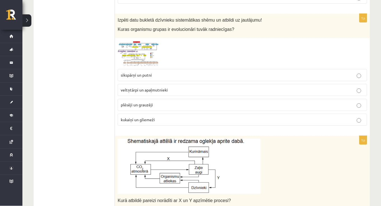
scroll to position [742, 0]
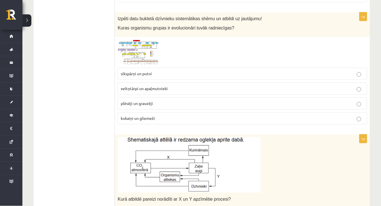
click at [144, 54] on img at bounding box center [139, 52] width 42 height 25
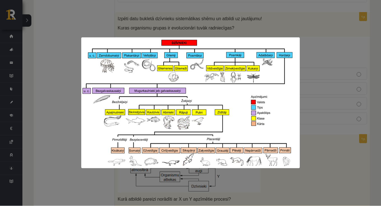
click at [241, 24] on div at bounding box center [190, 103] width 381 height 206
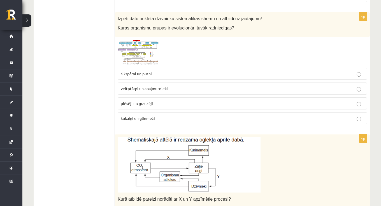
click at [148, 54] on img at bounding box center [139, 52] width 42 height 25
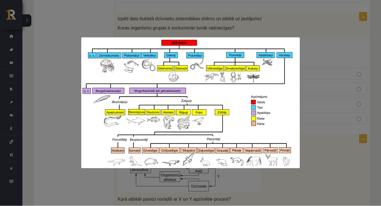
click at [157, 33] on div at bounding box center [190, 103] width 381 height 206
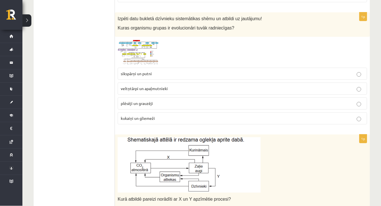
click at [154, 101] on p "plēsēji un grauzēji" at bounding box center [242, 104] width 243 height 6
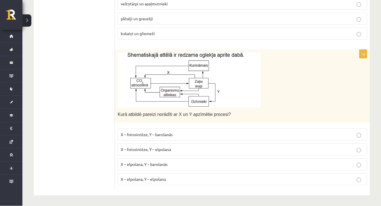
scroll to position [826, 0]
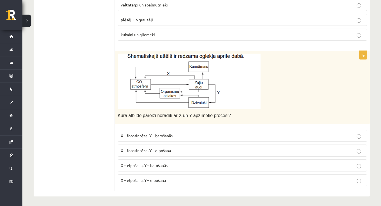
click at [171, 152] on label "X – fotosintēze, Y – elpošana" at bounding box center [243, 150] width 250 height 12
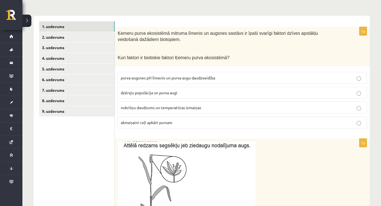
scroll to position [92, 0]
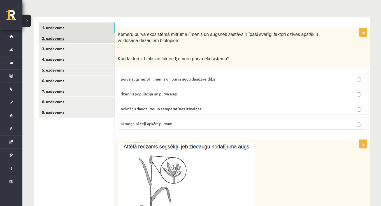
click at [89, 40] on link "2. uzdevums" at bounding box center [76, 38] width 75 height 10
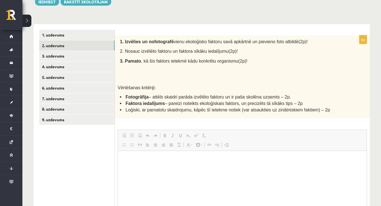
scroll to position [0, 0]
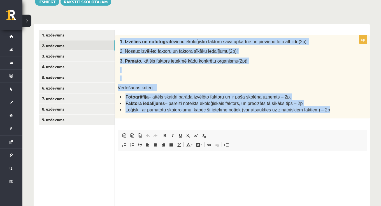
drag, startPoint x: 120, startPoint y: 41, endPoint x: 194, endPoint y: 116, distance: 105.3
click at [194, 116] on div "1. Izvēlies un nofotografē vienu ekoloģisko faktoru savā apkārtnē un pievieno f…" at bounding box center [242, 76] width 255 height 83
copy div "1. Izvēlies un nofotografē vienu ekoloģisko faktoru savā apkārtnē un pievieno f…"
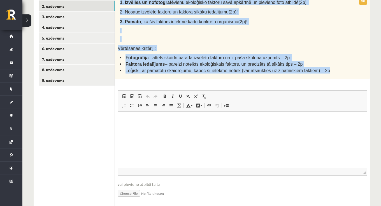
scroll to position [130, 0]
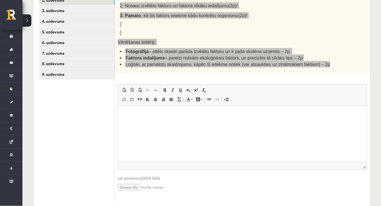
click at [181, 123] on html at bounding box center [242, 113] width 249 height 17
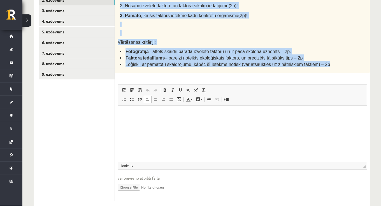
click at [133, 185] on input "file" at bounding box center [243, 186] width 250 height 11
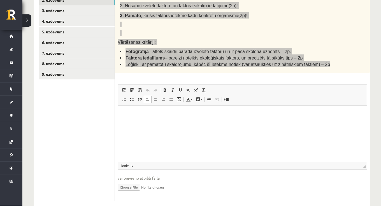
type input "**********"
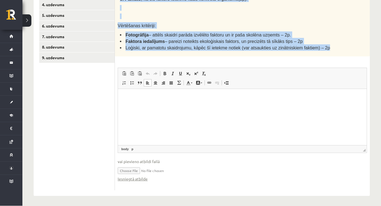
scroll to position [146, 0]
click at [144, 170] on input "file" at bounding box center [243, 170] width 250 height 11
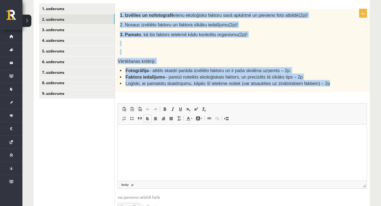
scroll to position [110, 0]
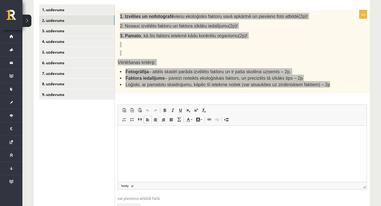
click at [187, 138] on html at bounding box center [242, 134] width 249 height 17
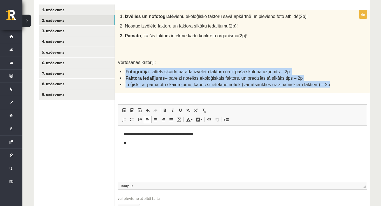
drag, startPoint x: 118, startPoint y: 70, endPoint x: 339, endPoint y: 88, distance: 221.8
click at [339, 88] on div "1. Izvēlies un nofotografē vienu ekoloģisko faktoru savā apkārtnē un pievieno f…" at bounding box center [242, 51] width 255 height 83
copy ul "Fotogrāfija – attēls skaidri parāda izvēlēto faktoru un ir paša skolēna uzņemts…"
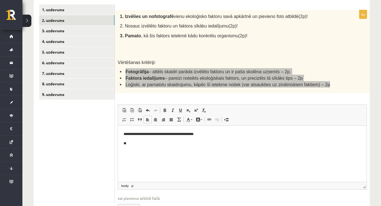
click at [224, 139] on body "**********" at bounding box center [243, 138] width 238 height 15
click at [211, 135] on p "**********" at bounding box center [243, 134] width 238 height 6
click at [149, 149] on html "**********" at bounding box center [242, 139] width 249 height 26
click at [153, 153] on p "**********" at bounding box center [243, 153] width 238 height 6
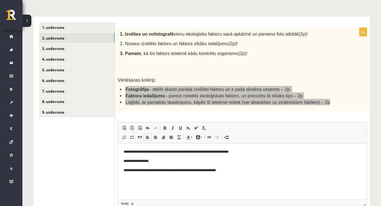
scroll to position [92, 0]
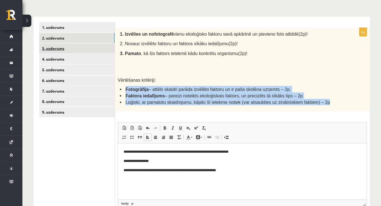
click at [80, 48] on link "3. uzdevums" at bounding box center [76, 48] width 75 height 10
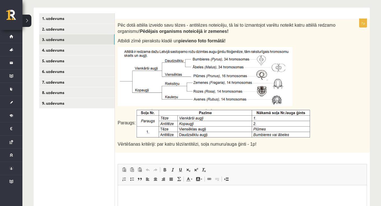
scroll to position [99, 0]
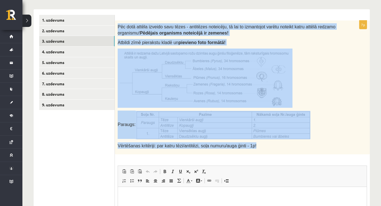
drag, startPoint x: 118, startPoint y: 26, endPoint x: 290, endPoint y: 149, distance: 211.3
click at [290, 149] on div "Pēc dotā attēla izveido savu tēzes - antitēzes noteicēju, tā lai to izmantojot …" at bounding box center [242, 87] width 255 height 134
copy div "Pēc dotā attēla izveido savu tēzes - antitēzes noteicēju, tā lai to izmantojot …"
click at [263, 17] on form "7p Pēc dotā attēla izveido savu tēzes - antitēzes noteicēju, tā lai to izmantoj…" at bounding box center [243, 148] width 244 height 267
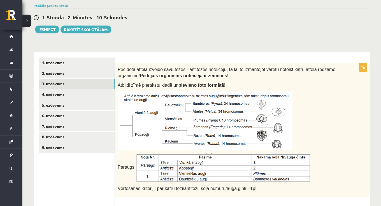
scroll to position [56, 0]
click at [168, 45] on div "**********" at bounding box center [201, 153] width 359 height 377
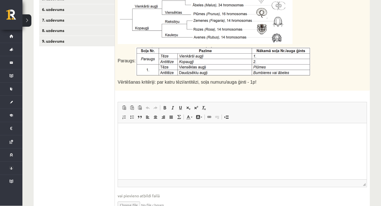
scroll to position [165, 0]
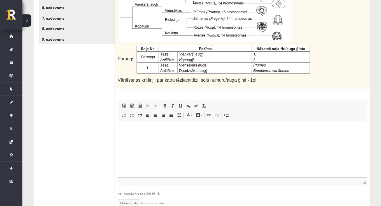
click at [131, 201] on input "file" at bounding box center [243, 202] width 250 height 11
click at [128, 202] on input "file" at bounding box center [243, 202] width 250 height 11
type input "**********"
click at [178, 138] on html at bounding box center [242, 129] width 249 height 17
click at [159, 130] on p "**********" at bounding box center [243, 130] width 238 height 6
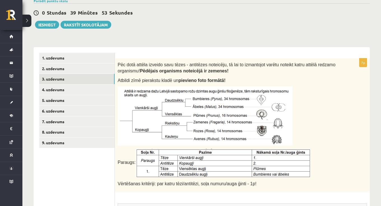
scroll to position [58, 0]
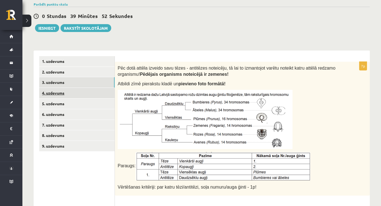
click at [107, 91] on link "4. uzdevums" at bounding box center [76, 93] width 75 height 10
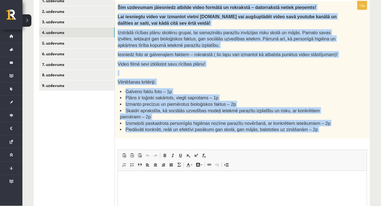
scroll to position [129, 0]
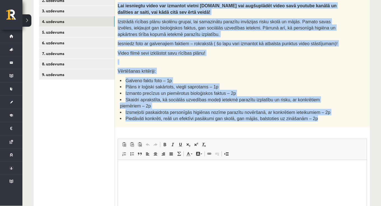
drag, startPoint x: 118, startPoint y: 33, endPoint x: 216, endPoint y: 122, distance: 132.0
click at [216, 122] on div "Šim uzdevumam jāiesniedz atbilde video formātā un rokrakstā – datorrakstā netie…" at bounding box center [242, 58] width 255 height 137
copy div "Šim uzdevumam jāiesniedz atbilde video formātā un rokrakstā – datorrakstā netie…"
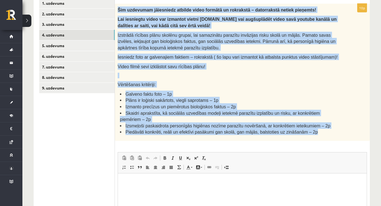
scroll to position [116, 0]
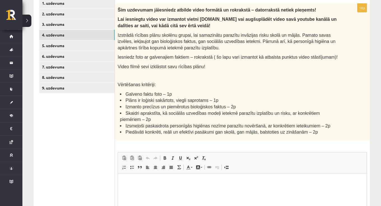
click at [103, 121] on ul "1. uzdevums 2. uzdevums 3. uzdevums 4. uzdevums 5. uzdevums 6. uzdevums 7. uzde…" at bounding box center [77, 133] width 76 height 271
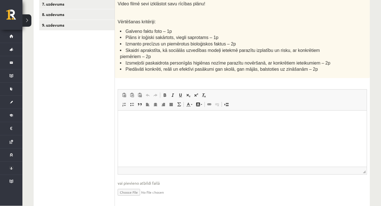
scroll to position [179, 0]
click at [126, 188] on input "file" at bounding box center [243, 191] width 250 height 11
click at [133, 187] on input "file" at bounding box center [243, 191] width 250 height 11
type input "**********"
click at [137, 197] on link "Iesniegtā atbilde" at bounding box center [133, 200] width 30 height 6
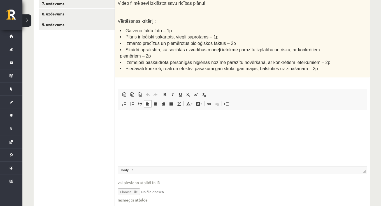
click at [162, 120] on p "Rich Text Editor, wiswyg-editor-user-answer-47433806005600" at bounding box center [243, 119] width 238 height 6
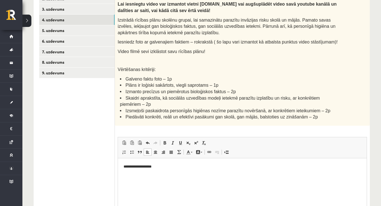
scroll to position [129, 0]
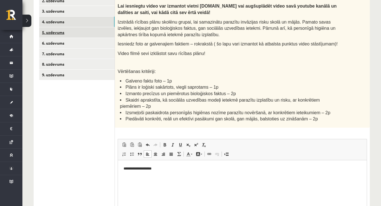
click at [81, 32] on link "5. uzdevums" at bounding box center [76, 32] width 75 height 10
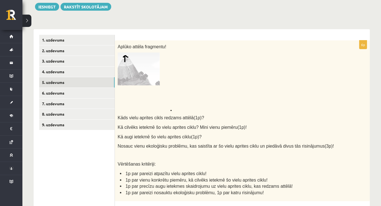
scroll to position [79, 0]
click at [131, 65] on img at bounding box center [145, 81] width 54 height 59
click at [131, 75] on img at bounding box center [145, 81] width 54 height 59
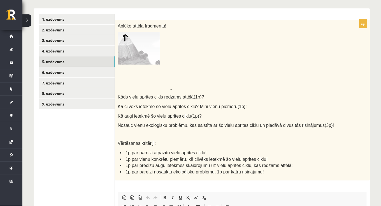
scroll to position [101, 0]
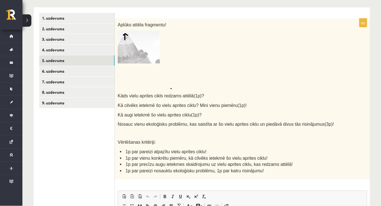
click at [144, 58] on img at bounding box center [145, 60] width 54 height 59
click at [154, 49] on img at bounding box center [145, 60] width 54 height 59
click at [128, 46] on img at bounding box center [145, 60] width 54 height 59
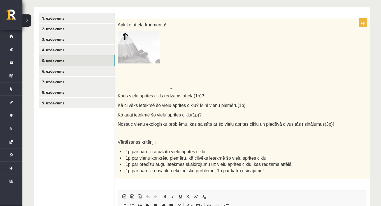
click at [125, 36] on img at bounding box center [145, 60] width 54 height 59
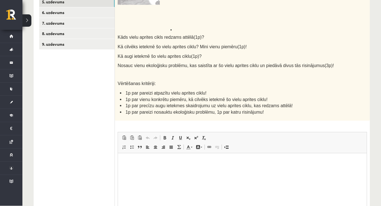
scroll to position [174, 0]
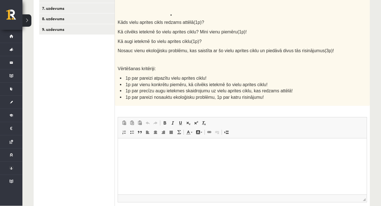
click at [201, 155] on html at bounding box center [242, 146] width 249 height 17
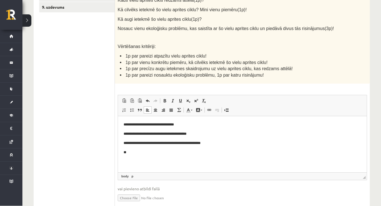
scroll to position [198, 0]
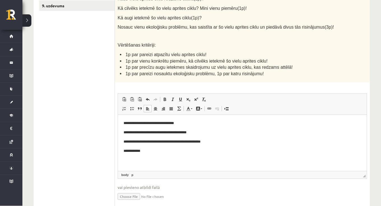
click at [130, 151] on p "**********" at bounding box center [243, 151] width 238 height 6
click at [183, 149] on p "**********" at bounding box center [243, 151] width 238 height 6
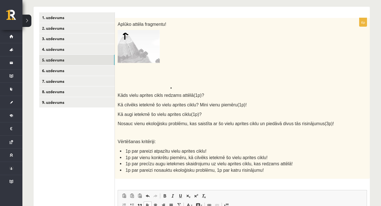
scroll to position [100, 0]
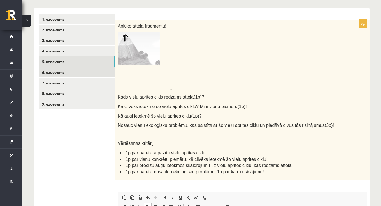
click at [88, 74] on link "6. uzdevums" at bounding box center [76, 72] width 75 height 10
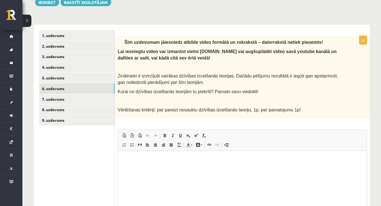
scroll to position [0, 0]
click at [103, 100] on link "7. uzdevums" at bounding box center [76, 99] width 75 height 10
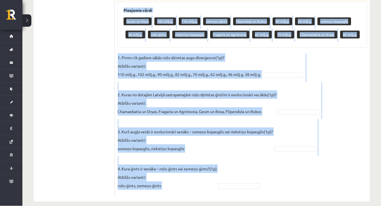
scroll to position [345, 0]
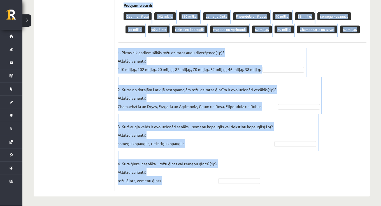
drag, startPoint x: 118, startPoint y: 24, endPoint x: 240, endPoint y: 205, distance: 218.5
copy div "Vērtēšanas kritēriji: par katru pareizu atbildi 1p! Pieejamie vārdi Geum un Ros…"
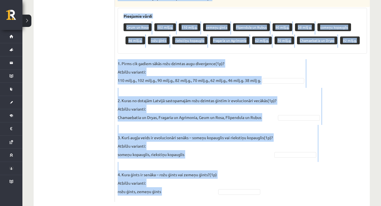
scroll to position [330, 0]
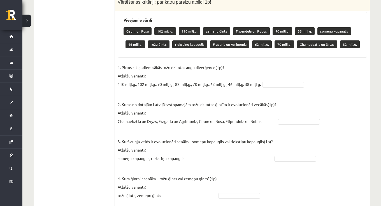
click at [305, 86] on fieldset "1. Pirms cik gadiem sākās rožu dzimtas augu diverģence(1p)? Atbilžu varianti: 1…" at bounding box center [243, 133] width 250 height 140
click at [226, 67] on p "1. Pirms cik gadiem sākās rožu dzimtas augu diverģence(1p)? Atbilžu varianti: 1…" at bounding box center [189, 75] width 143 height 25
click at [153, 74] on p "1. Pirms cik gadiem sākās rožu dzimtas augu diverģence(1p)? Atbilžu varianti: 1…" at bounding box center [189, 75] width 143 height 25
click at [149, 80] on p "1. Pirms cik gadiem sākās rožu dzimtas augu diverģence(1p)? Atbilžu varianti: 1…" at bounding box center [189, 75] width 143 height 25
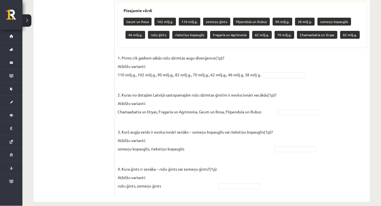
scroll to position [340, 0]
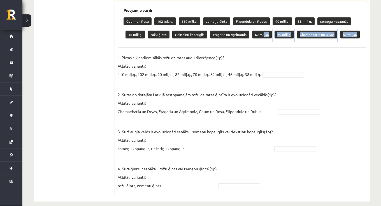
drag, startPoint x: 261, startPoint y: 33, endPoint x: 261, endPoint y: 40, distance: 7.3
click at [261, 42] on div "Pieejamie vārdi Geum un Rosa 102 milj.g. 110 milj.g. zemeņu ģints Flipendula un…" at bounding box center [243, 25] width 250 height 46
click at [259, 61] on p "1. Pirms cik gadiem sākās rožu dzimtas augu diverģence(1p)? Atbilžu varianti: 1…" at bounding box center [189, 66] width 143 height 25
click at [251, 71] on p "1. Pirms cik gadiem sākās rožu dzimtas augu diverģence(1p)? Atbilžu varianti: 1…" at bounding box center [189, 66] width 143 height 25
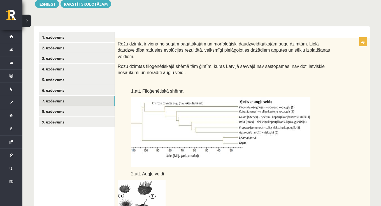
scroll to position [82, 0]
click at [93, 107] on link "8. uzdevums" at bounding box center [76, 111] width 75 height 10
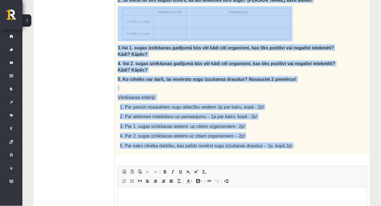
scroll to position [254, 0]
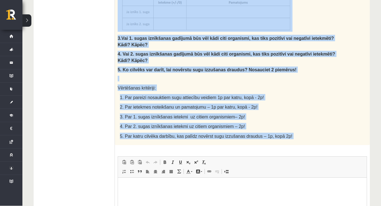
drag, startPoint x: 118, startPoint y: 45, endPoint x: 241, endPoint y: 146, distance: 159.6
click at [241, 146] on div "10p Izlasi tekstu un pierakstu kladē izveido un aizpildi tabulu, atbildi uz jau…" at bounding box center [242, 69] width 255 height 408
copy div "Izlasi tekstu un pierakstu kladē izveido un aizpildi tabulu, atbildi uz jautāju…"
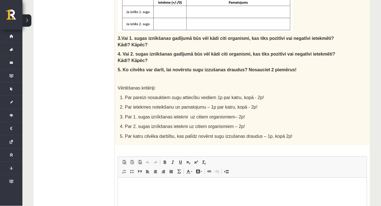
click at [354, 98] on div "Izlasi tekstu un pierakstu kladē izveido un aizpildi tabulu, atbildi uz jautāju…" at bounding box center [242, 5] width 255 height 280
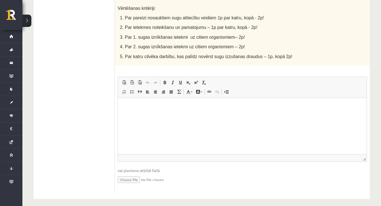
scroll to position [334, 0]
click at [128, 175] on input "file" at bounding box center [243, 179] width 250 height 11
type input "**********"
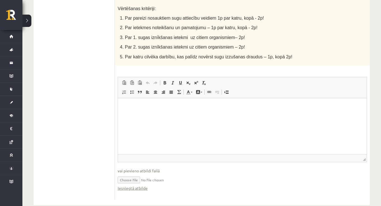
click at [192, 115] on html at bounding box center [242, 106] width 249 height 17
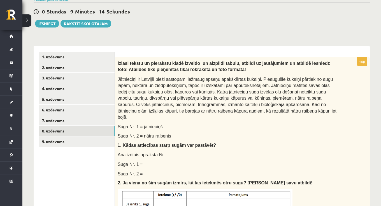
scroll to position [63, 0]
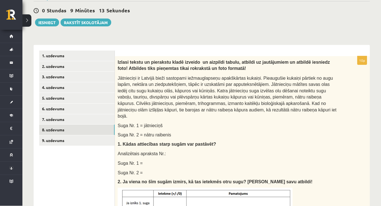
click at [74, 141] on link "9. uzdevums" at bounding box center [76, 140] width 75 height 10
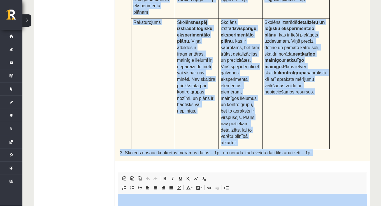
scroll to position [264, 0]
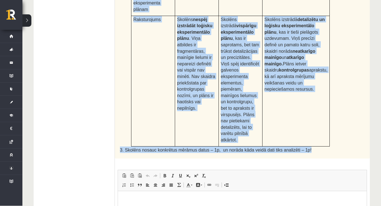
drag, startPoint x: 118, startPoint y: 77, endPoint x: 315, endPoint y: 141, distance: 206.8
click at [315, 141] on div "Augu augšana un vides faktori Skolēns Jānis veic eksperimentu ar istabas augiem…" at bounding box center [242, 7] width 255 height 303
copy div "Augu augšana un vides faktori Skolēns Jānis veic eksperimentu ar istabas augiem…"
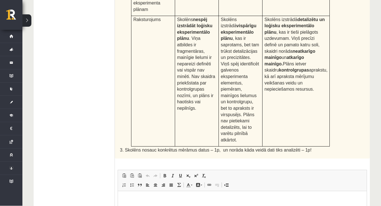
click at [88, 73] on ul "1. uzdevums 2. uzdevums 3. uzdevums 4. uzdevums 5. uzdevums 6. uzdevums 7. uzde…" at bounding box center [77, 69] width 76 height 436
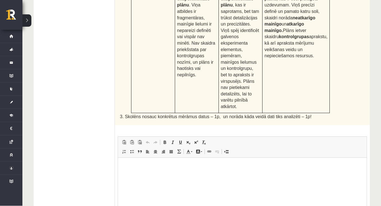
scroll to position [297, 0]
click at [187, 169] on html at bounding box center [242, 165] width 249 height 17
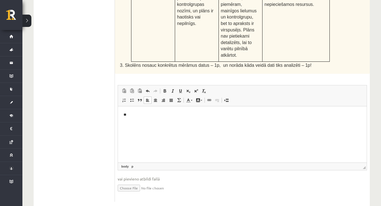
scroll to position [348, 0]
click at [130, 124] on p "********" at bounding box center [243, 124] width 238 height 6
click at [145, 128] on html "**********" at bounding box center [242, 120] width 249 height 26
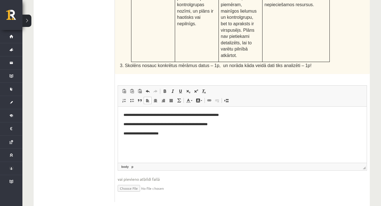
click at [161, 135] on p "**********" at bounding box center [243, 134] width 238 height 6
click at [184, 121] on body "**********" at bounding box center [243, 124] width 238 height 24
click at [180, 130] on body "**********" at bounding box center [243, 124] width 238 height 24
click at [183, 142] on html "**********" at bounding box center [242, 124] width 249 height 35
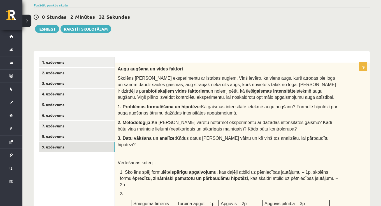
scroll to position [55, 0]
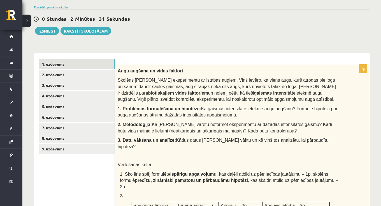
click at [77, 65] on link "1. uzdevums" at bounding box center [76, 64] width 75 height 10
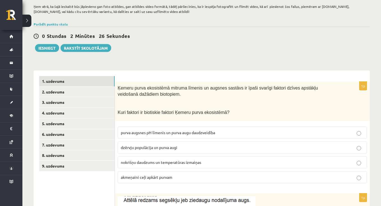
scroll to position [37, 0]
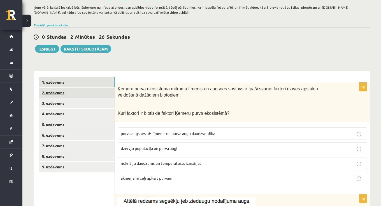
click at [65, 94] on link "2. uzdevums" at bounding box center [76, 92] width 75 height 10
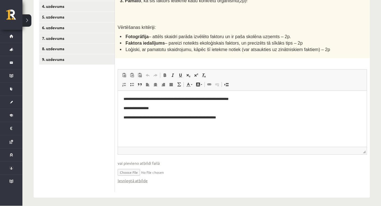
scroll to position [144, 0]
click at [133, 180] on link "Iesniegtā atbilde" at bounding box center [133, 181] width 30 height 6
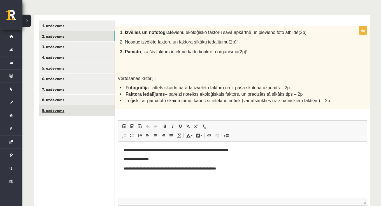
scroll to position [95, 0]
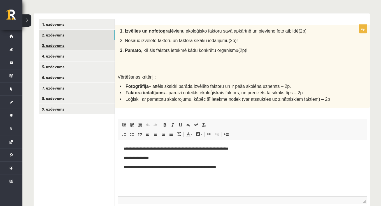
click at [93, 45] on link "3. uzdevums" at bounding box center [76, 45] width 75 height 10
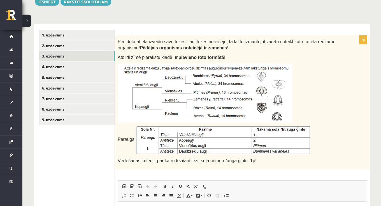
scroll to position [70, 0]
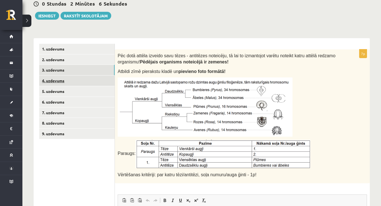
click at [79, 81] on link "4. uzdevums" at bounding box center [76, 80] width 75 height 10
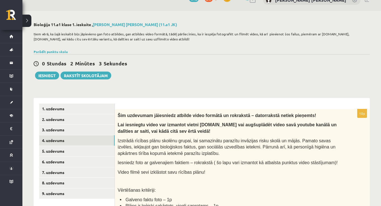
scroll to position [0, 0]
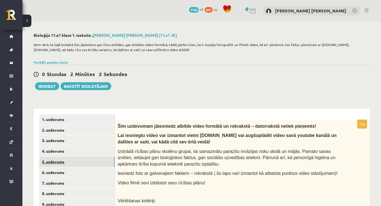
click at [77, 158] on link "5. uzdevums" at bounding box center [76, 161] width 75 height 10
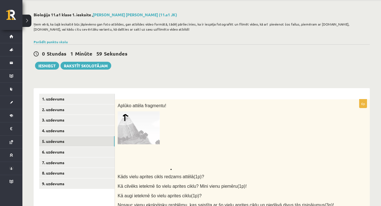
scroll to position [6, 0]
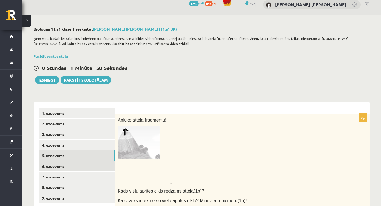
click at [86, 165] on link "6. uzdevums" at bounding box center [76, 166] width 75 height 10
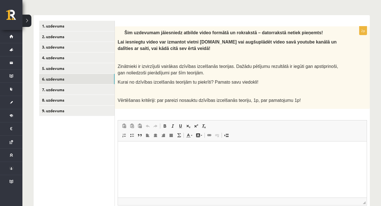
scroll to position [88, 0]
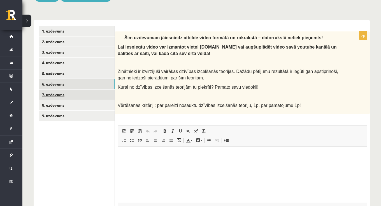
click at [75, 92] on link "7. uzdevums" at bounding box center [76, 94] width 75 height 10
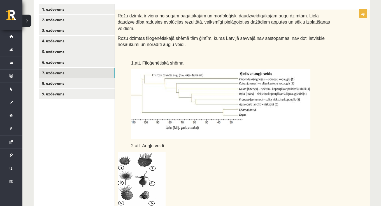
scroll to position [108, 0]
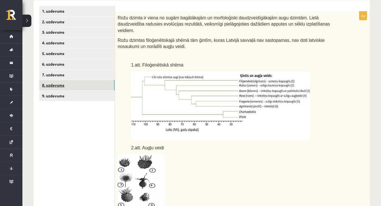
click at [81, 85] on link "8. uzdevums" at bounding box center [76, 85] width 75 height 10
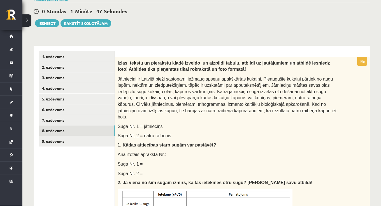
scroll to position [64, 0]
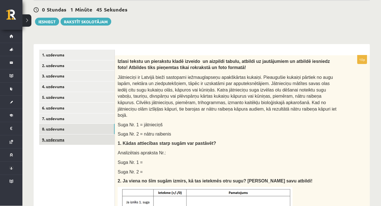
click at [93, 135] on link "9. uzdevums" at bounding box center [76, 140] width 75 height 10
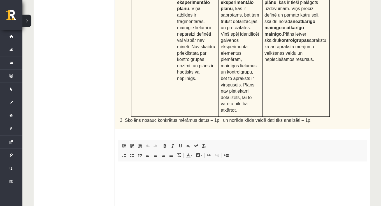
scroll to position [0, 0]
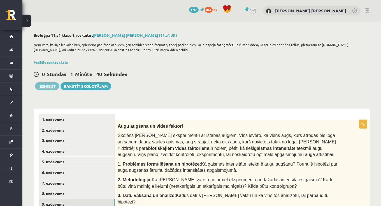
click at [49, 84] on button "Iesniegt" at bounding box center [47, 86] width 24 height 8
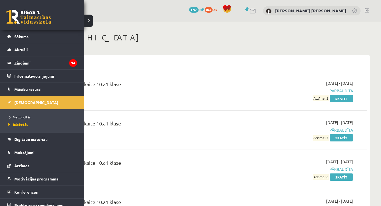
click at [26, 118] on span "Neizpildītās" at bounding box center [19, 117] width 24 height 4
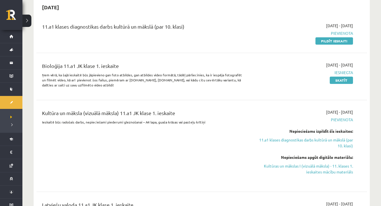
scroll to position [126, 0]
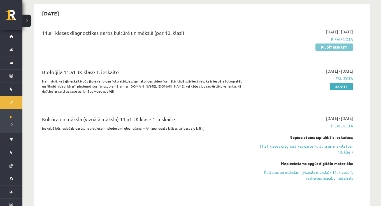
click at [337, 48] on link "Pildīt ieskaiti" at bounding box center [335, 46] width 38 height 7
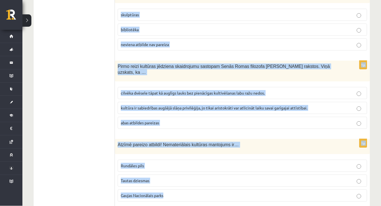
scroll to position [2293, 0]
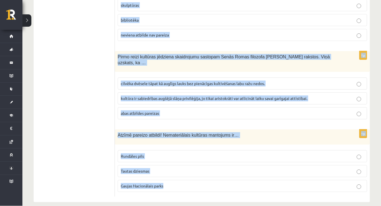
drag, startPoint x: 118, startPoint y: 112, endPoint x: 177, endPoint y: 205, distance: 110.2
copy form "Loremi dolorsi ametcon! Adipiscing el seddoeiu temporinci utlabo. Etdolorema al…"
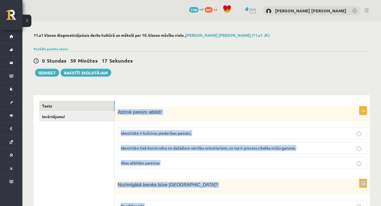
scroll to position [0, 0]
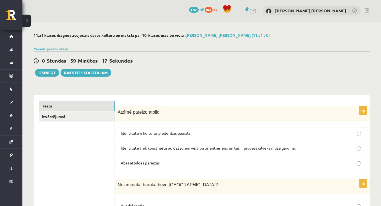
click at [185, 116] on div "Atzīmē pareizo atbildi!" at bounding box center [242, 113] width 255 height 15
click at [174, 162] on p "Abas atbildes pareizas" at bounding box center [242, 163] width 243 height 6
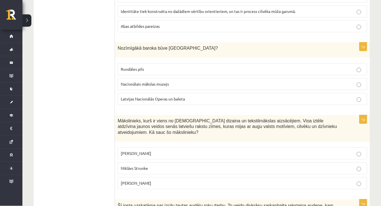
scroll to position [138, 0]
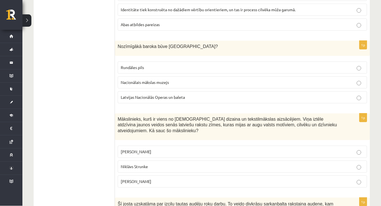
click at [126, 65] on span "Rundāles pils" at bounding box center [132, 67] width 23 height 5
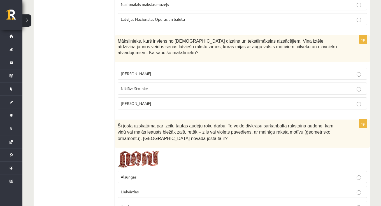
scroll to position [224, 0]
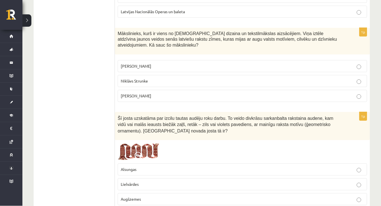
click at [150, 66] on p "[PERSON_NAME]" at bounding box center [242, 66] width 243 height 6
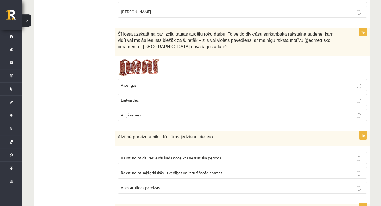
scroll to position [308, 0]
click at [132, 102] on label "Lielvārdes" at bounding box center [243, 100] width 250 height 12
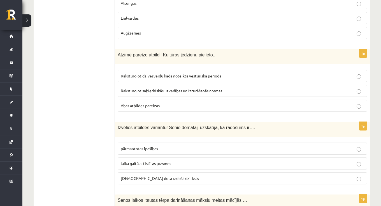
scroll to position [404, 0]
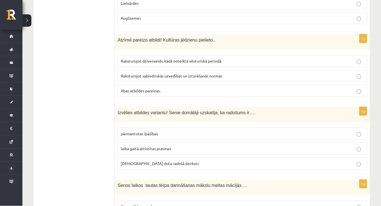
click at [142, 89] on span "Abas atbildes pareizas." at bounding box center [141, 90] width 40 height 5
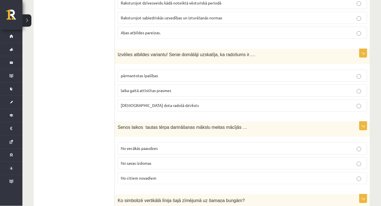
scroll to position [468, 0]
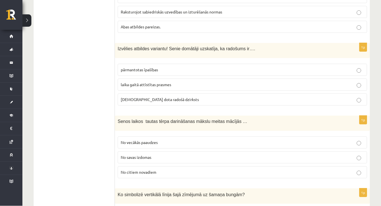
click at [159, 97] on span "[DEMOGRAPHIC_DATA] dota radošā dzirksts" at bounding box center [160, 99] width 78 height 5
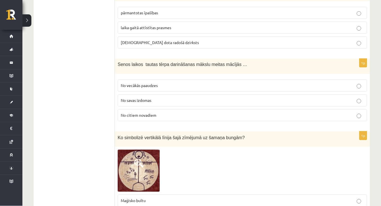
scroll to position [529, 0]
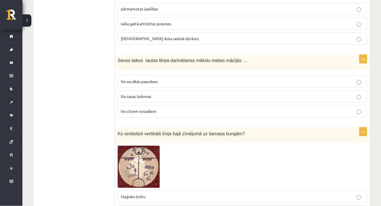
click at [165, 82] on p "No vecākās paaudzes" at bounding box center [242, 82] width 243 height 6
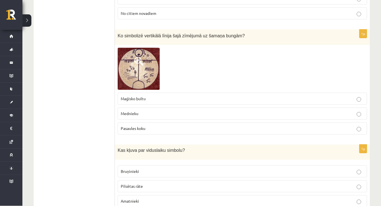
scroll to position [628, 0]
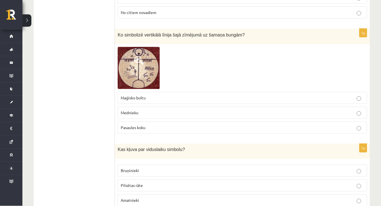
click at [170, 113] on p "Mednieku" at bounding box center [242, 113] width 243 height 6
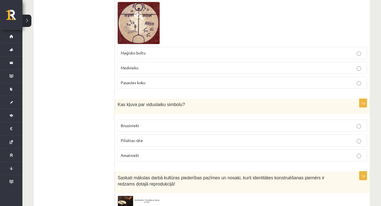
scroll to position [672, 0]
click at [165, 82] on p "Pasaules koku" at bounding box center [242, 83] width 243 height 6
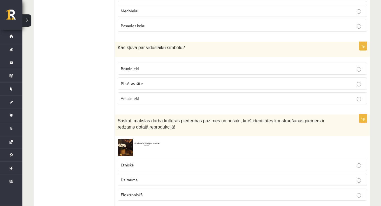
scroll to position [747, 0]
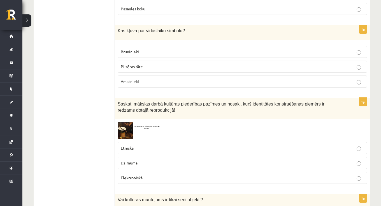
click at [151, 64] on p "Pilsētas rāte" at bounding box center [242, 67] width 243 height 6
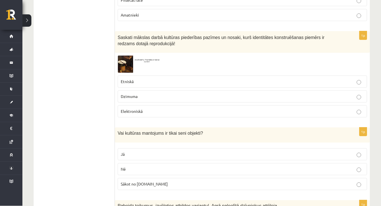
scroll to position [816, 0]
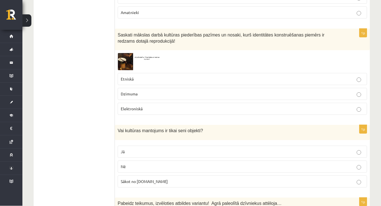
click at [163, 79] on p "Etniskā" at bounding box center [242, 79] width 243 height 6
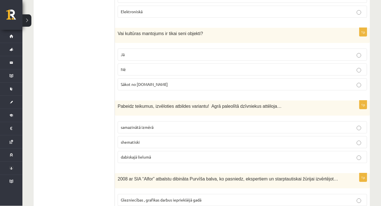
scroll to position [923, 0]
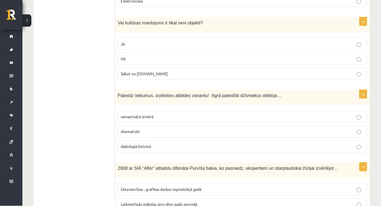
click at [128, 56] on p "Nē" at bounding box center [242, 59] width 243 height 6
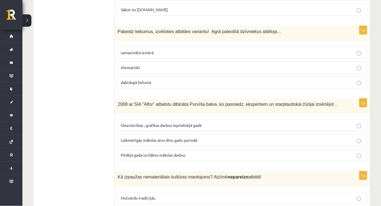
scroll to position [988, 0]
click at [135, 66] on p "shematiski" at bounding box center [242, 67] width 243 height 6
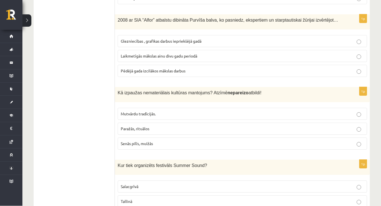
scroll to position [1072, 0]
click at [135, 39] on span "Glezniecības , grafikas darbus iepriekšējā gadā" at bounding box center [161, 40] width 81 height 5
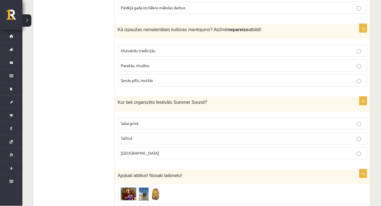
scroll to position [1135, 0]
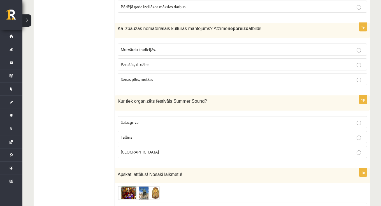
click at [148, 79] on label "Senās pilīs, muižās" at bounding box center [243, 79] width 250 height 12
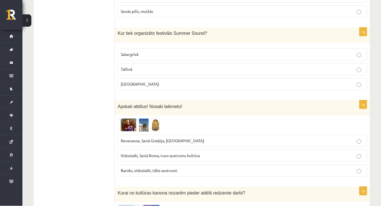
scroll to position [1207, 0]
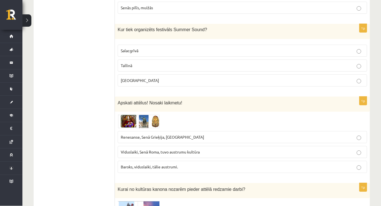
click at [164, 48] on p "Salacgrīvā" at bounding box center [242, 51] width 243 height 6
click at [163, 83] on label "[GEOGRAPHIC_DATA]" at bounding box center [243, 81] width 250 height 12
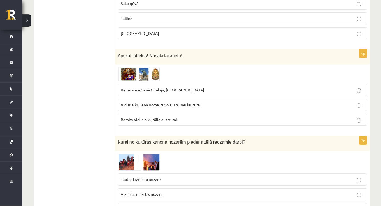
scroll to position [1260, 0]
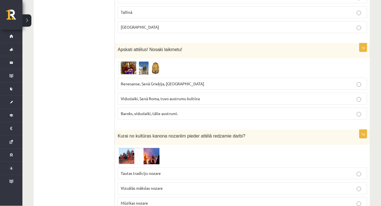
click at [201, 97] on p "Viduslaiki, Senā Roma, tuvo austrumu kultūra" at bounding box center [242, 99] width 243 height 6
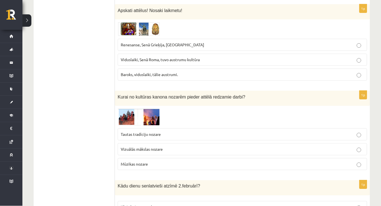
scroll to position [1314, 0]
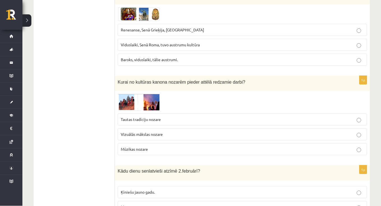
click at [181, 120] on label "Tautas tradīciju nozare" at bounding box center [243, 120] width 250 height 12
click at [146, 103] on img at bounding box center [139, 102] width 42 height 17
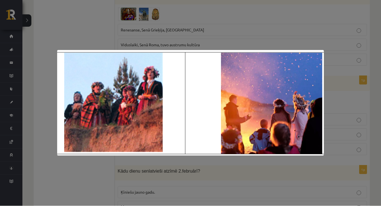
click at [171, 27] on div at bounding box center [190, 103] width 381 height 206
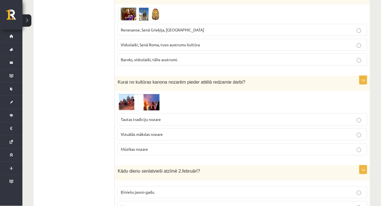
click at [145, 8] on img at bounding box center [139, 14] width 42 height 13
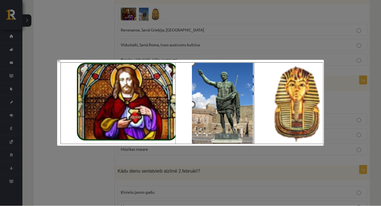
click at [147, 15] on div at bounding box center [190, 103] width 381 height 206
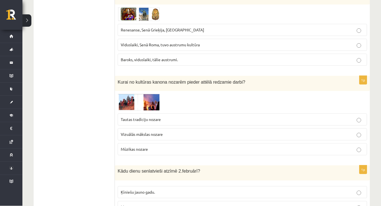
click at [156, 27] on span "Renesanse, Senā Grieķija, [GEOGRAPHIC_DATA]" at bounding box center [163, 29] width 84 height 5
click at [145, 13] on img at bounding box center [139, 14] width 42 height 13
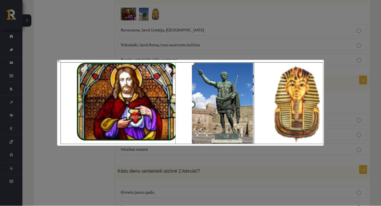
click at [153, 42] on div at bounding box center [190, 103] width 381 height 206
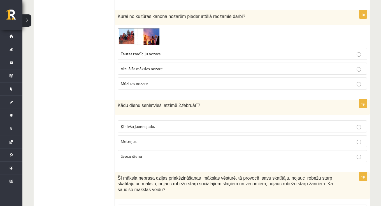
scroll to position [1380, 0]
click at [157, 153] on p "Sveču dienu" at bounding box center [242, 156] width 243 height 6
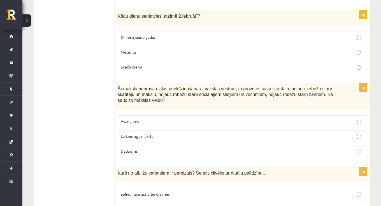
scroll to position [1469, 0]
click at [153, 133] on span "Laikmetīgā māksla" at bounding box center [137, 135] width 33 height 5
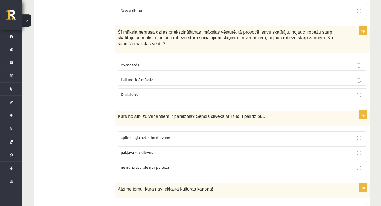
scroll to position [1526, 0]
click at [153, 135] on span "apliecināja uzticību dieviem" at bounding box center [146, 137] width 50 height 5
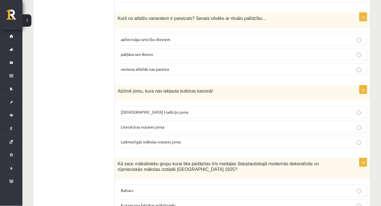
scroll to position [1625, 0]
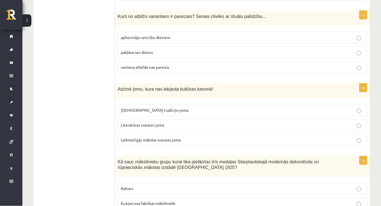
click at [164, 137] on span "Laikmetīgās mākslas nozares joma" at bounding box center [151, 139] width 60 height 5
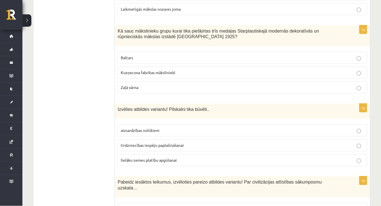
scroll to position [1759, 0]
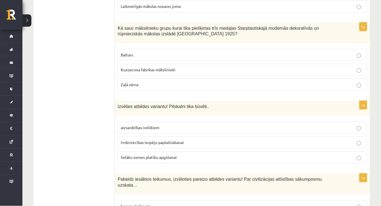
click at [135, 52] on p "Baltars" at bounding box center [242, 55] width 243 height 6
click at [143, 122] on label "aizsardzības nolūkiem" at bounding box center [243, 128] width 250 height 12
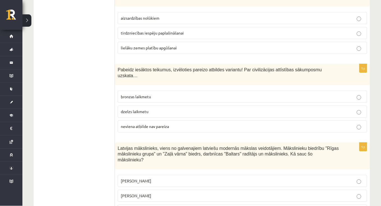
scroll to position [1884, 0]
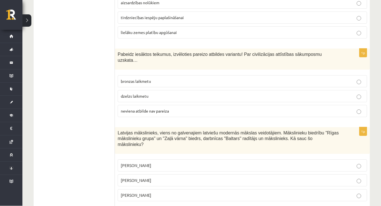
drag, startPoint x: 139, startPoint y: 73, endPoint x: 140, endPoint y: 77, distance: 3.5
click at [139, 79] on span "bronzas laikmetu" at bounding box center [136, 81] width 30 height 5
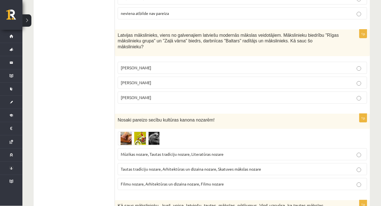
scroll to position [1982, 0]
click at [178, 94] on label "[PERSON_NAME]" at bounding box center [243, 97] width 250 height 12
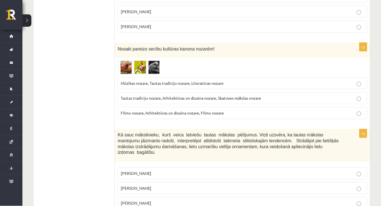
scroll to position [2053, 0]
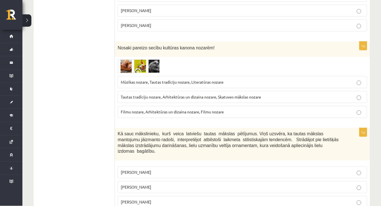
click at [138, 69] on span at bounding box center [139, 73] width 9 height 9
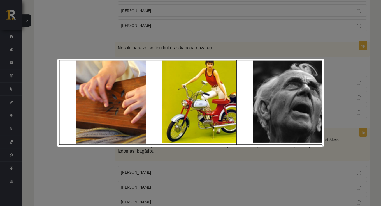
click at [197, 17] on div at bounding box center [190, 103] width 381 height 206
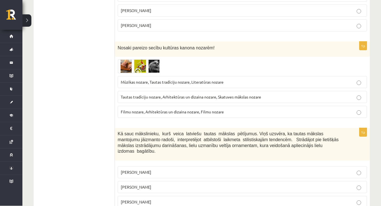
click at [139, 60] on img at bounding box center [139, 67] width 42 height 14
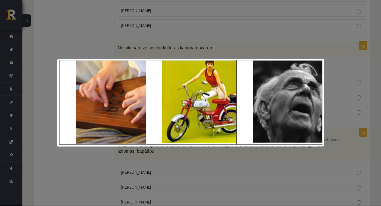
click at [178, 24] on div at bounding box center [190, 103] width 381 height 206
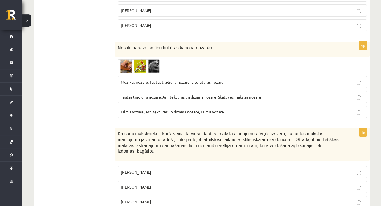
click at [181, 95] on span "Tautas tradīciju nozare, Arhitektūras un dizaina nozare, Skatuves mākslas nozare" at bounding box center [191, 97] width 140 height 5
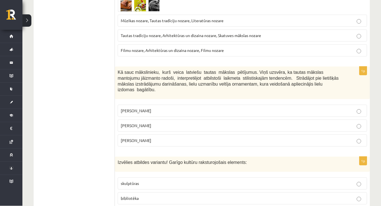
scroll to position [2117, 0]
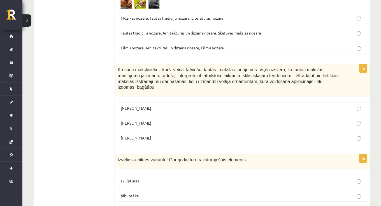
click at [169, 120] on p "[PERSON_NAME]" at bounding box center [242, 123] width 243 height 6
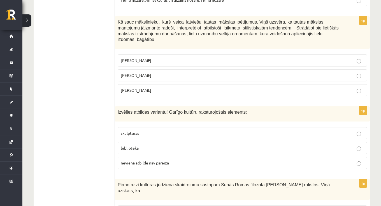
scroll to position [2169, 0]
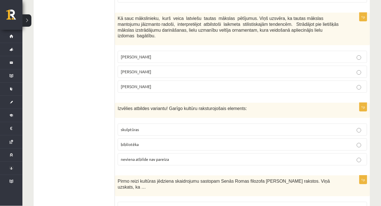
click at [163, 156] on label "neviena atbilde nav pareiza" at bounding box center [243, 159] width 250 height 12
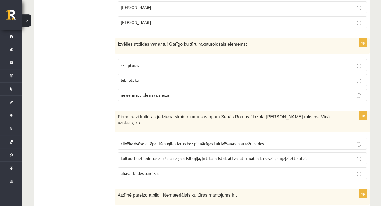
scroll to position [2239, 0]
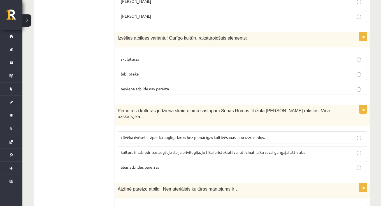
click at [166, 164] on p "abas atbildes pareizas" at bounding box center [242, 167] width 243 height 6
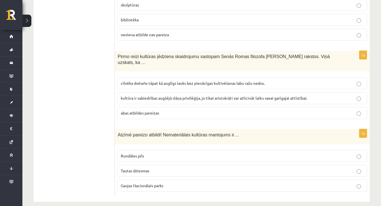
scroll to position [2293, 0]
click at [160, 153] on p "Rundāles pils" at bounding box center [242, 156] width 243 height 6
click at [137, 168] on p "Tautas dziesmas" at bounding box center [242, 171] width 243 height 6
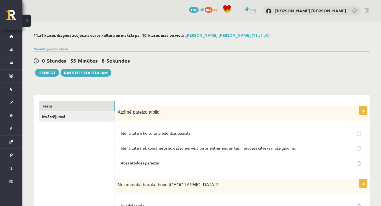
scroll to position [0, 0]
click at [84, 116] on link "Izvērtējums!" at bounding box center [76, 116] width 75 height 10
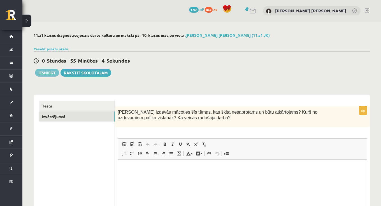
click at [55, 73] on button "Iesniegt" at bounding box center [47, 73] width 24 height 8
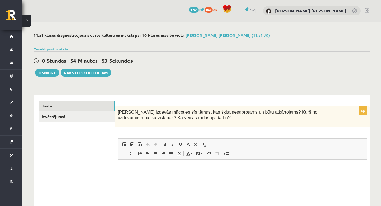
click at [83, 108] on link "Tests" at bounding box center [76, 106] width 75 height 10
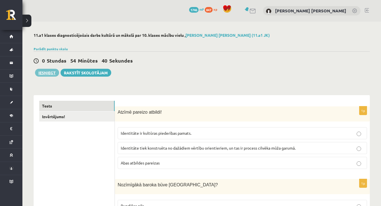
click at [52, 73] on button "Iesniegt" at bounding box center [47, 73] width 24 height 8
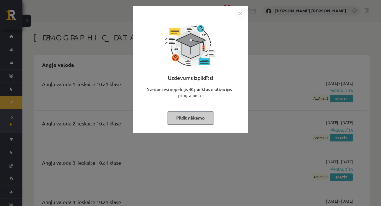
click at [240, 14] on img "Close" at bounding box center [240, 13] width 8 height 8
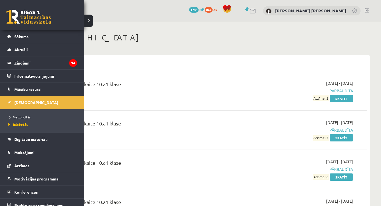
click at [27, 117] on span "Neizpildītās" at bounding box center [19, 117] width 24 height 4
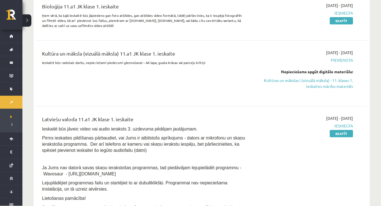
scroll to position [152, 0]
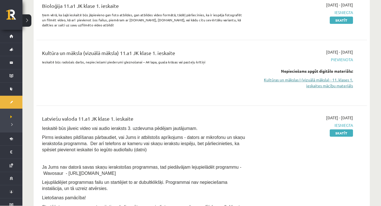
click at [293, 83] on link "Kultūras un mākslas I (vizuālā māksla) - 11. klases 1. ieskaites mācību materiā…" at bounding box center [304, 83] width 98 height 12
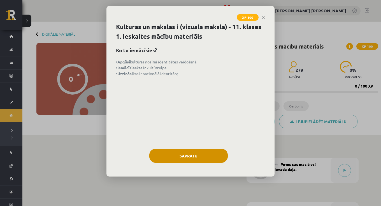
click at [209, 155] on button "Sapratu" at bounding box center [188, 156] width 79 height 14
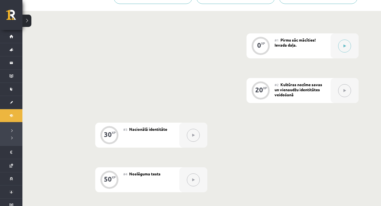
scroll to position [122, 0]
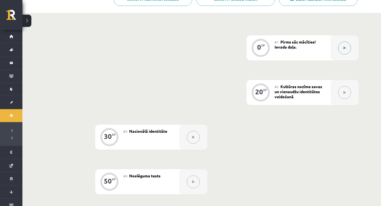
click at [345, 46] on icon at bounding box center [345, 47] width 3 height 3
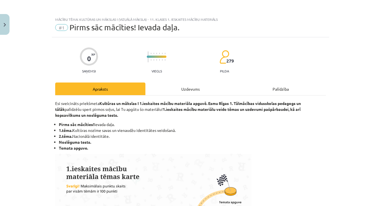
click at [204, 86] on div "Uzdevums" at bounding box center [191, 88] width 90 height 13
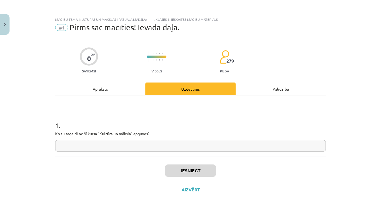
scroll to position [8, 0]
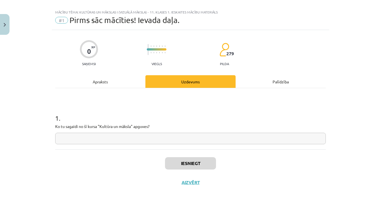
click at [182, 134] on input "text" at bounding box center [190, 138] width 271 height 11
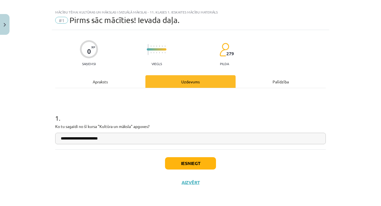
type input "**********"
click at [198, 168] on button "Iesniegt" at bounding box center [190, 163] width 51 height 12
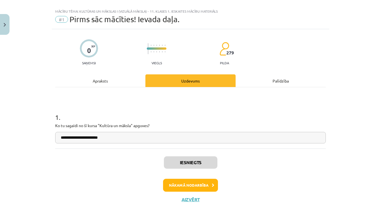
click at [194, 179] on button "Nākamā nodarbība" at bounding box center [190, 185] width 55 height 13
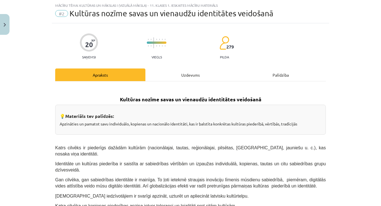
click at [196, 77] on div "Uzdevums" at bounding box center [191, 74] width 90 height 13
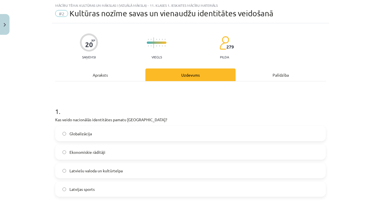
click at [105, 175] on label "Latviešu valoda un kultūrtelpa" at bounding box center [191, 170] width 270 height 14
click at [55, 110] on h1 "1 ." at bounding box center [190, 106] width 271 height 17
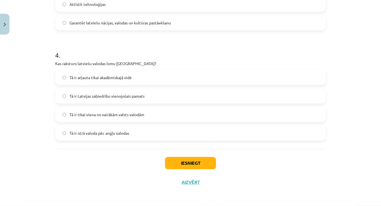
scroll to position [146, 0]
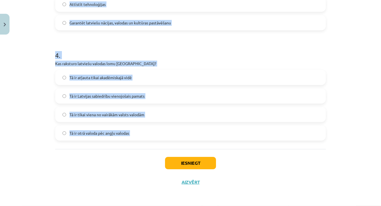
drag, startPoint x: 55, startPoint y: 26, endPoint x: 93, endPoint y: 157, distance: 136.9
copy form "1 . Kas veido nacionālās identitātes pamatu Latvijā? Globalizācija Ekonomiskie …"
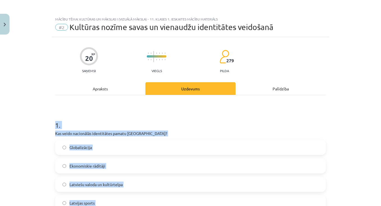
scroll to position [0, 0]
click at [194, 121] on h1 "1 ." at bounding box center [190, 120] width 271 height 17
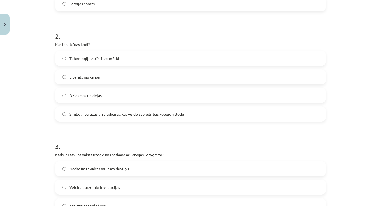
scroll to position [196, 0]
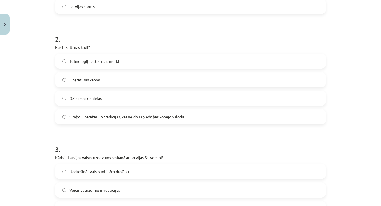
click at [180, 115] on span "Simboli, paražas un tradīcijas, kas veido sabiedrības kopējo valodu" at bounding box center [127, 117] width 115 height 6
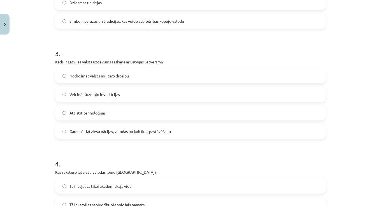
scroll to position [292, 0]
click at [145, 133] on span "Garantēt latviešu nācijas, valodas un kultūras pastāvēšanu" at bounding box center [121, 131] width 102 height 6
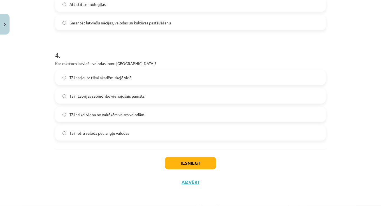
scroll to position [401, 0]
click at [148, 92] on label "Tā ir Latvijas sabiedrību vienojošais pamats" at bounding box center [191, 96] width 270 height 14
click at [187, 161] on button "Iesniegt" at bounding box center [190, 163] width 51 height 12
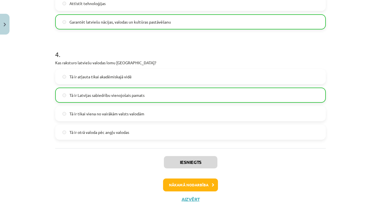
click at [186, 185] on button "Nākamā nodarbība" at bounding box center [190, 185] width 55 height 13
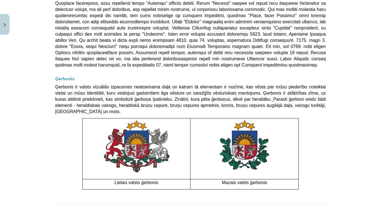
scroll to position [14, 0]
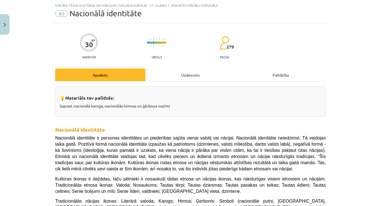
click at [186, 75] on div "Uzdevums" at bounding box center [191, 74] width 90 height 13
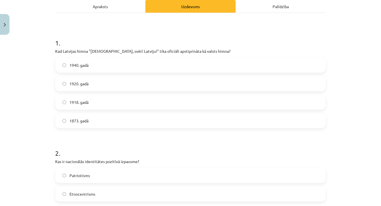
scroll to position [83, 0]
click at [55, 42] on h1 "1 ." at bounding box center [190, 37] width 271 height 17
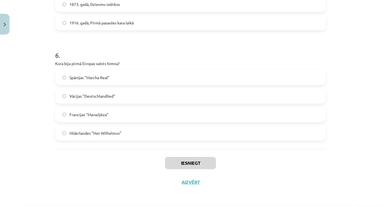
scroll to position [154, 0]
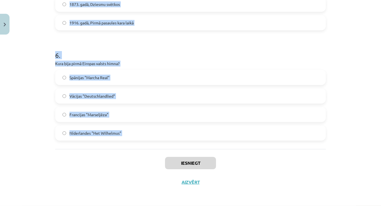
drag, startPoint x: 55, startPoint y: 42, endPoint x: 121, endPoint y: 150, distance: 126.0
copy form "1 . Kad Latvijas himna "Dievs, svētī Latviju!" tika oficiāli apstiprināta kā va…"
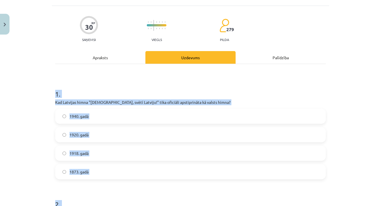
scroll to position [32, 0]
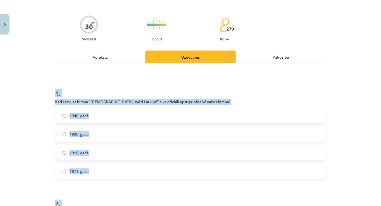
click at [114, 139] on label "1920. gadā" at bounding box center [191, 134] width 270 height 14
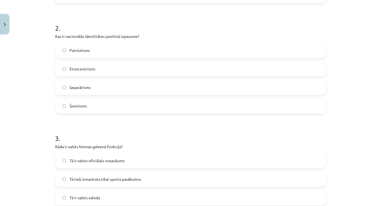
scroll to position [209, 0]
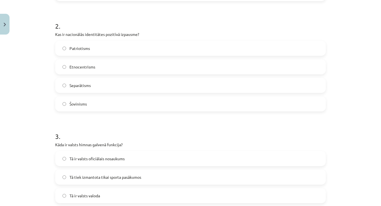
click at [115, 108] on label "Šovinisms" at bounding box center [191, 104] width 270 height 14
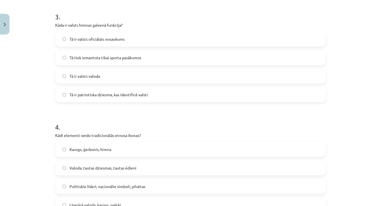
scroll to position [330, 0]
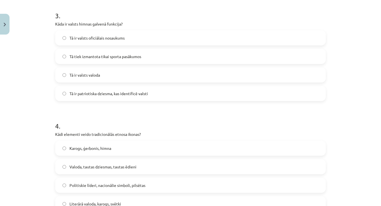
click at [173, 91] on label "Tā ir patriotiska dziesma, kas identificē valsti" at bounding box center [191, 94] width 270 height 14
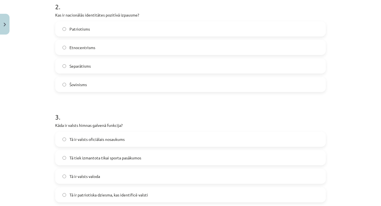
scroll to position [228, 0]
click at [93, 27] on label "Patriotisms" at bounding box center [191, 30] width 270 height 14
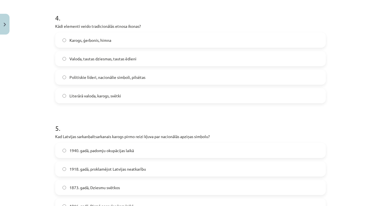
scroll to position [444, 0]
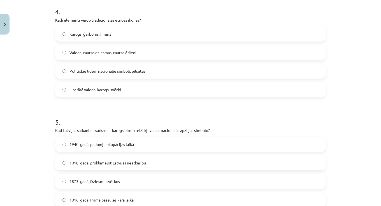
click at [128, 91] on label "Literārā valoda, karogs, svētki" at bounding box center [191, 90] width 270 height 14
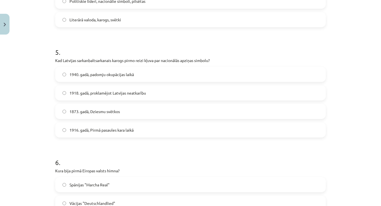
scroll to position [519, 0]
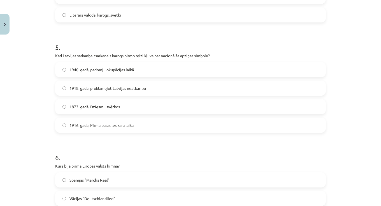
click at [80, 91] on label "1918. gadā, proklamējot Latvijas neatkarību" at bounding box center [191, 88] width 270 height 14
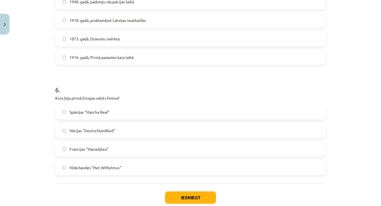
scroll to position [587, 0]
click at [113, 132] on span "Vācijas "Deutschlandlied"" at bounding box center [93, 131] width 46 height 6
click at [191, 196] on button "Iesniegt" at bounding box center [190, 197] width 51 height 12
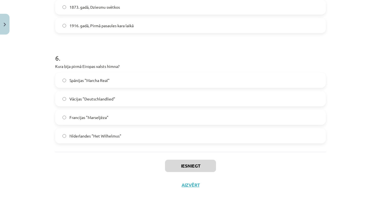
scroll to position [619, 0]
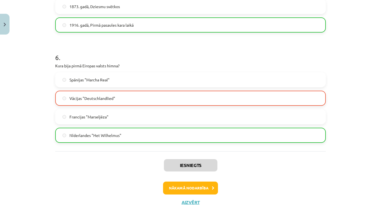
click at [196, 191] on button "Nākamā nodarbība" at bounding box center [190, 188] width 55 height 13
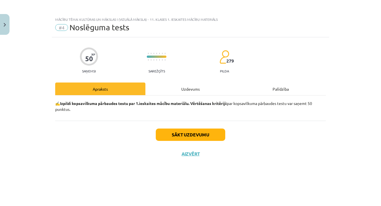
click at [188, 137] on button "Sākt uzdevumu" at bounding box center [191, 134] width 70 height 12
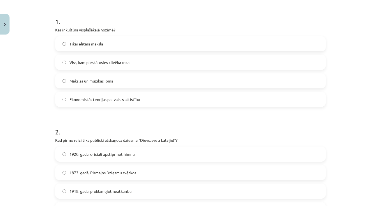
scroll to position [104, 0]
click at [108, 80] on span "Mākslas un mūzikas joma" at bounding box center [92, 81] width 44 height 6
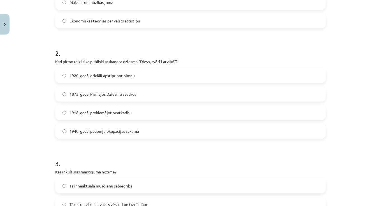
scroll to position [192, 0]
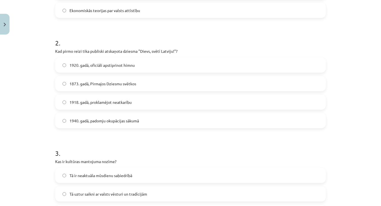
click at [110, 69] on label "1920. gadā, oficiāli apstiprinot himnu" at bounding box center [191, 65] width 270 height 14
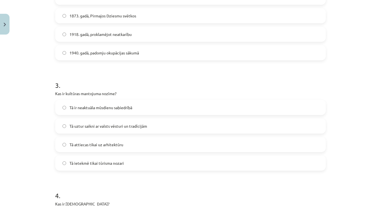
scroll to position [275, 0]
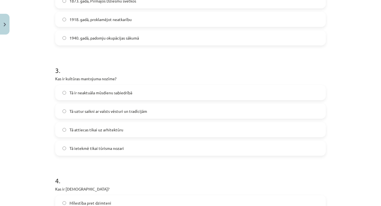
click at [140, 127] on label "Tā attiecas tikai uz arhitektūru" at bounding box center [191, 130] width 270 height 14
click at [140, 116] on label "Tā uztur saikni ar valsts vēsturi un tradīcijām" at bounding box center [191, 111] width 270 height 14
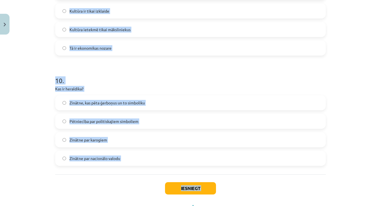
scroll to position [1046, 0]
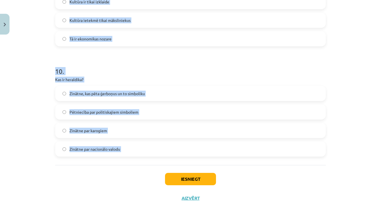
drag, startPoint x: 55, startPoint y: 10, endPoint x: 97, endPoint y: 165, distance: 160.1
copy form "3 . Kas ir kultūras mantojuma nozīme? Tā ir neaktuāla mūsdienu sabiedrībā Tā uz…"
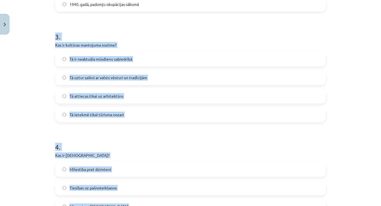
scroll to position [310, 0]
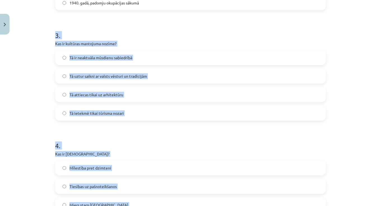
click at [228, 29] on h1 "3 ." at bounding box center [190, 30] width 271 height 17
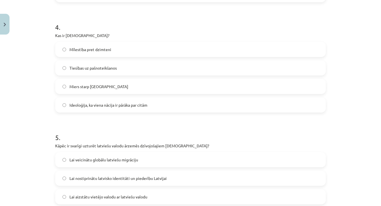
scroll to position [432, 0]
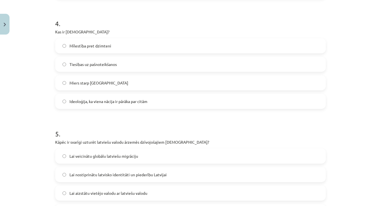
click at [95, 99] on span "Ideoloģija, ka viena nācija ir pārāka par citām" at bounding box center [109, 102] width 78 height 6
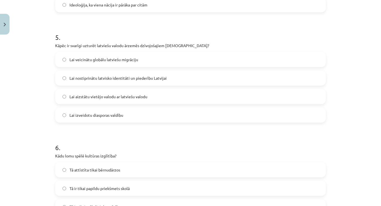
scroll to position [529, 0]
click at [124, 80] on label "Lai nostiprinātu latvisko identitāti un piederību Latvijai" at bounding box center [191, 78] width 270 height 14
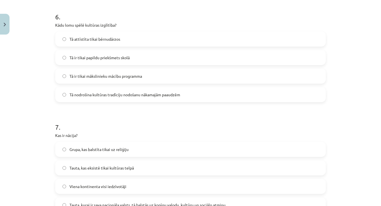
scroll to position [656, 0]
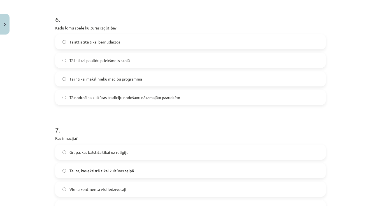
click at [137, 99] on span "Tā nodrošina kultūras tradīciju nodošanu nākamajām paaudzēm" at bounding box center [125, 98] width 111 height 6
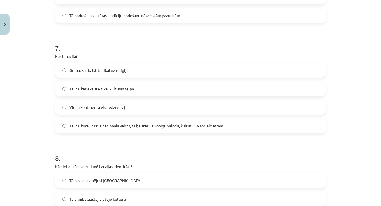
scroll to position [739, 0]
click at [92, 122] on span "Tauta, kurai ir sava nacionāla valsts, tā balstās uz kopīgu valodu, kultūru un …" at bounding box center [148, 125] width 156 height 6
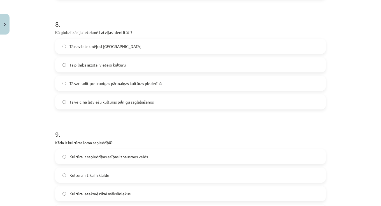
scroll to position [873, 0]
click at [145, 105] on label "Tā veicina latviešu kultūras pilnīgu saglabāšanos" at bounding box center [191, 102] width 270 height 14
click at [104, 85] on span "Tā var radīt pretrunīgas pārmaiņas kultūras piederībā" at bounding box center [116, 83] width 92 height 6
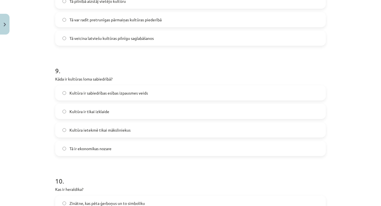
scroll to position [939, 0]
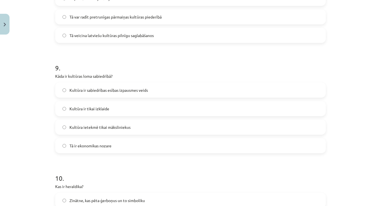
click at [126, 91] on span "Kultūra ir sabiedrības esības izpausmes veids" at bounding box center [109, 90] width 79 height 6
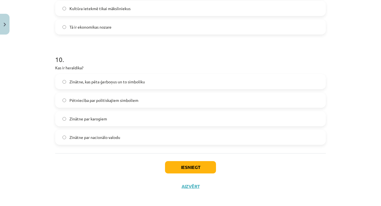
scroll to position [1058, 0]
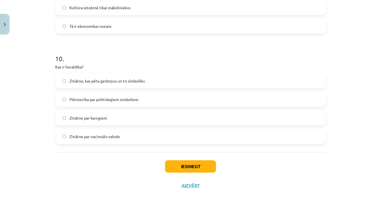
click at [109, 102] on label "Pētniecība par politiskajiem simboliem" at bounding box center [191, 100] width 270 height 14
click at [124, 87] on label "Zinātne, kas pēta ģerboņus un to simboliku" at bounding box center [191, 81] width 270 height 14
click at [174, 167] on button "Iesniegt" at bounding box center [190, 166] width 51 height 12
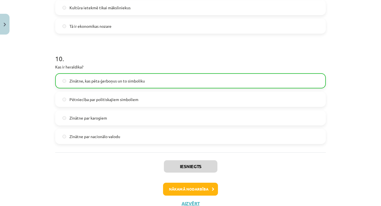
click at [194, 190] on button "Nākamā nodarbība" at bounding box center [190, 189] width 55 height 13
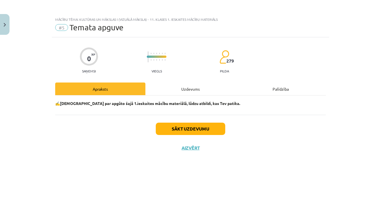
scroll to position [0, 0]
click at [190, 130] on button "Sākt uzdevumu" at bounding box center [191, 129] width 70 height 12
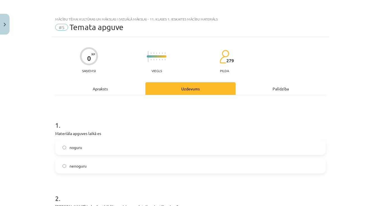
click at [119, 164] on label "nenoguru" at bounding box center [191, 166] width 270 height 14
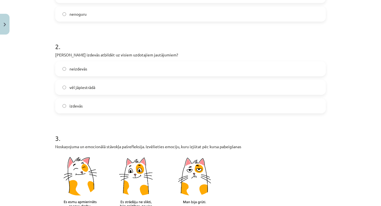
scroll to position [152, 0]
click at [146, 83] on label "vēl jāpiestrādā" at bounding box center [191, 87] width 270 height 14
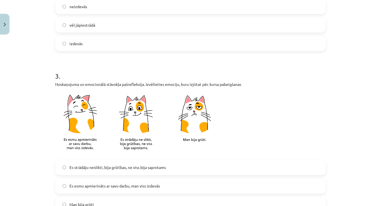
scroll to position [222, 0]
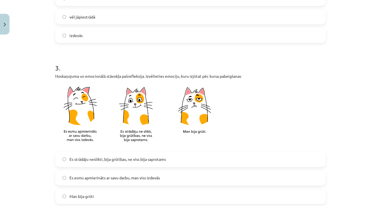
click at [141, 163] on label "Es strādāju neslikti, bija grūtības, ne viss bija saprotams" at bounding box center [191, 160] width 270 height 14
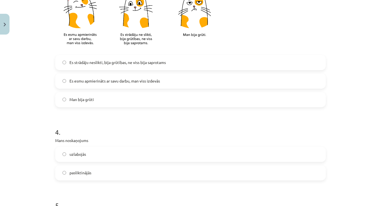
scroll to position [319, 0]
click at [133, 83] on span "Es esmu apmierināts ar savu darbu, man viss izdevās" at bounding box center [115, 81] width 91 height 6
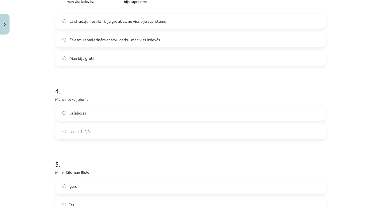
scroll to position [365, 0]
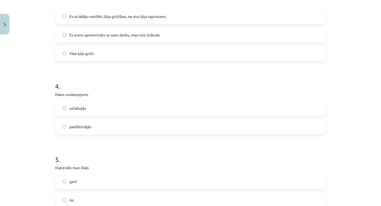
click at [123, 108] on label "uzlabojās" at bounding box center [191, 109] width 270 height 14
click at [116, 201] on label "īss" at bounding box center [191, 200] width 270 height 14
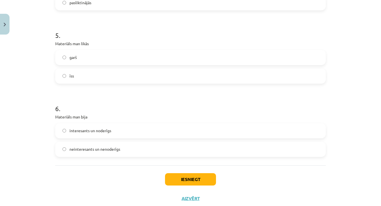
scroll to position [494, 0]
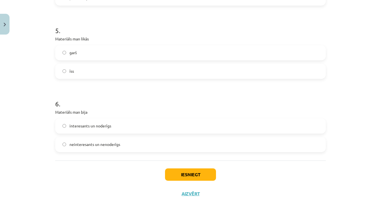
click at [128, 125] on label "interesants un noderīgs" at bounding box center [191, 126] width 270 height 14
click at [179, 172] on button "Iesniegt" at bounding box center [190, 175] width 51 height 12
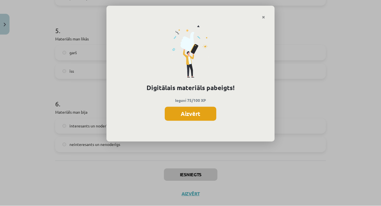
click at [210, 110] on button "Aizvērt" at bounding box center [191, 114] width 52 height 14
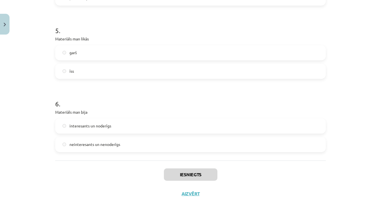
click at [195, 194] on button "Aizvērt" at bounding box center [190, 194] width 21 height 6
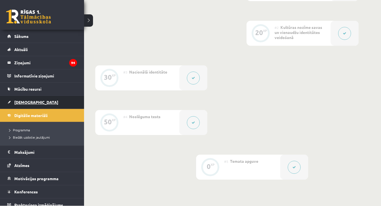
click at [26, 104] on span "[DEMOGRAPHIC_DATA]" at bounding box center [36, 102] width 44 height 5
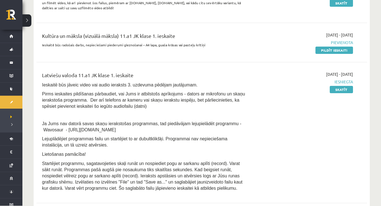
scroll to position [170, 0]
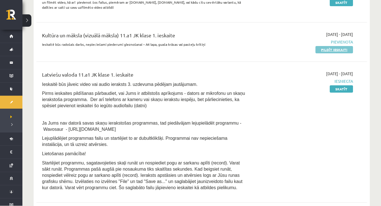
click at [340, 51] on link "Pildīt ieskaiti" at bounding box center [335, 49] width 38 height 7
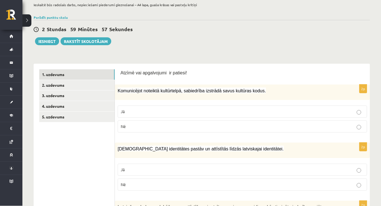
scroll to position [40, 0]
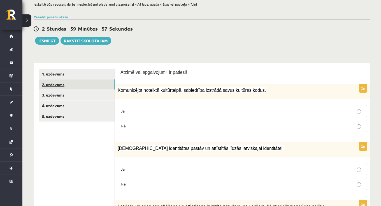
click at [75, 81] on link "2. uzdevums" at bounding box center [76, 85] width 75 height 10
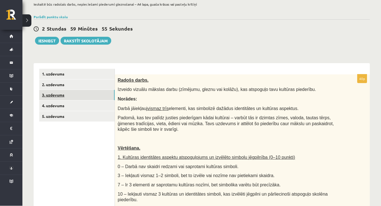
click at [77, 95] on link "3. uzdevums" at bounding box center [76, 95] width 75 height 10
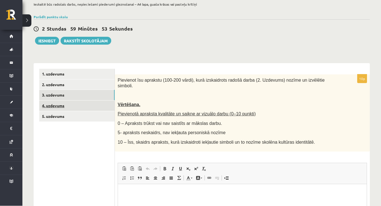
scroll to position [0, 0]
click at [78, 103] on link "4. uzdevums" at bounding box center [76, 106] width 75 height 10
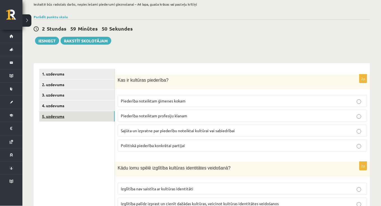
click at [76, 116] on link "5. uzdevums" at bounding box center [76, 116] width 75 height 10
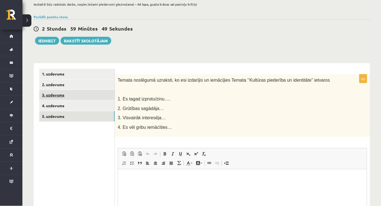
click at [71, 92] on link "3. uzdevums" at bounding box center [76, 95] width 75 height 10
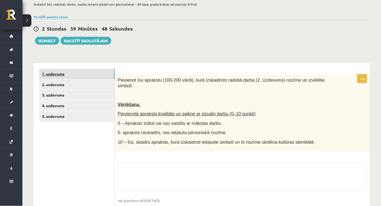
click at [71, 76] on link "1. uzdevums" at bounding box center [76, 74] width 75 height 10
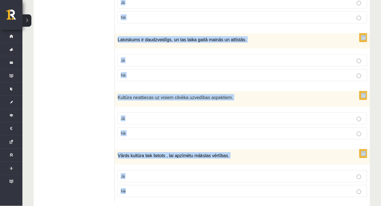
scroll to position [808, 0]
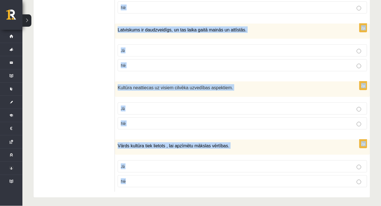
drag, startPoint x: 120, startPoint y: 72, endPoint x: 153, endPoint y: 205, distance: 136.9
copy form "Loremi dol sitametcons ad elitsed! 3d Eiusmodtemp incididu utlaboreetd, magnaal…"
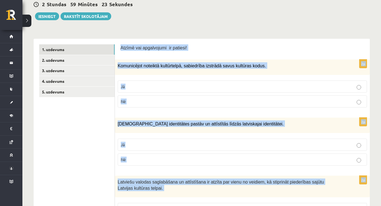
scroll to position [56, 0]
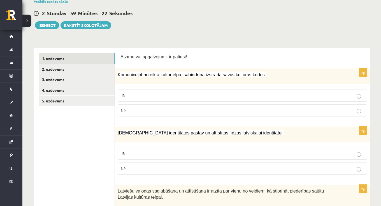
click at [175, 91] on label "Jā" at bounding box center [243, 95] width 250 height 12
click at [167, 156] on label "Jā" at bounding box center [243, 154] width 250 height 12
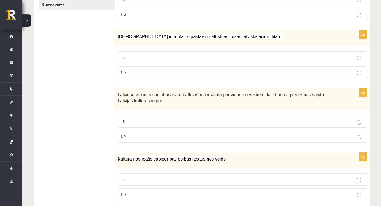
click at [162, 123] on p "Jā" at bounding box center [242, 122] width 243 height 6
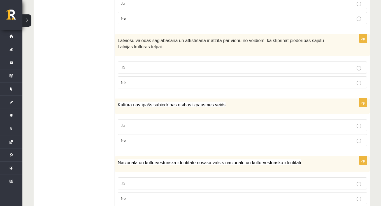
click at [162, 141] on p "Nē" at bounding box center [242, 140] width 243 height 6
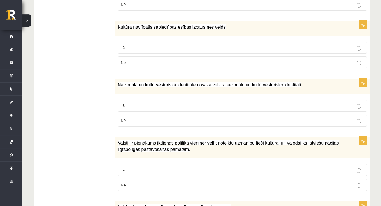
scroll to position [284, 0]
click at [158, 105] on p "Jā" at bounding box center [242, 105] width 243 height 6
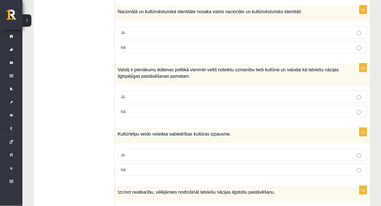
click at [164, 94] on p "Jā" at bounding box center [242, 97] width 243 height 6
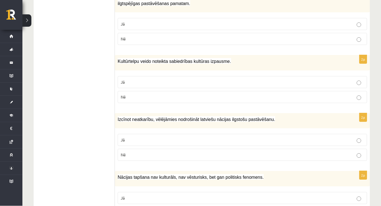
scroll to position [430, 0]
click at [163, 80] on p "Jā" at bounding box center [242, 82] width 243 height 6
click at [160, 139] on p "Jā" at bounding box center [242, 140] width 243 height 6
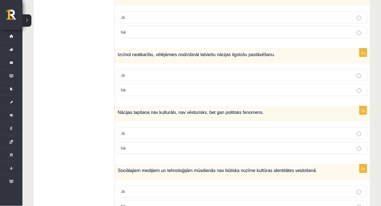
scroll to position [502, 0]
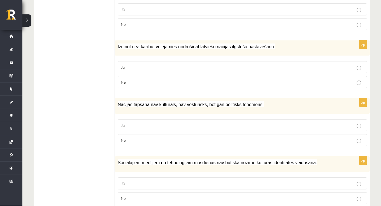
click at [159, 140] on p "Nē" at bounding box center [242, 140] width 243 height 6
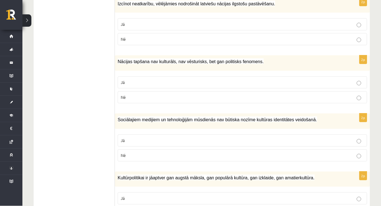
scroll to position [557, 0]
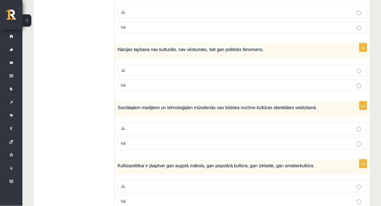
click at [180, 145] on label "Nē" at bounding box center [243, 143] width 250 height 12
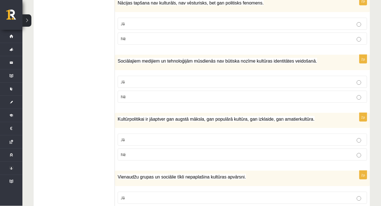
click at [178, 140] on p "Jā" at bounding box center [242, 140] width 243 height 6
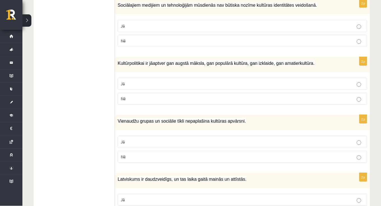
scroll to position [661, 0]
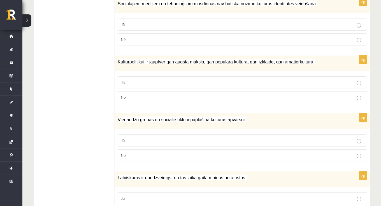
click at [177, 153] on p "Nē" at bounding box center [242, 156] width 243 height 6
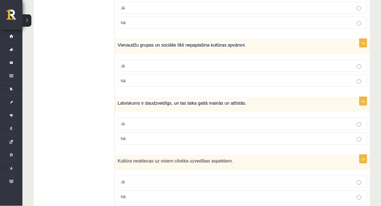
scroll to position [744, 0]
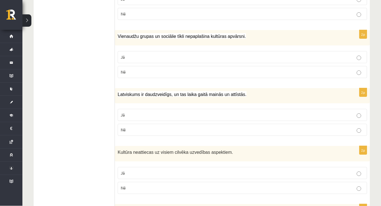
click at [170, 109] on label "Jā" at bounding box center [243, 115] width 250 height 12
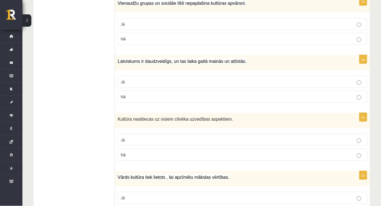
click at [167, 156] on label "Nē" at bounding box center [243, 155] width 250 height 12
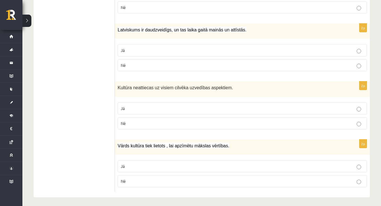
click at [162, 167] on label "Jā" at bounding box center [243, 166] width 250 height 12
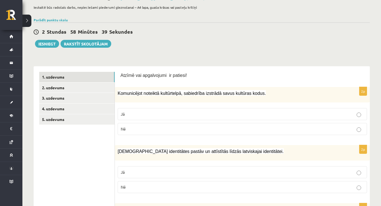
scroll to position [36, 0]
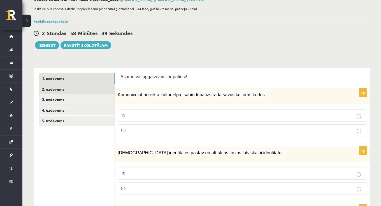
click at [106, 88] on link "2. uzdevums" at bounding box center [76, 89] width 75 height 10
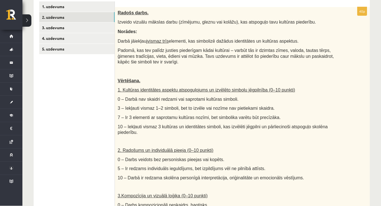
scroll to position [0, 0]
click at [217, 70] on p at bounding box center [229, 72] width 222 height 6
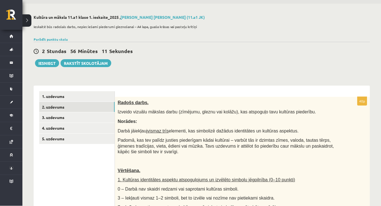
scroll to position [19, 0]
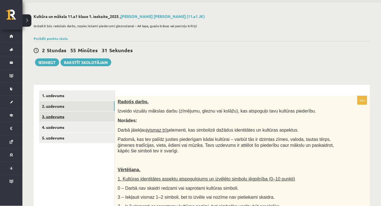
click at [106, 115] on link "3. uzdevums" at bounding box center [76, 117] width 75 height 10
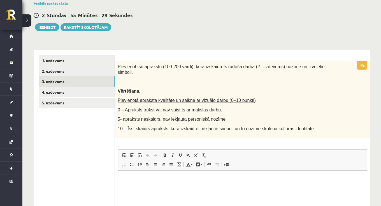
scroll to position [54, 0]
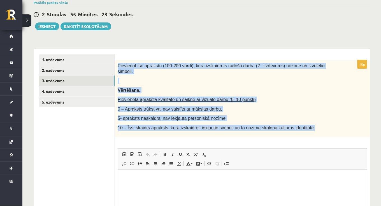
drag, startPoint x: 118, startPoint y: 65, endPoint x: 325, endPoint y: 130, distance: 216.8
click at [325, 130] on div "Pievienot īsu aprakstu (100-200 vārdi), kurā izskaidrots radošā darba (2. Uzdev…" at bounding box center [242, 98] width 255 height 77
copy div "Pievienot īsu aprakstu (100-200 vārdi), kurā izskaidrots radošā darba (2. Uzdev…"
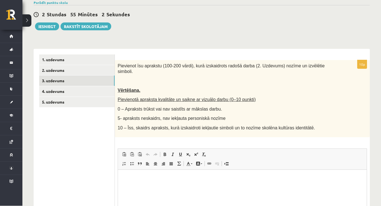
click at [164, 32] on div "**********" at bounding box center [201, 124] width 359 height 315
click at [69, 92] on link "4. uzdevums" at bounding box center [76, 91] width 75 height 10
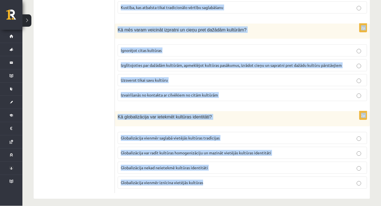
scroll to position [793, 0]
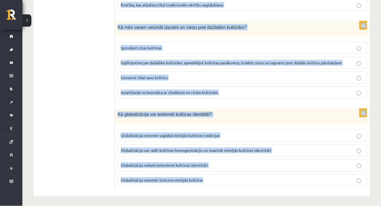
drag, startPoint x: 119, startPoint y: 66, endPoint x: 174, endPoint y: 204, distance: 148.5
copy form "Lor ip dolorsit ametconse? Adipiscin elitseddo eiusmod tempo Incididun utlabore…"
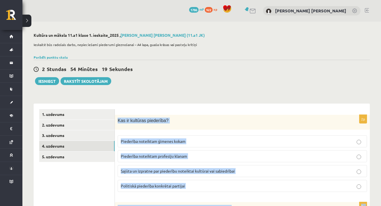
scroll to position [0, 0]
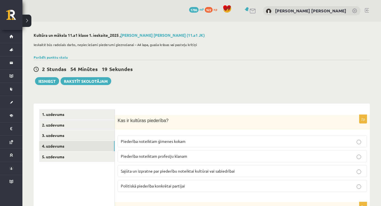
click at [186, 171] on span "Sajūta un izpratne par piederību noteiktai kultūrai vai sabiedrībai" at bounding box center [178, 170] width 114 height 5
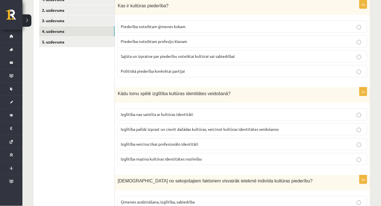
scroll to position [117, 0]
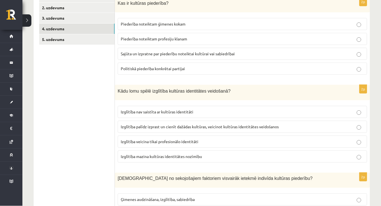
click at [178, 130] on label "Izglītība palīdz izprast un cienīt dažādas kultūras, veicinot kultūras identitā…" at bounding box center [243, 127] width 250 height 12
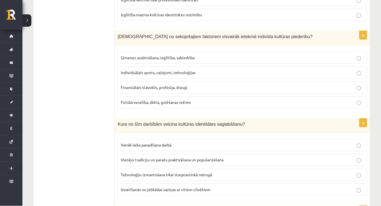
scroll to position [260, 0]
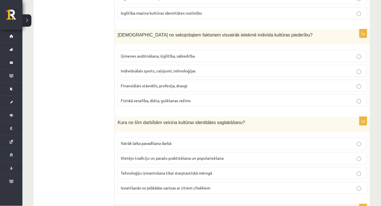
click at [141, 56] on span "Ģimenes audzināšana, izglītība, sabiedrība" at bounding box center [158, 56] width 74 height 5
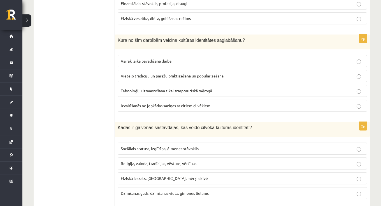
scroll to position [346, 0]
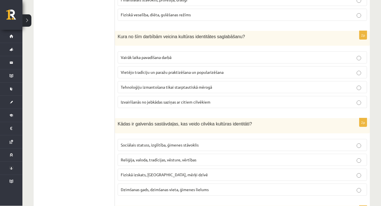
click at [144, 74] on label "Vietējo tradīciju un paražu praktizēšana un popularizēšana" at bounding box center [243, 72] width 250 height 12
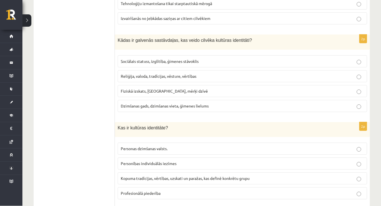
scroll to position [442, 0]
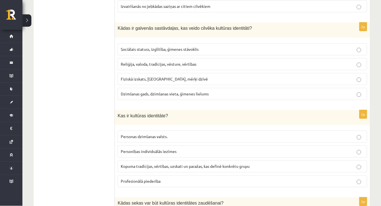
click at [140, 63] on span "Reliģija, valoda, tradīcijas, vēsture, vērtības" at bounding box center [159, 64] width 76 height 5
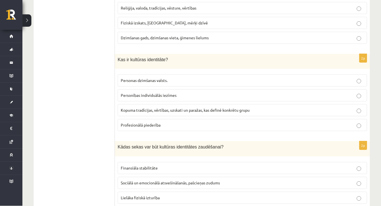
scroll to position [498, 0]
click at [140, 107] on span "Kopuma tradīcijas, vērtības, uzskati un paražas, kas definē konkrētu grupu" at bounding box center [185, 109] width 129 height 5
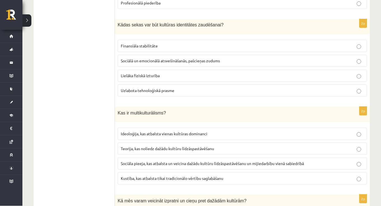
scroll to position [621, 0]
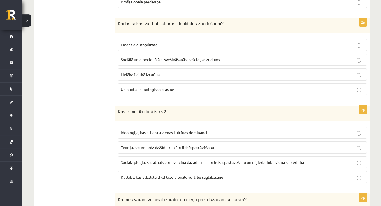
click at [148, 59] on span "Sociālā un emocionālā atsvešināšanās, pašcieņas zudums" at bounding box center [170, 59] width 99 height 5
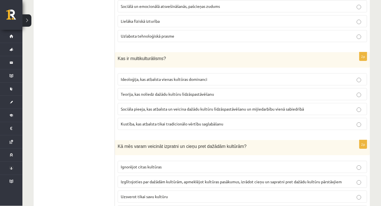
scroll to position [683, 0]
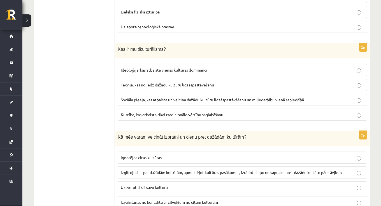
click at [159, 98] on span "Sociāla pieeja, kas atbalsta un veicina dažādu kultūru līdzāspastāvēšanu un mij…" at bounding box center [212, 99] width 183 height 5
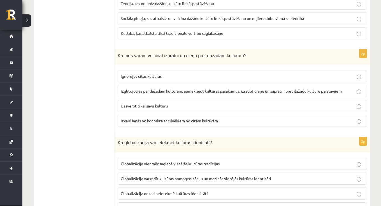
scroll to position [769, 0]
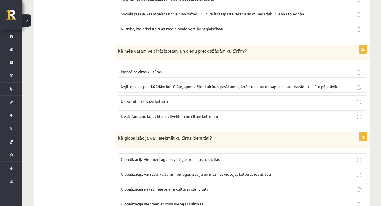
click at [153, 84] on span "Izglītojoties par dažādām kultūrām, apmeklējot kultūras pasākumus, izrādot cieņ…" at bounding box center [231, 86] width 221 height 5
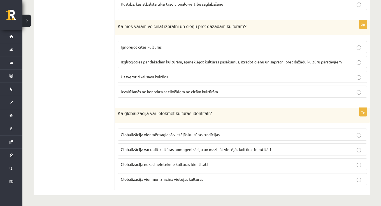
scroll to position [793, 0]
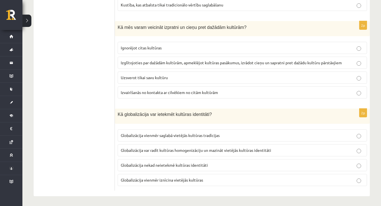
click at [160, 148] on span "Globalizācija var radīt kultūras homogenizāciju un mazināt vietējās kultūras id…" at bounding box center [196, 150] width 151 height 5
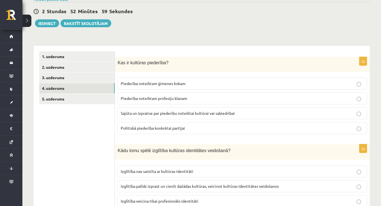
scroll to position [54, 0]
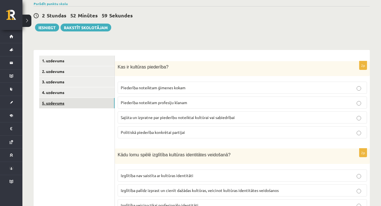
click at [62, 103] on link "5. uzdevums" at bounding box center [76, 103] width 75 height 10
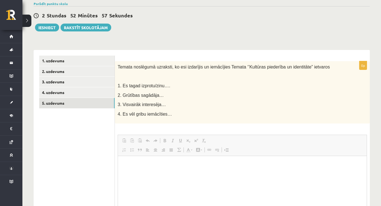
scroll to position [0, 0]
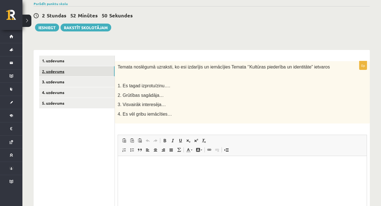
click at [69, 73] on link "2. uzdevums" at bounding box center [76, 71] width 75 height 10
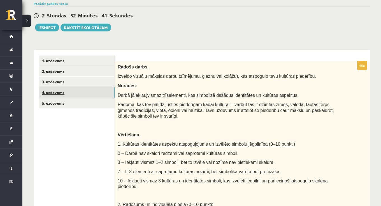
click at [78, 90] on link "4. uzdevums" at bounding box center [76, 92] width 75 height 10
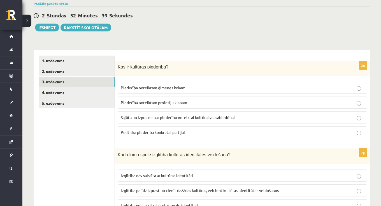
click at [67, 81] on link "3. uzdevums" at bounding box center [76, 82] width 75 height 10
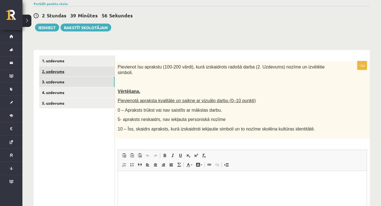
click at [102, 68] on link "2. uzdevums" at bounding box center [76, 71] width 75 height 10
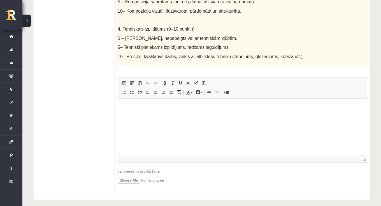
scroll to position [319, 0]
click at [132, 177] on input "file" at bounding box center [243, 179] width 250 height 11
type input "**********"
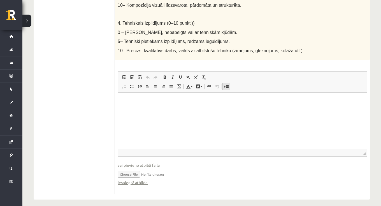
scroll to position [325, 0]
click at [137, 180] on link "Iesniegtā atbilde" at bounding box center [133, 183] width 30 height 6
click at [138, 110] on html at bounding box center [242, 101] width 249 height 17
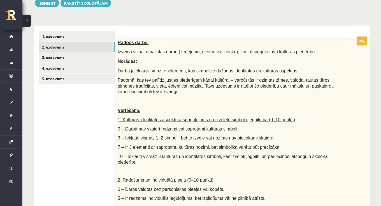
scroll to position [73, 0]
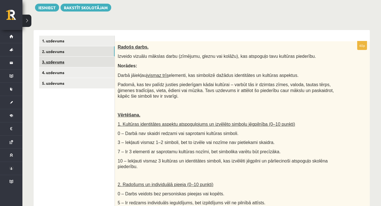
click at [110, 65] on link "3. uzdevums" at bounding box center [76, 62] width 75 height 10
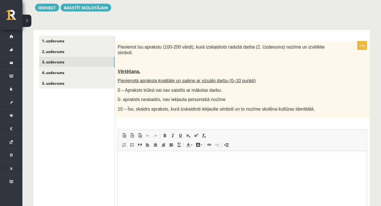
scroll to position [0, 0]
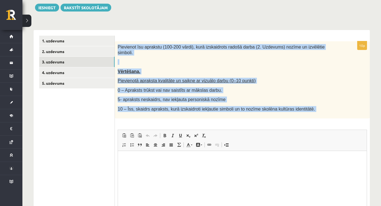
drag, startPoint x: 118, startPoint y: 46, endPoint x: 205, endPoint y: 119, distance: 113.9
click at [205, 119] on div "10p Pievienot īsu aprakstu (100-200 vārdi), kurā izskaidrots radošā darba (2. U…" at bounding box center [242, 143] width 255 height 205
copy div "Loremipsu dol sitametc (420-574 adipi), elit seddoeiusmo tempor incid (8. Utlab…"
click at [119, 47] on span "Pievienot īsu aprakstu (100-200 vārdi), kurā izskaidrots radošā darba (2. Uzdev…" at bounding box center [221, 50] width 207 height 11
drag, startPoint x: 118, startPoint y: 46, endPoint x: 202, endPoint y: 112, distance: 106.6
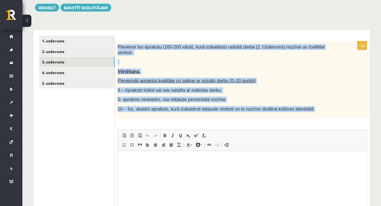
click at [202, 112] on div "Pievienot īsu aprakstu (100-200 vārdi), kurā izskaidrots radošā darba (2. Uzdev…" at bounding box center [242, 79] width 255 height 77
copy div "Pievienot īsu aprakstu (100-200 vārdi), kurā izskaidrots radošā darba (2. Uzdev…"
click at [207, 33] on div "10p Pievienot īsu aprakstu (100-200 vārdi), kurā izskaidrots radošā darba (2. U…" at bounding box center [242, 141] width 255 height 222
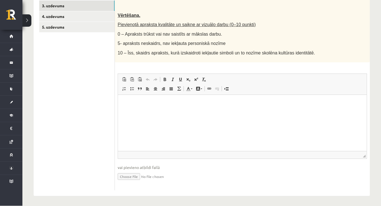
scroll to position [129, 0]
click at [179, 100] on p "Rich Text Editor, wiswyg-editor-user-answer-47433903233600" at bounding box center [243, 103] width 238 height 6
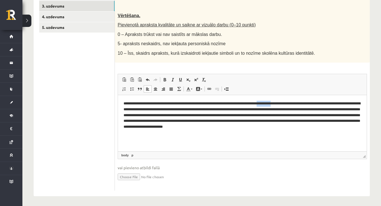
drag, startPoint x: 289, startPoint y: 105, endPoint x: 273, endPoint y: 104, distance: 15.7
click at [273, 104] on p "**********" at bounding box center [243, 114] width 238 height 28
drag, startPoint x: 153, startPoint y: 109, endPoint x: 137, endPoint y: 107, distance: 15.2
click at [137, 108] on p "**********" at bounding box center [243, 114] width 238 height 28
drag, startPoint x: 199, startPoint y: 115, endPoint x: 184, endPoint y: 115, distance: 15.2
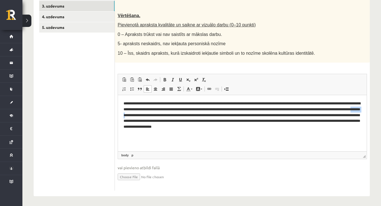
click at [184, 115] on p "**********" at bounding box center [243, 114] width 238 height 28
drag, startPoint x: 165, startPoint y: 126, endPoint x: 143, endPoint y: 125, distance: 22.7
click at [143, 125] on p "**********" at bounding box center [243, 114] width 238 height 28
click at [259, 125] on p "**********" at bounding box center [243, 114] width 238 height 28
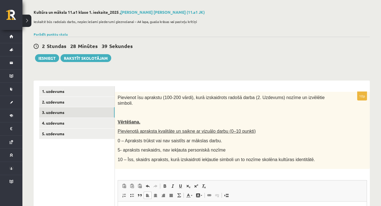
scroll to position [20, 0]
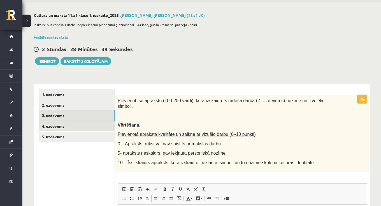
click at [108, 126] on link "4. uzdevums" at bounding box center [76, 126] width 75 height 10
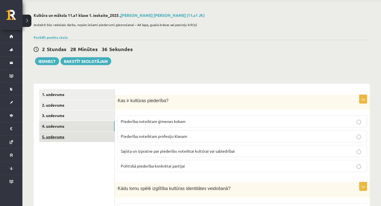
click at [100, 134] on link "5. uzdevums" at bounding box center [76, 137] width 75 height 10
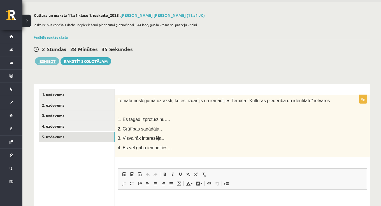
scroll to position [0, 0]
click at [53, 61] on button "Iesniegt" at bounding box center [47, 61] width 24 height 8
click at [86, 128] on link "4. uzdevums" at bounding box center [76, 126] width 75 height 10
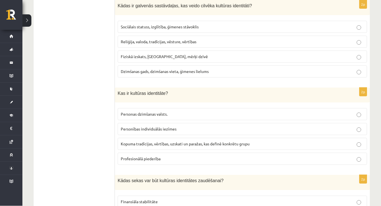
scroll to position [464, 0]
click at [178, 143] on span "Kopuma tradīcijas, vērtības, uzskati un paražas, kas definē konkrētu grupu" at bounding box center [185, 143] width 129 height 5
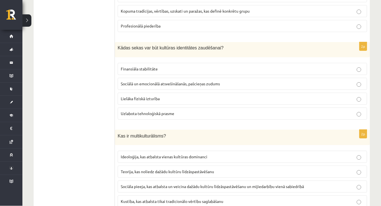
scroll to position [597, 0]
click at [188, 81] on span "Sociālā un emocionālā atsvešināšanās, pašcieņas zudums" at bounding box center [170, 83] width 99 height 5
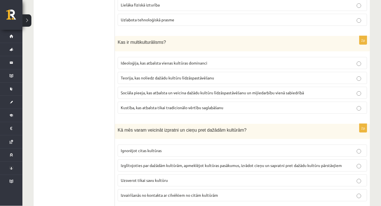
scroll to position [691, 0]
click at [299, 92] on span "Sociāla pieeja, kas atbalsta un veicina dažādu kultūru līdzāspastāvēšanu un mij…" at bounding box center [212, 92] width 183 height 5
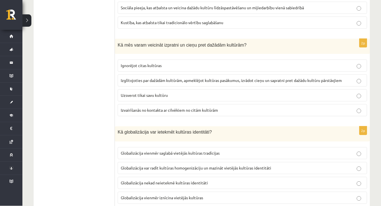
scroll to position [778, 0]
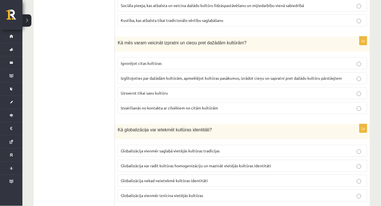
click at [288, 77] on span "Izglītojoties par dažādām kultūrām, apmeklējot kultūras pasākumus, izrādot cieņ…" at bounding box center [231, 78] width 221 height 5
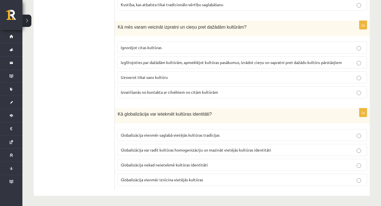
scroll to position [793, 0]
click at [226, 150] on span "Globalizācija var radīt kultūras homogenizāciju un mazināt vietējās kultūras id…" at bounding box center [196, 150] width 151 height 5
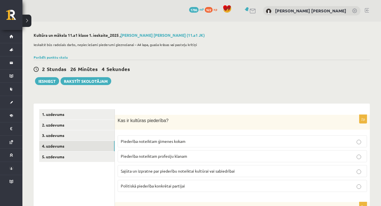
scroll to position [0, 0]
click at [54, 82] on button "Iesniegt" at bounding box center [47, 81] width 24 height 8
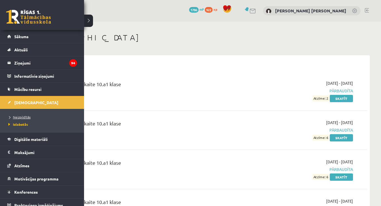
click at [26, 116] on span "Neizpildītās" at bounding box center [19, 117] width 24 height 4
